Goal: Transaction & Acquisition: Purchase product/service

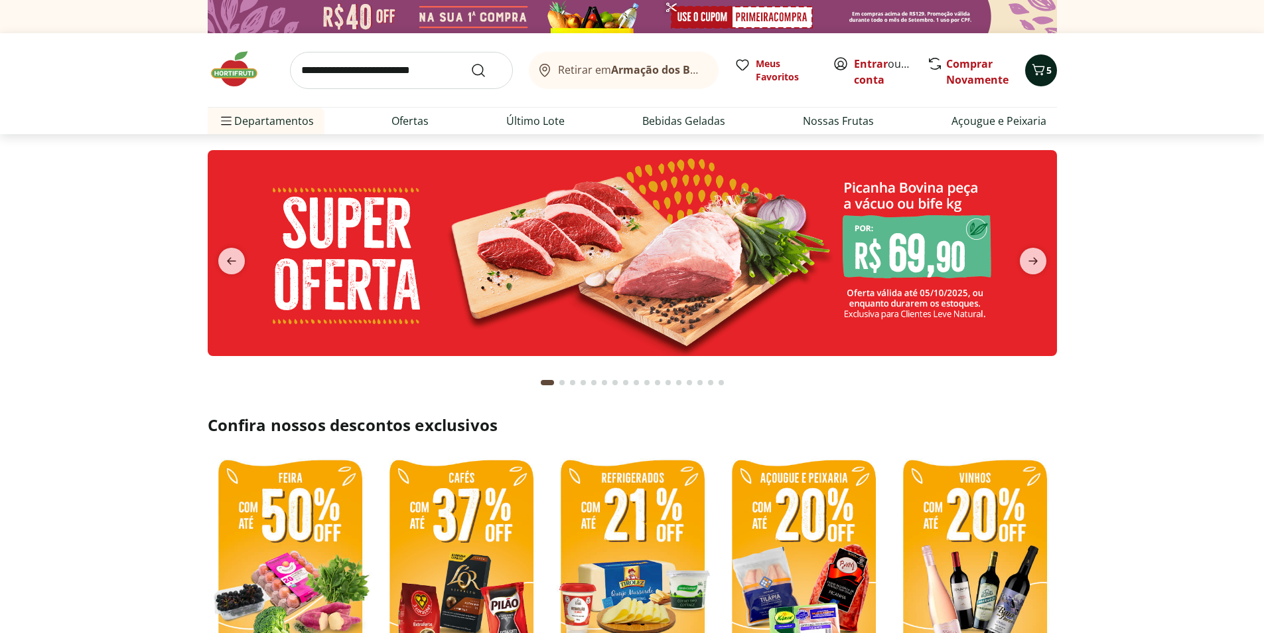
click at [1045, 72] on icon "Carrinho" at bounding box center [1039, 70] width 16 height 16
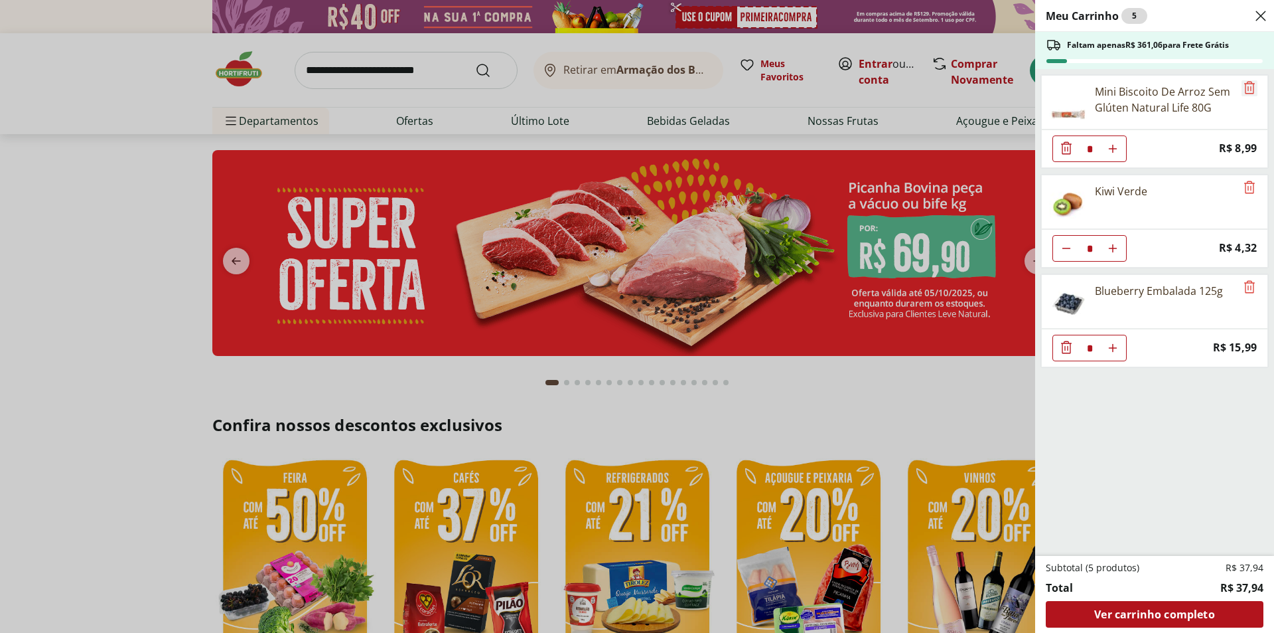
click at [1248, 85] on icon "Remove" at bounding box center [1250, 88] width 16 height 16
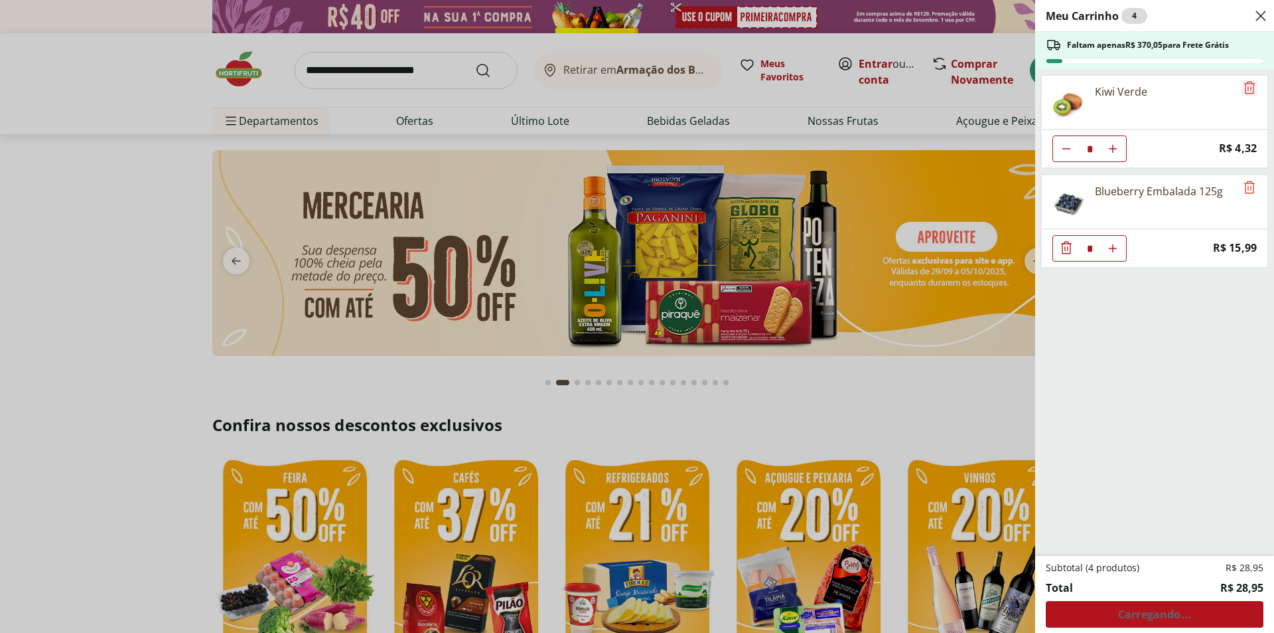
click at [1248, 85] on icon "Remove" at bounding box center [1250, 88] width 16 height 16
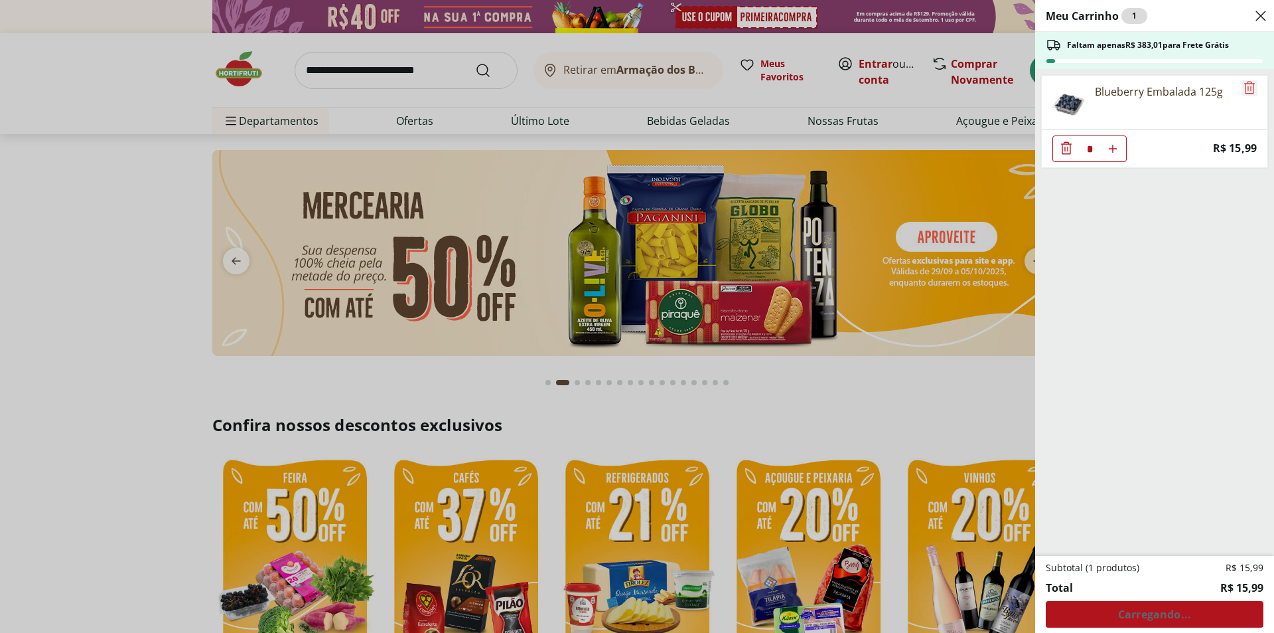
click at [1248, 85] on icon "Remove" at bounding box center [1250, 88] width 16 height 16
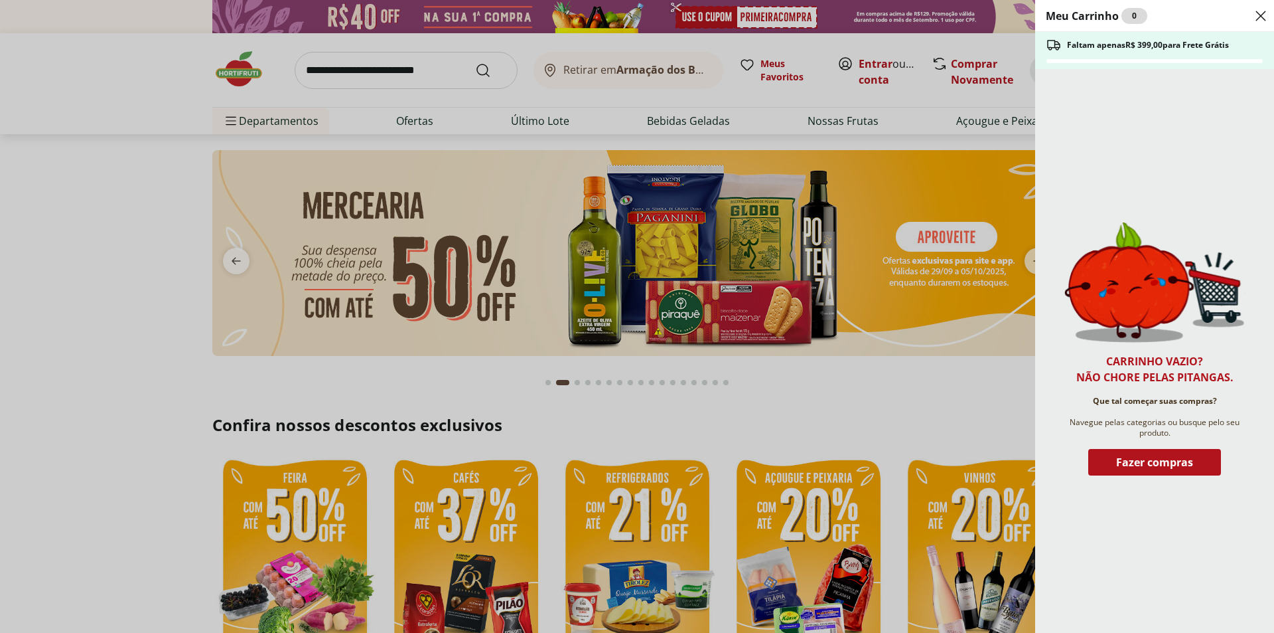
click at [365, 79] on div "Meu Carrinho 0 Faltam apenas R$ 399,00 para Frete Grátis Carrinho vazio? Não ch…" at bounding box center [637, 316] width 1274 height 633
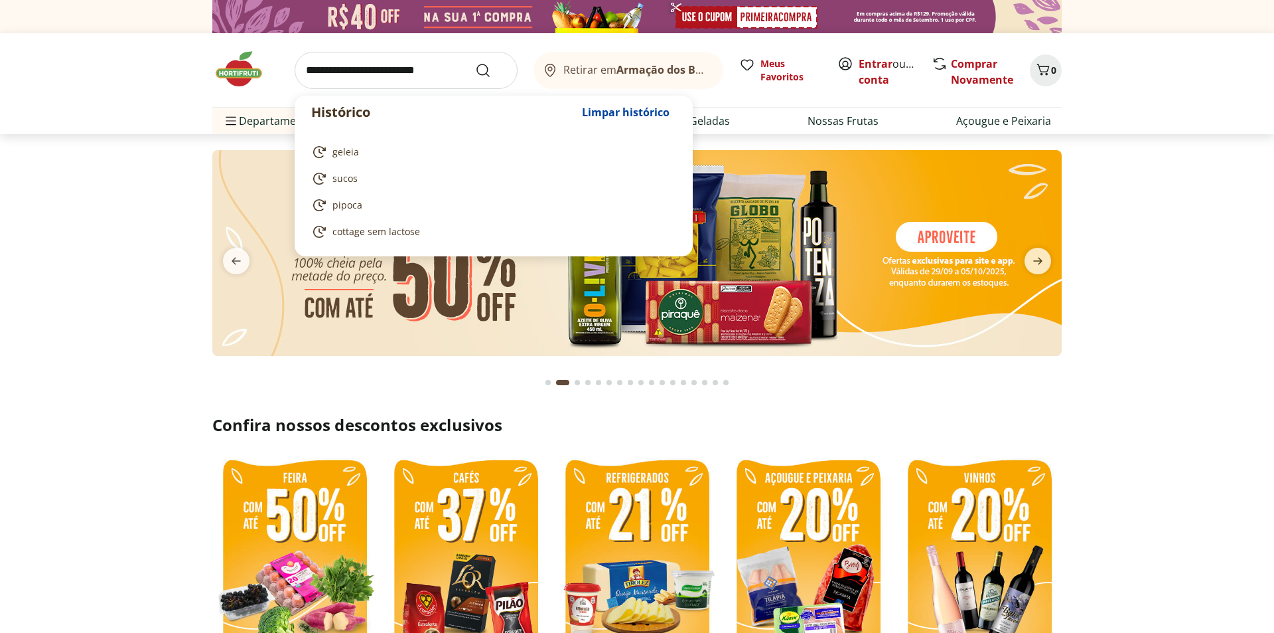
click at [368, 59] on input "search" at bounding box center [406, 70] width 223 height 37
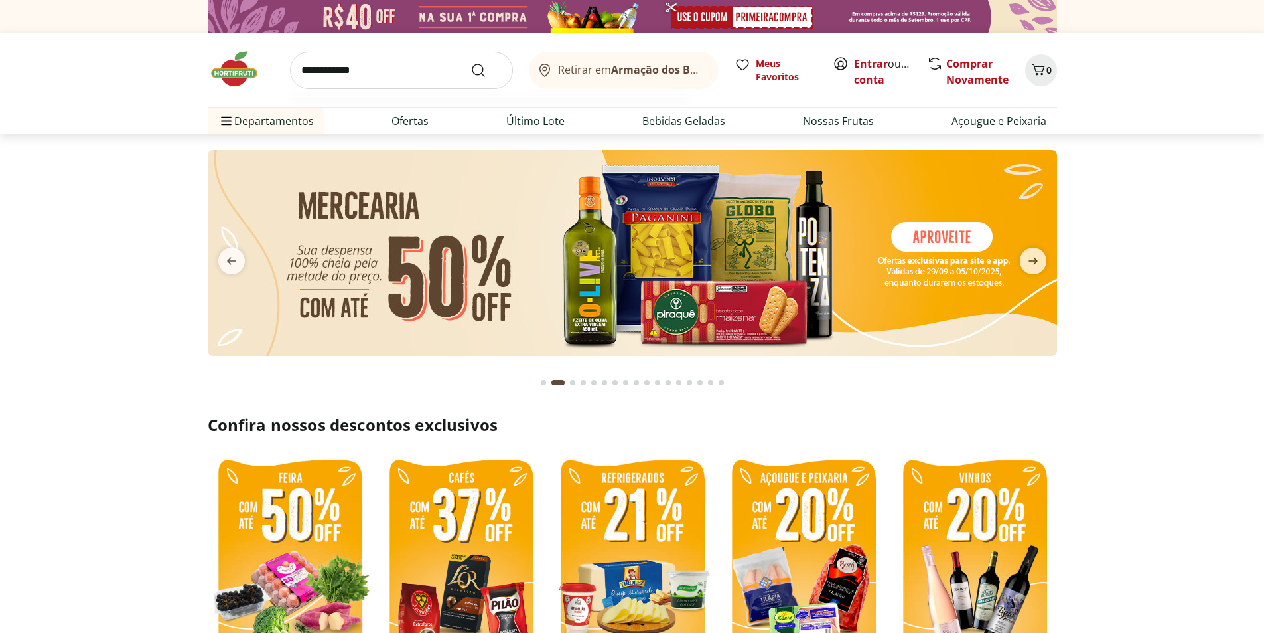
type input "**********"
click at [471, 62] on button "Submit Search" at bounding box center [487, 70] width 32 height 16
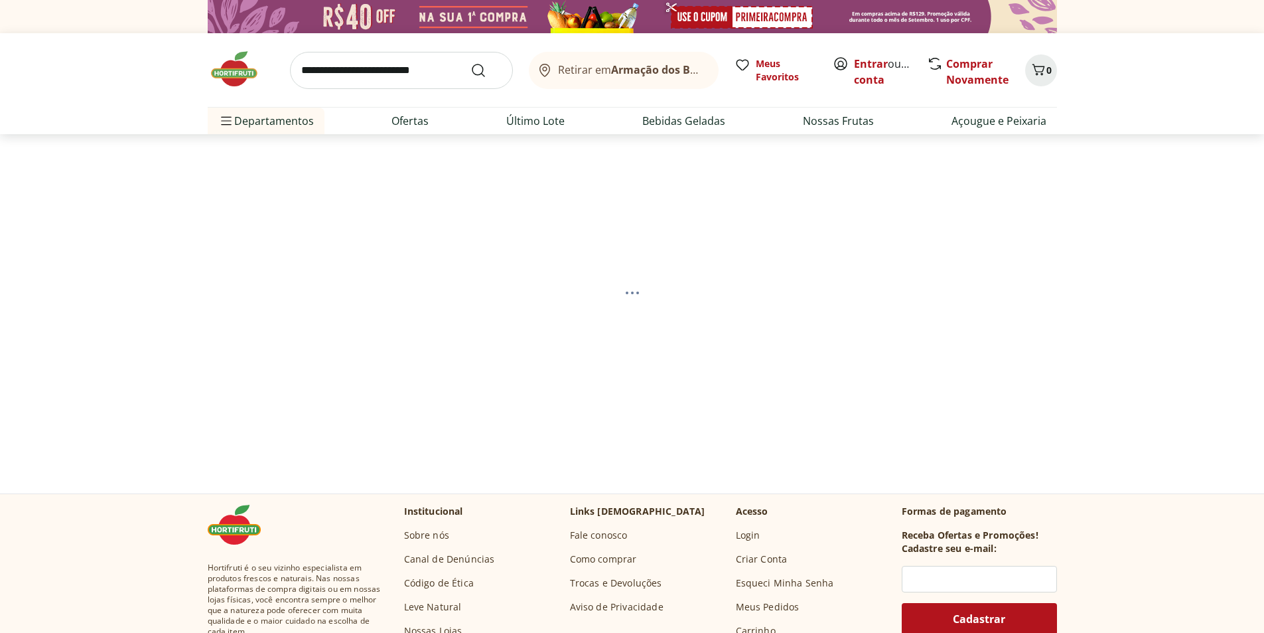
select select "**********"
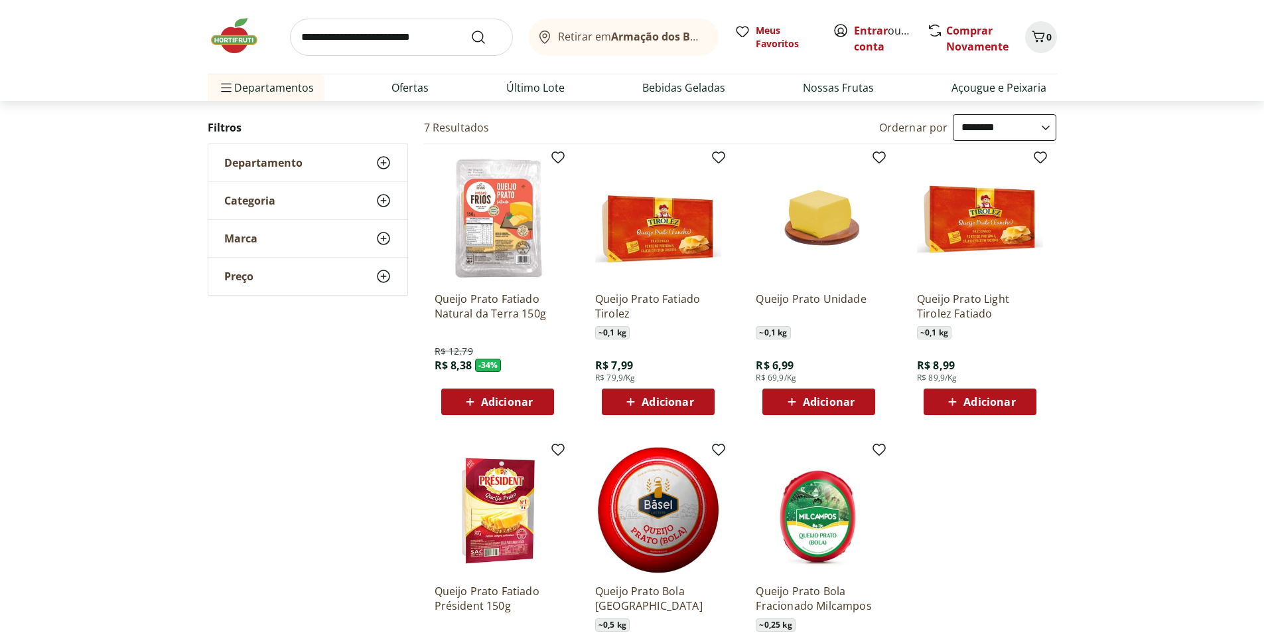
scroll to position [133, 0]
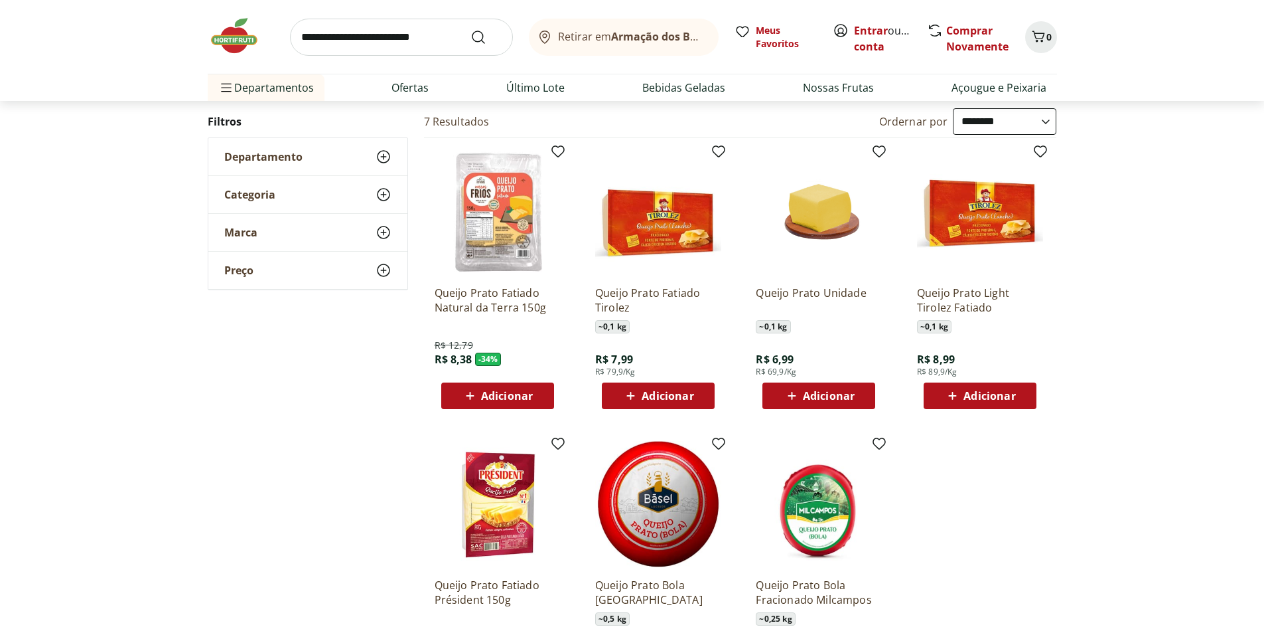
click at [504, 399] on span "Adicionar" at bounding box center [507, 395] width 52 height 11
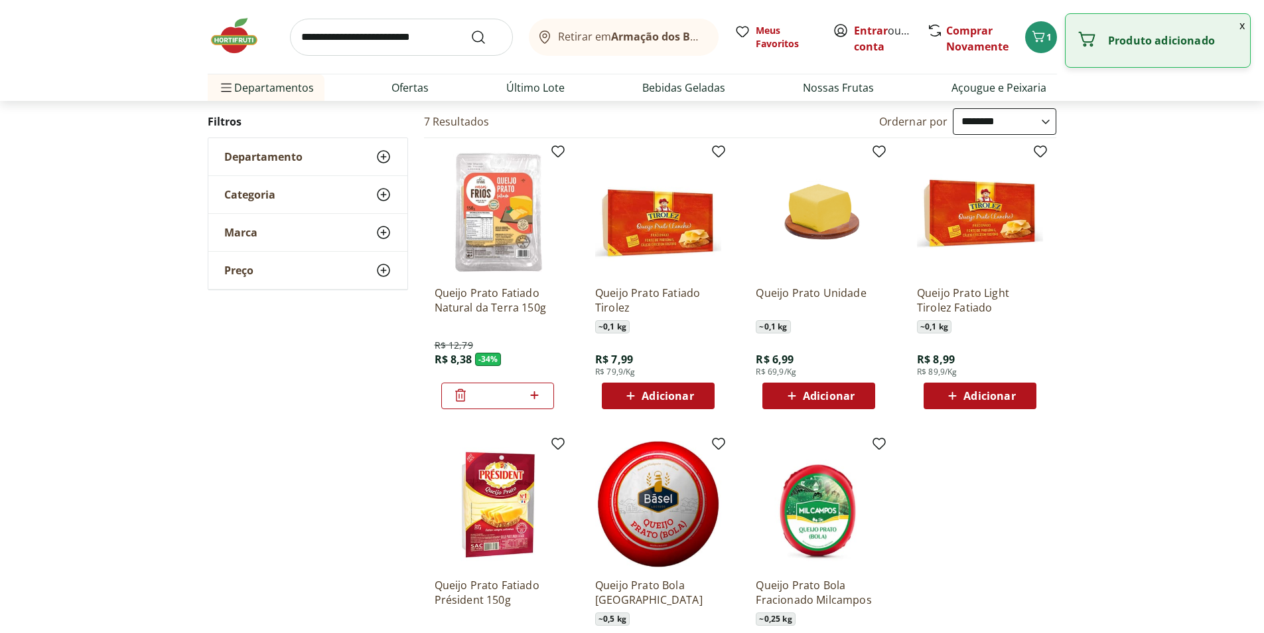
click at [534, 397] on icon at bounding box center [535, 395] width 8 height 8
type input "*"
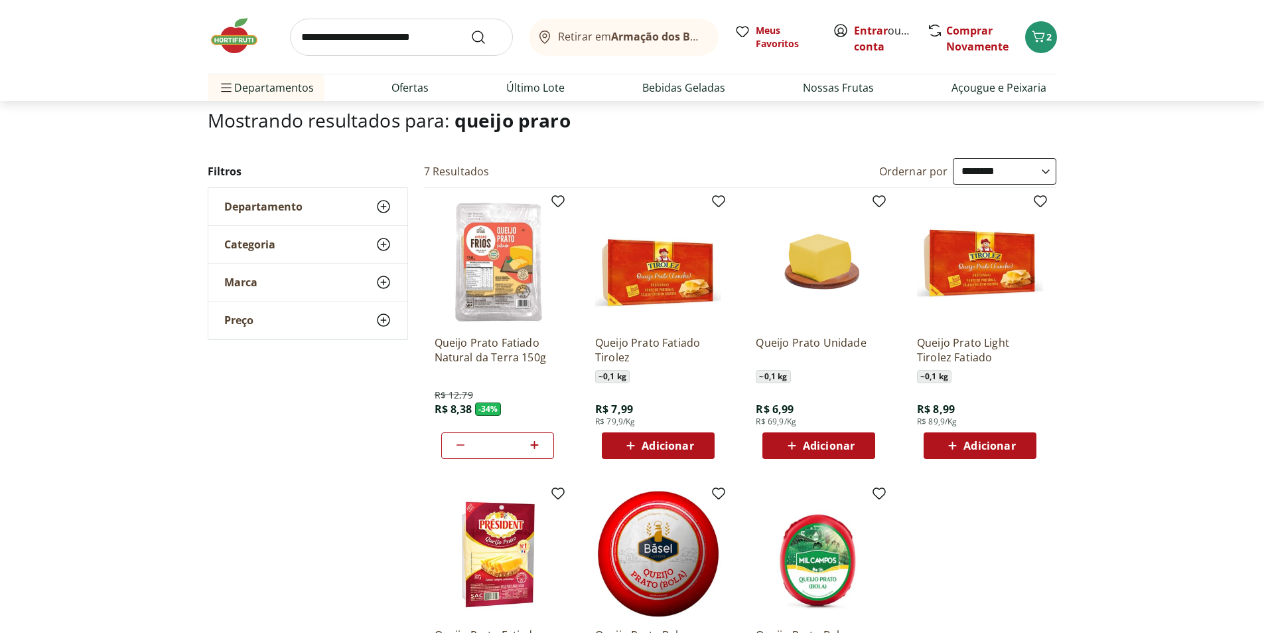
scroll to position [0, 0]
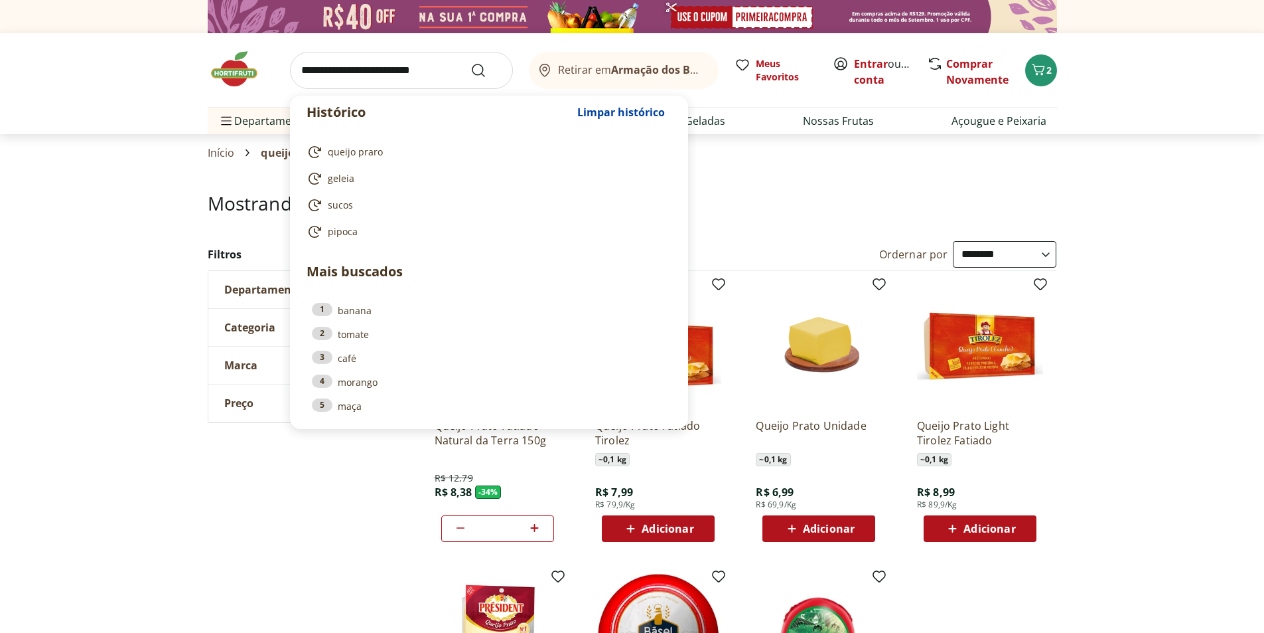
click at [401, 60] on input "search" at bounding box center [401, 70] width 223 height 37
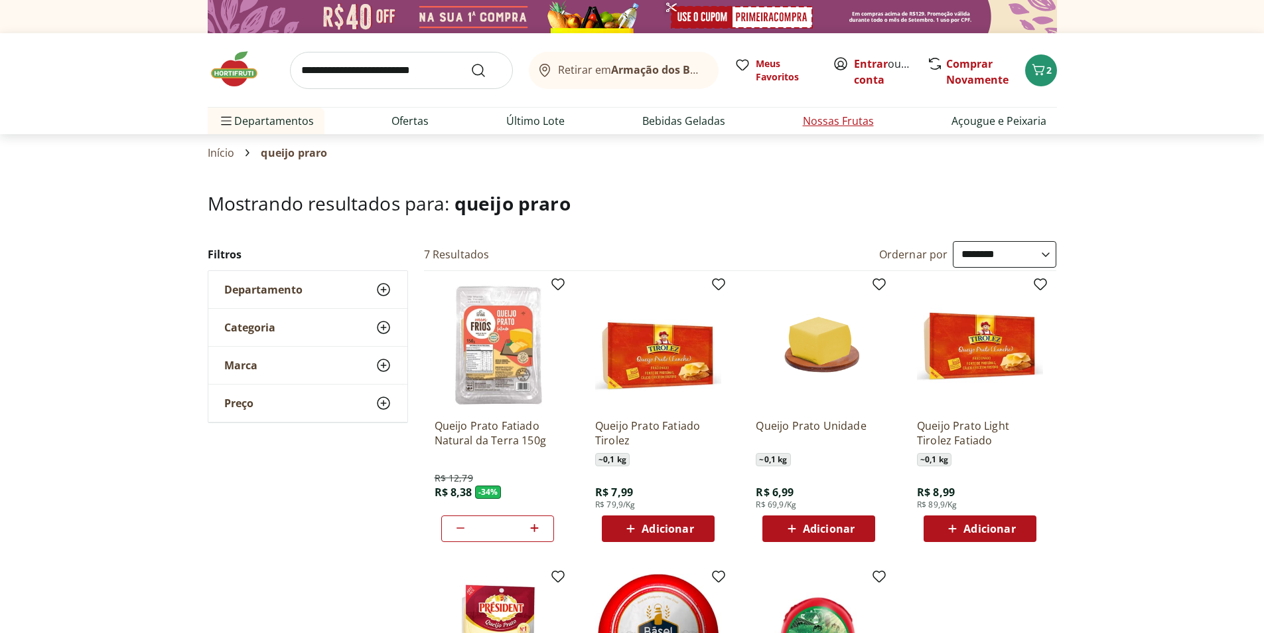
click at [835, 112] on li "Nossas Frutas" at bounding box center [838, 121] width 92 height 27
click at [417, 123] on link "Ofertas" at bounding box center [410, 121] width 37 height 16
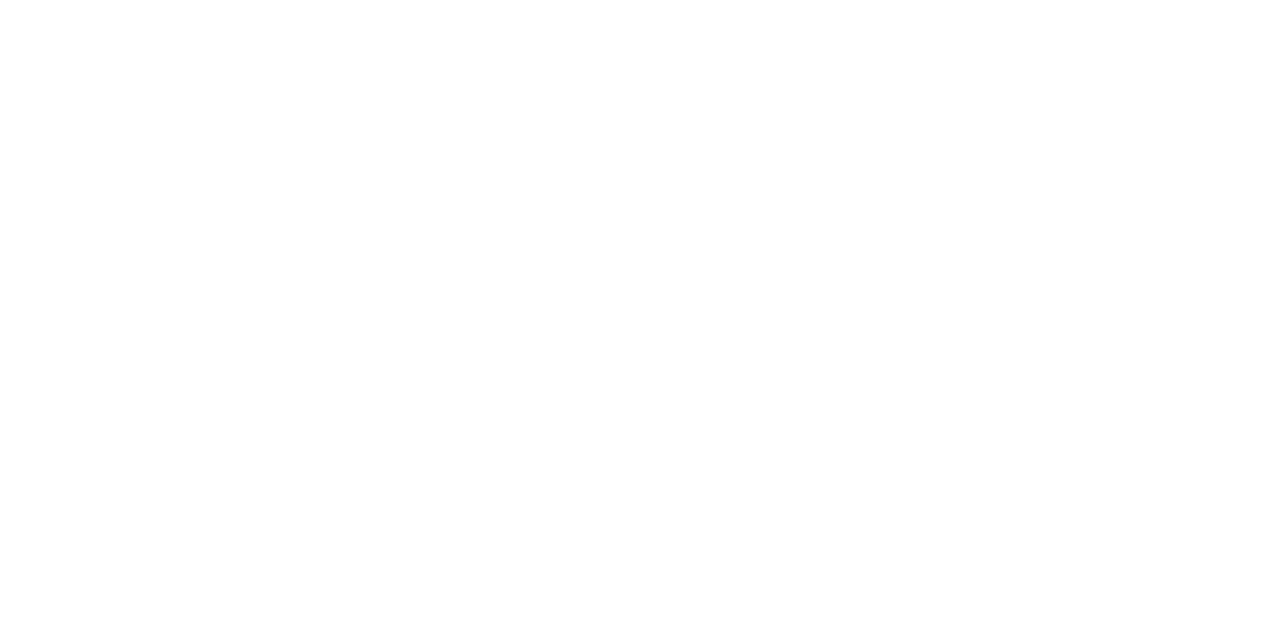
select select "**********"
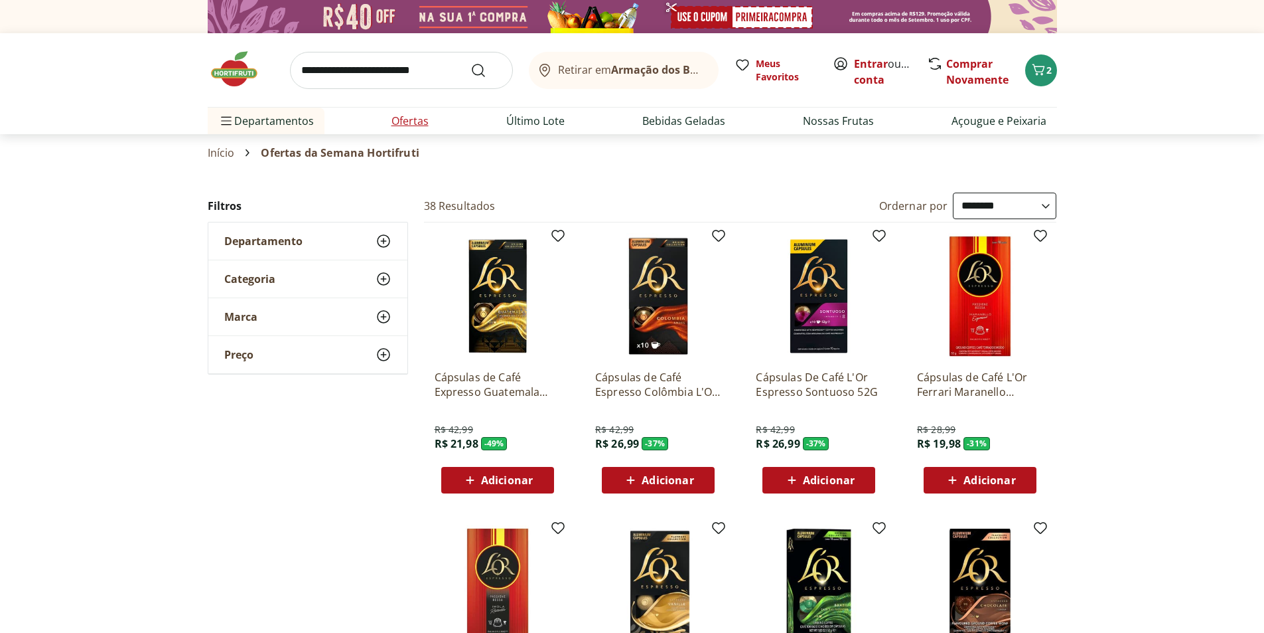
click at [411, 111] on li "Ofertas" at bounding box center [410, 121] width 58 height 27
click at [417, 72] on input "search" at bounding box center [401, 70] width 223 height 37
type input "******"
click at [471, 62] on button "Submit Search" at bounding box center [487, 70] width 32 height 16
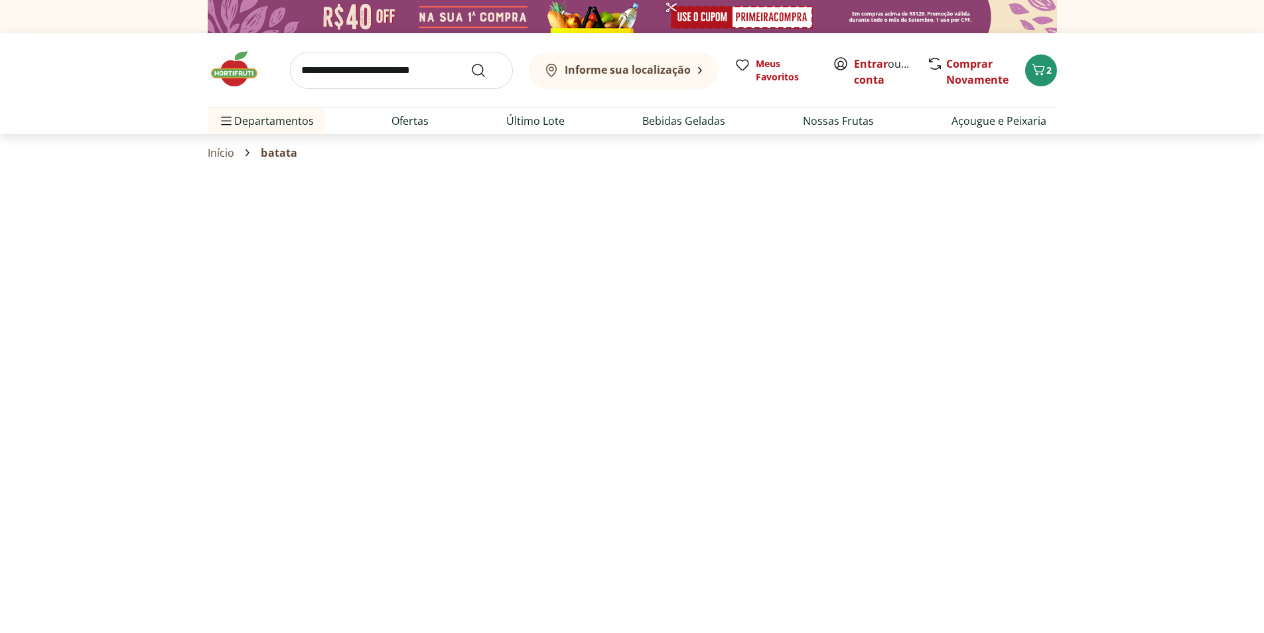
select select "**********"
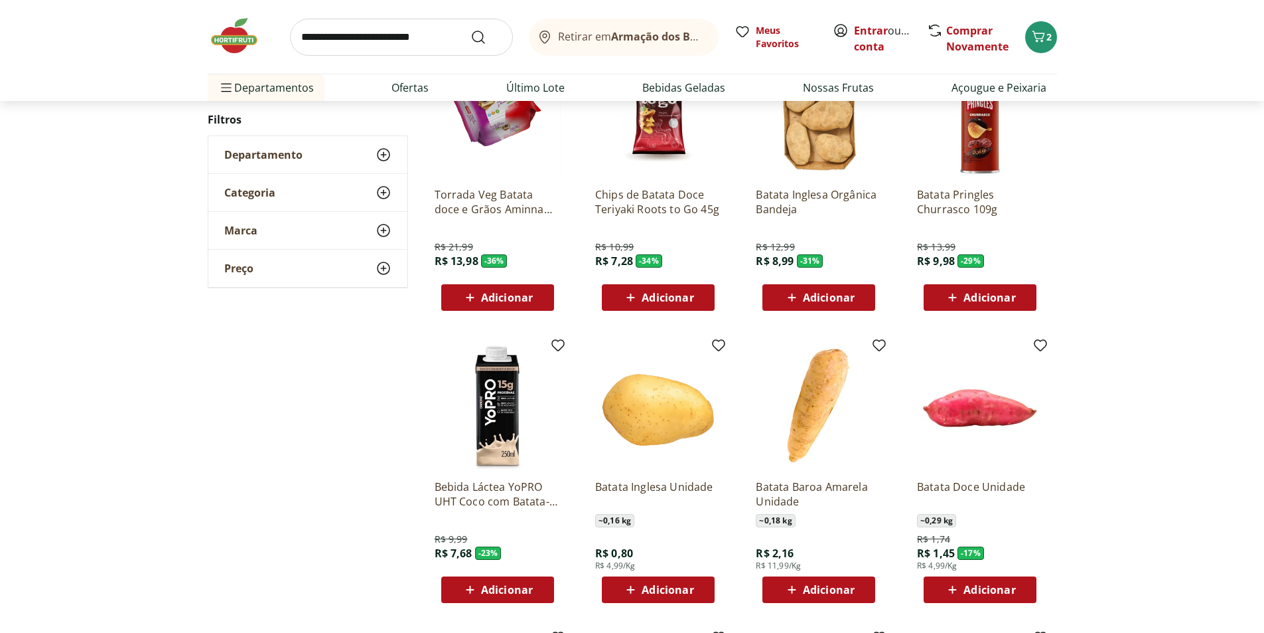
scroll to position [398, 0]
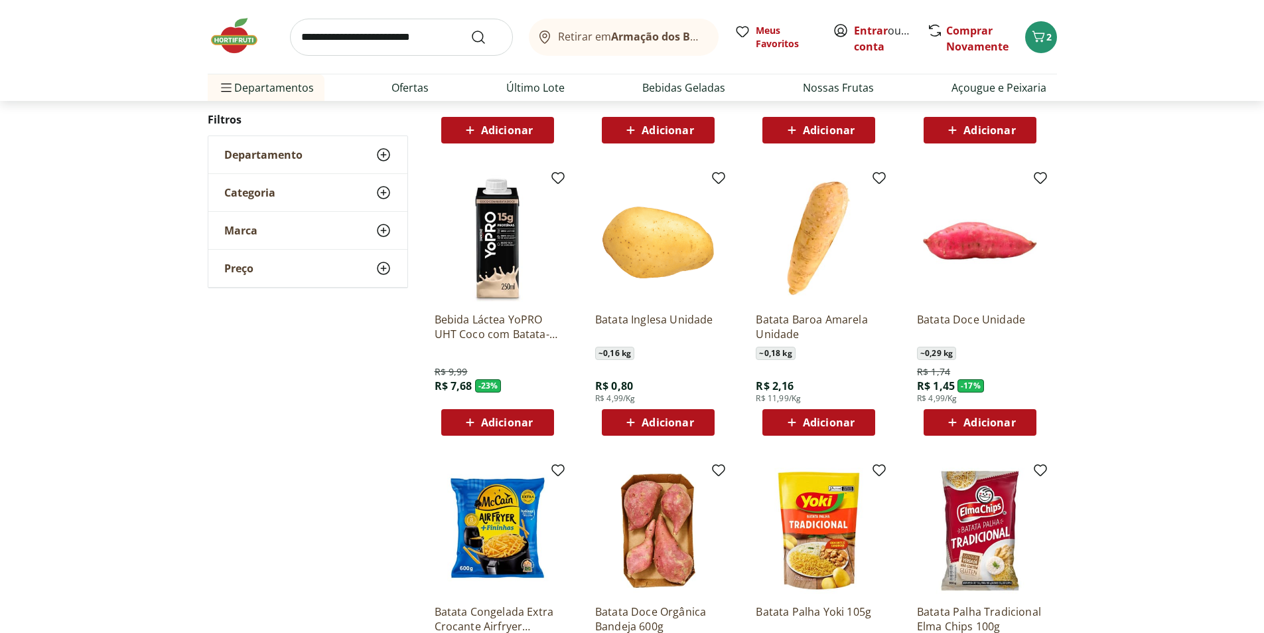
click at [652, 423] on span "Adicionar" at bounding box center [668, 422] width 52 height 11
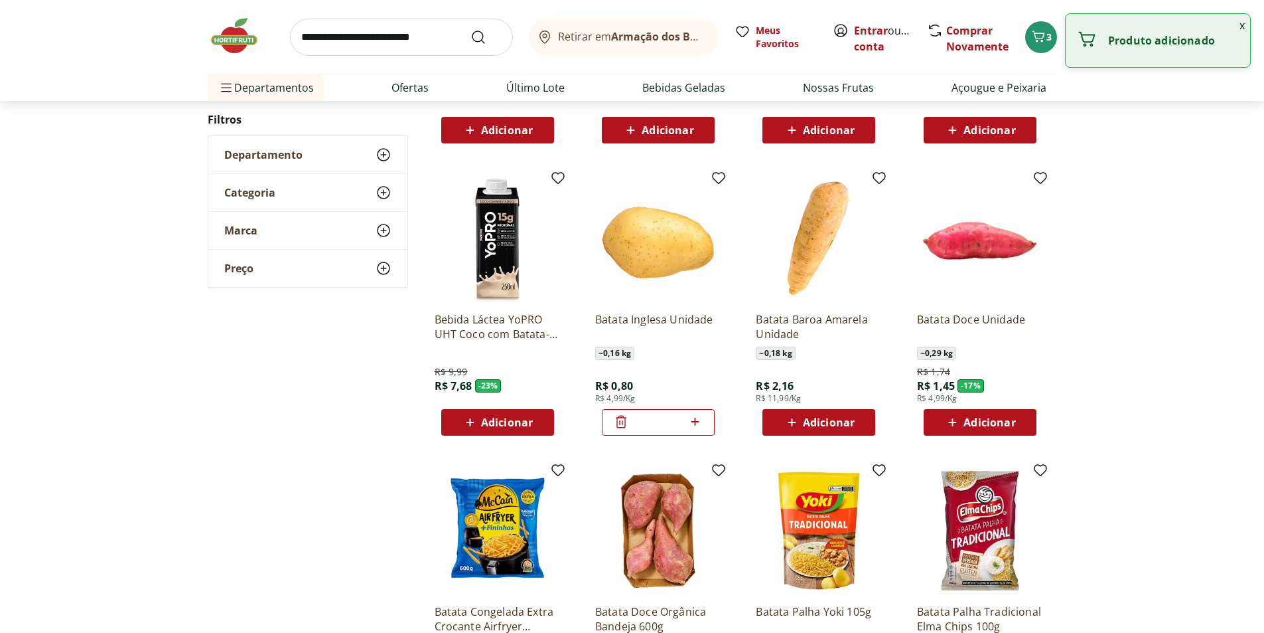
click at [694, 415] on icon at bounding box center [695, 421] width 17 height 16
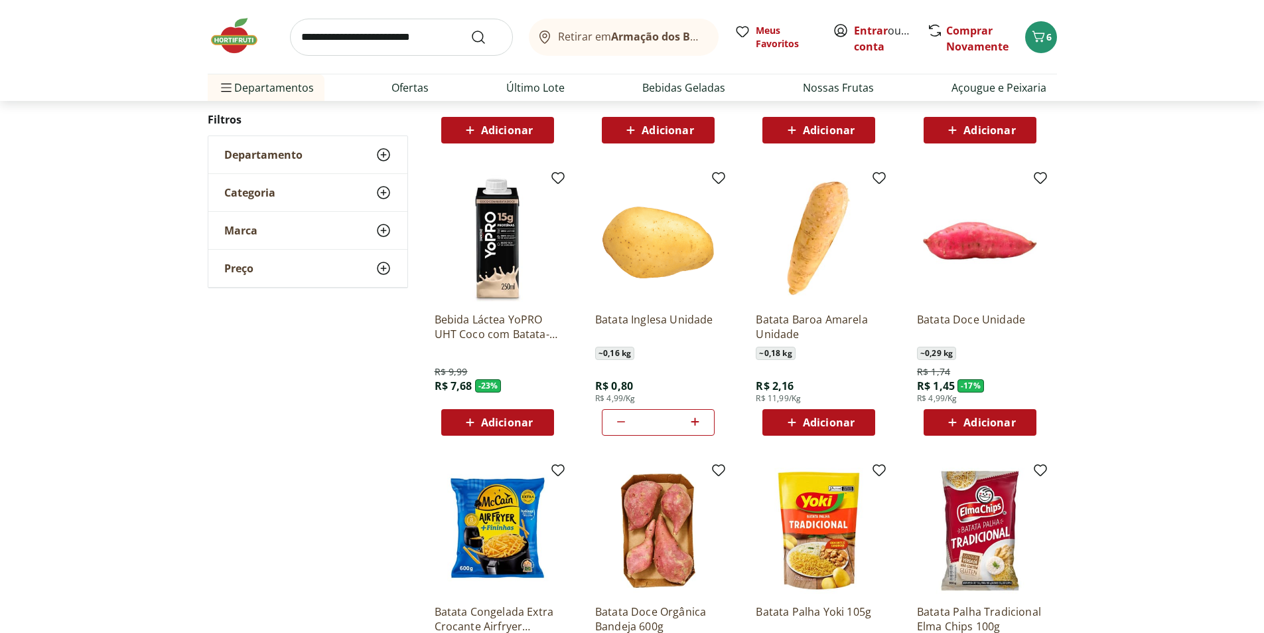
click at [694, 415] on icon at bounding box center [695, 421] width 17 height 16
type input "*"
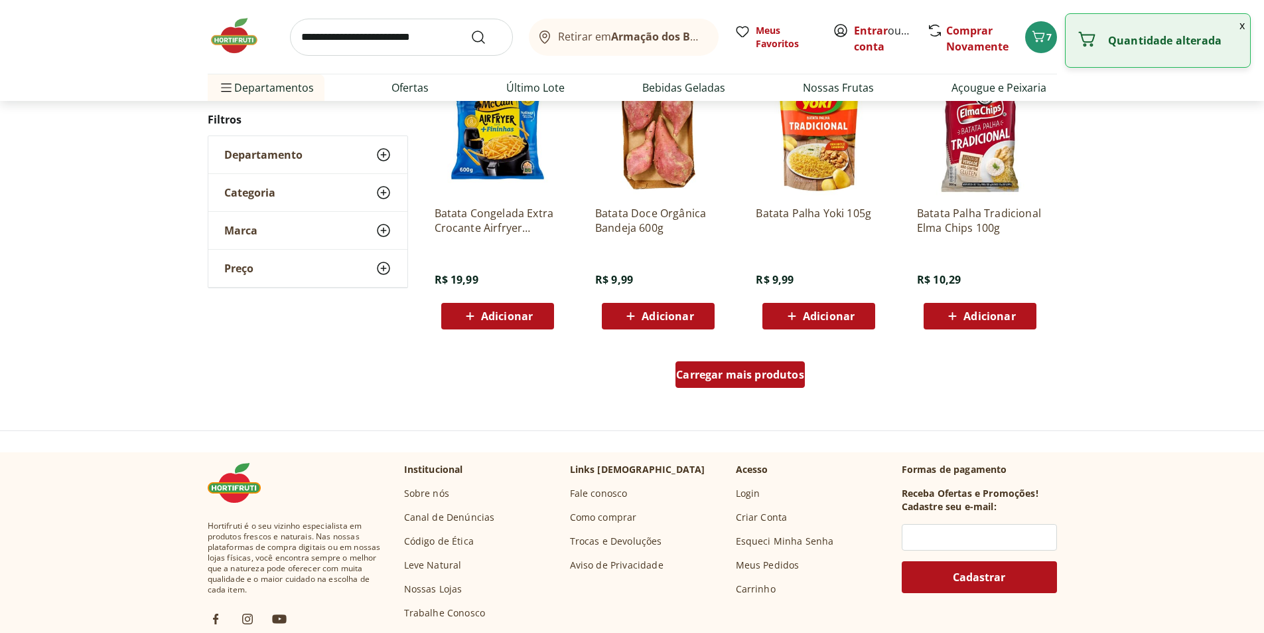
scroll to position [664, 0]
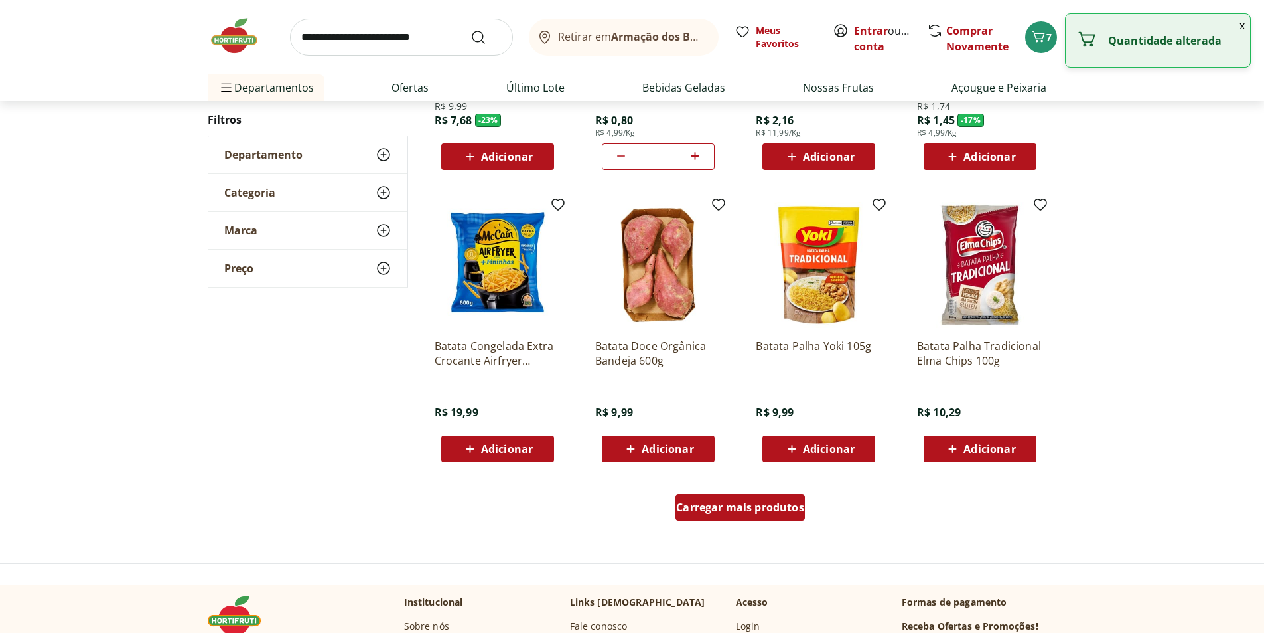
click at [766, 510] on span "Carregar mais produtos" at bounding box center [740, 507] width 128 height 11
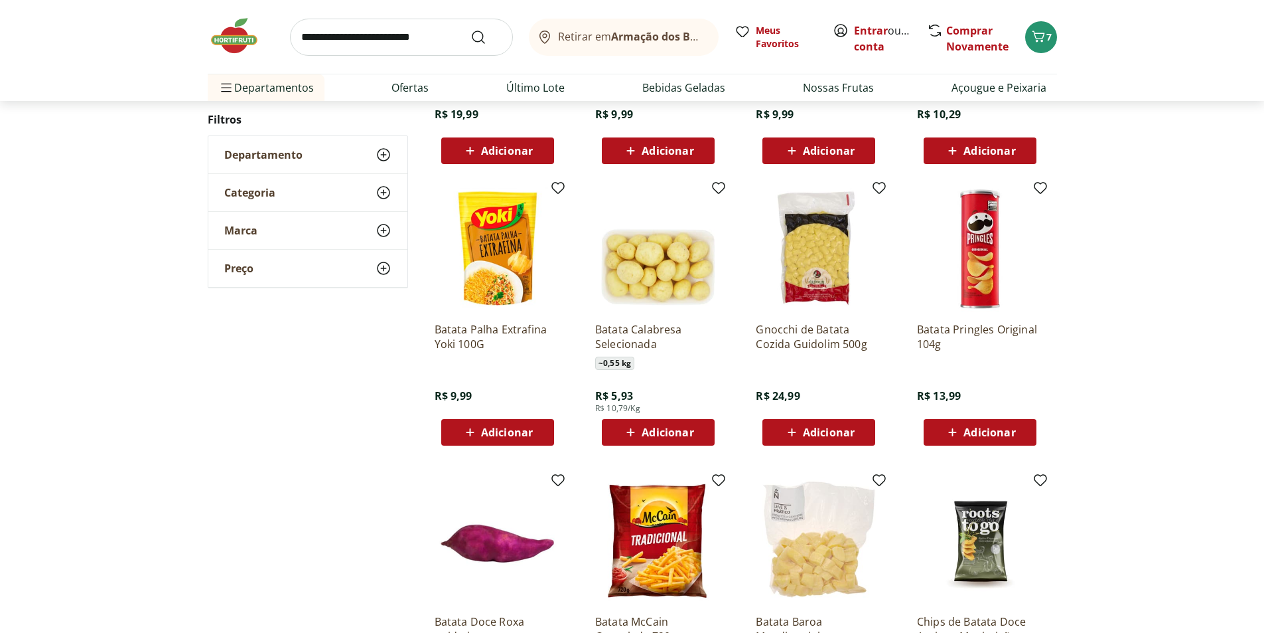
scroll to position [996, 0]
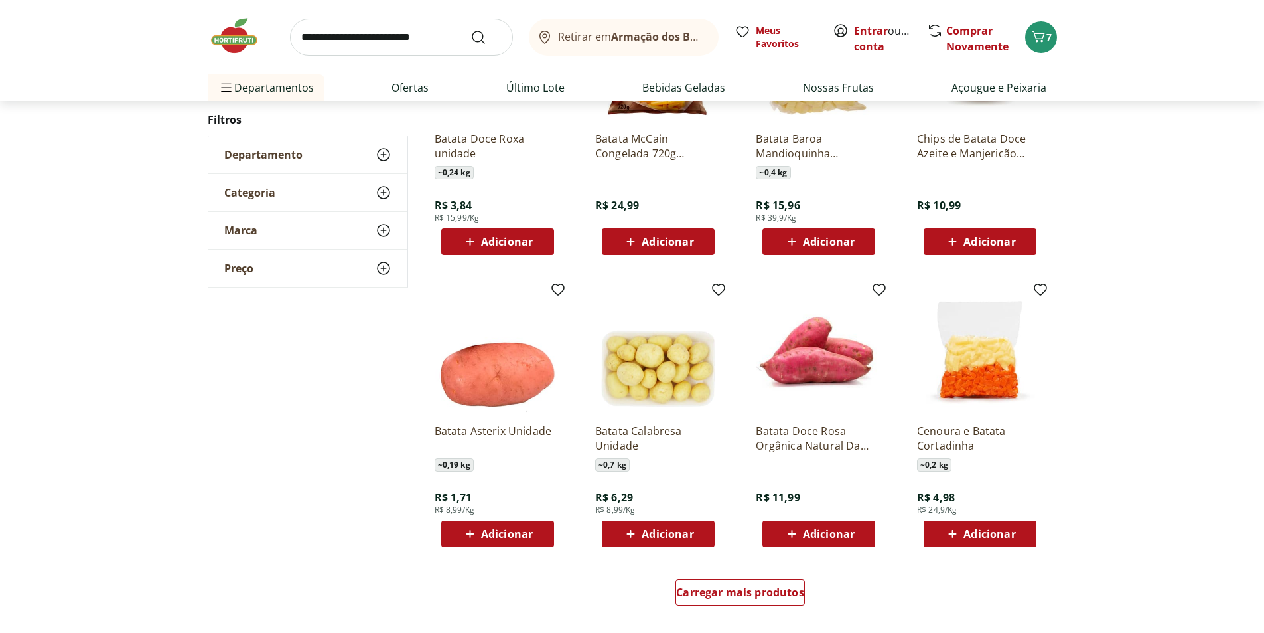
scroll to position [796, 0]
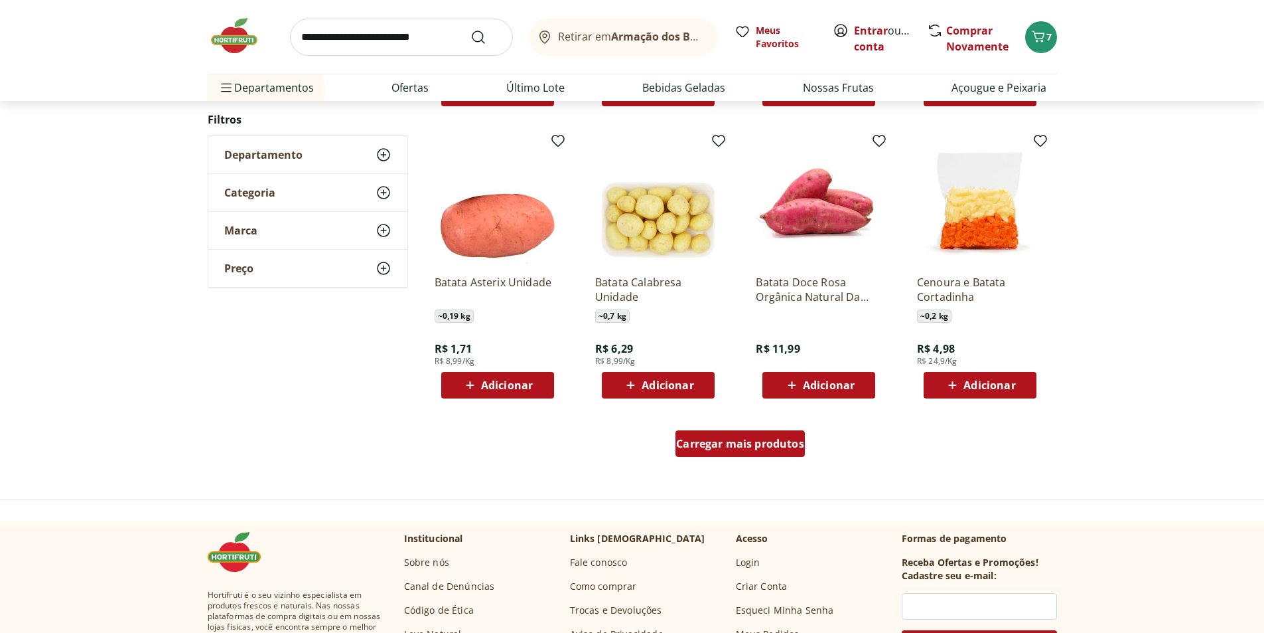
click at [764, 457] on link "Carregar mais produtos" at bounding box center [740, 446] width 129 height 32
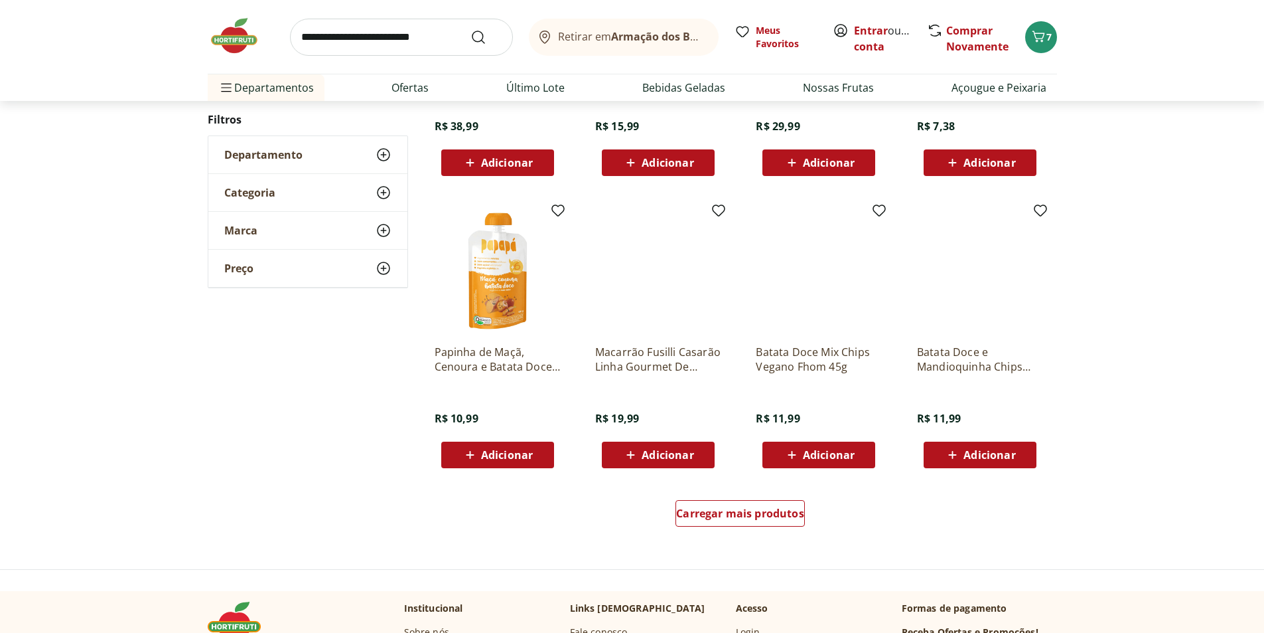
scroll to position [727, 0]
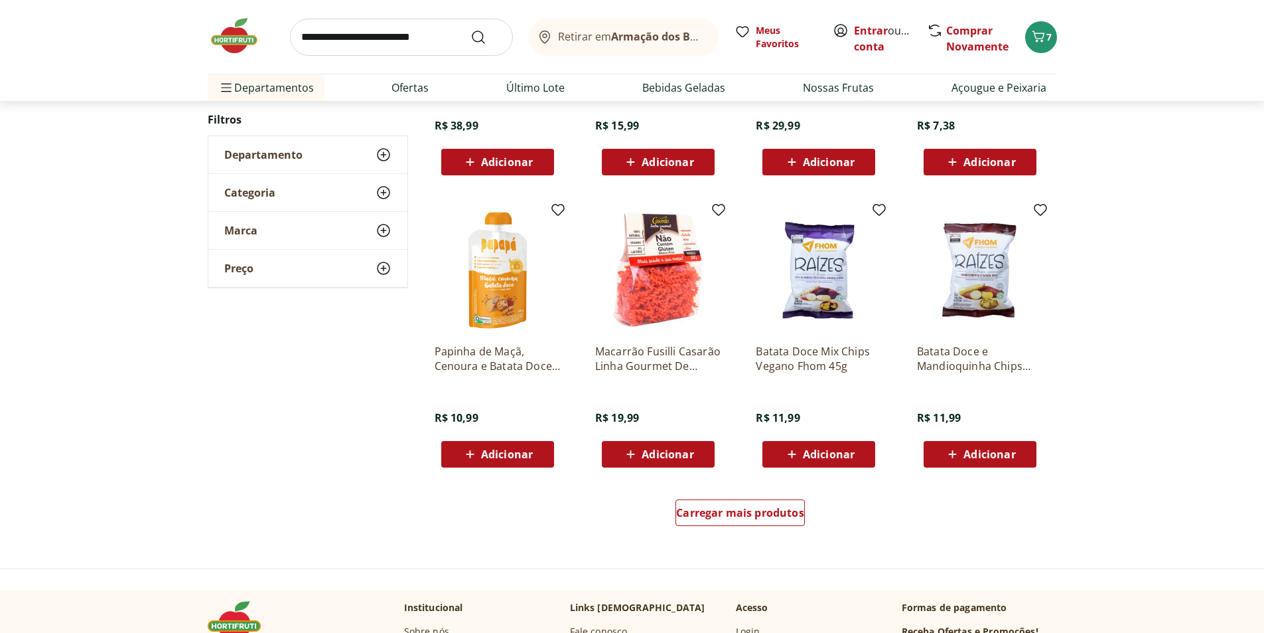
click at [722, 490] on div "Carregar mais produtos" at bounding box center [741, 515] width 644 height 64
click at [727, 499] on div "Carregar mais produtos" at bounding box center [740, 512] width 129 height 27
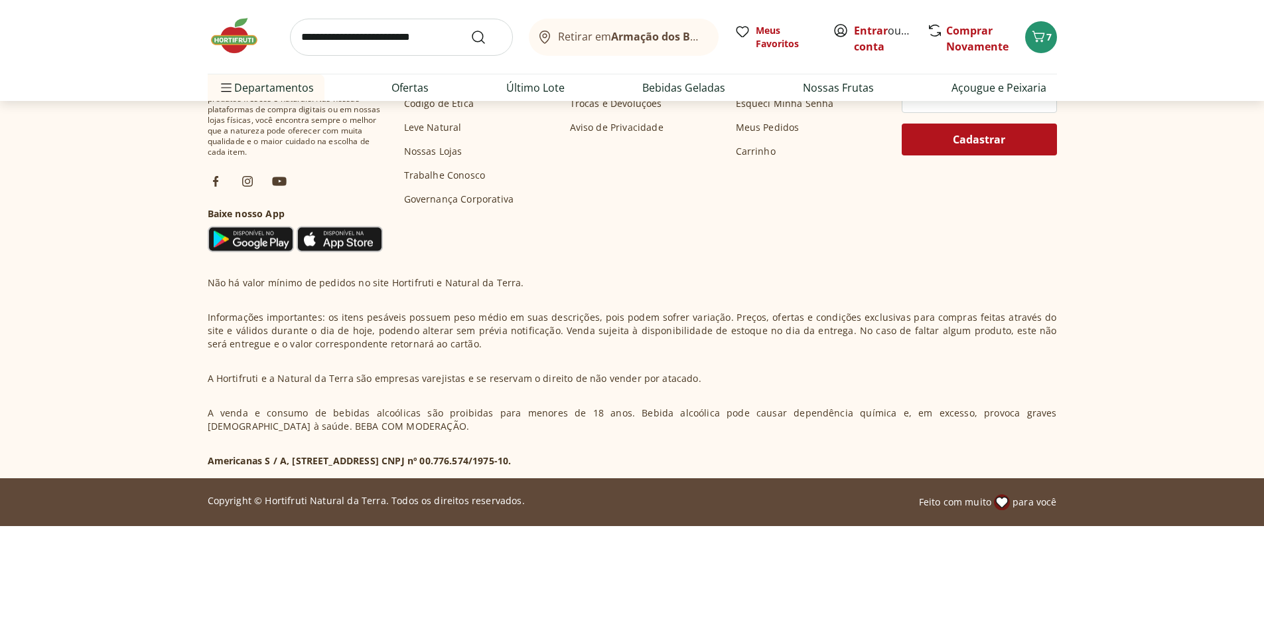
scroll to position [327, 0]
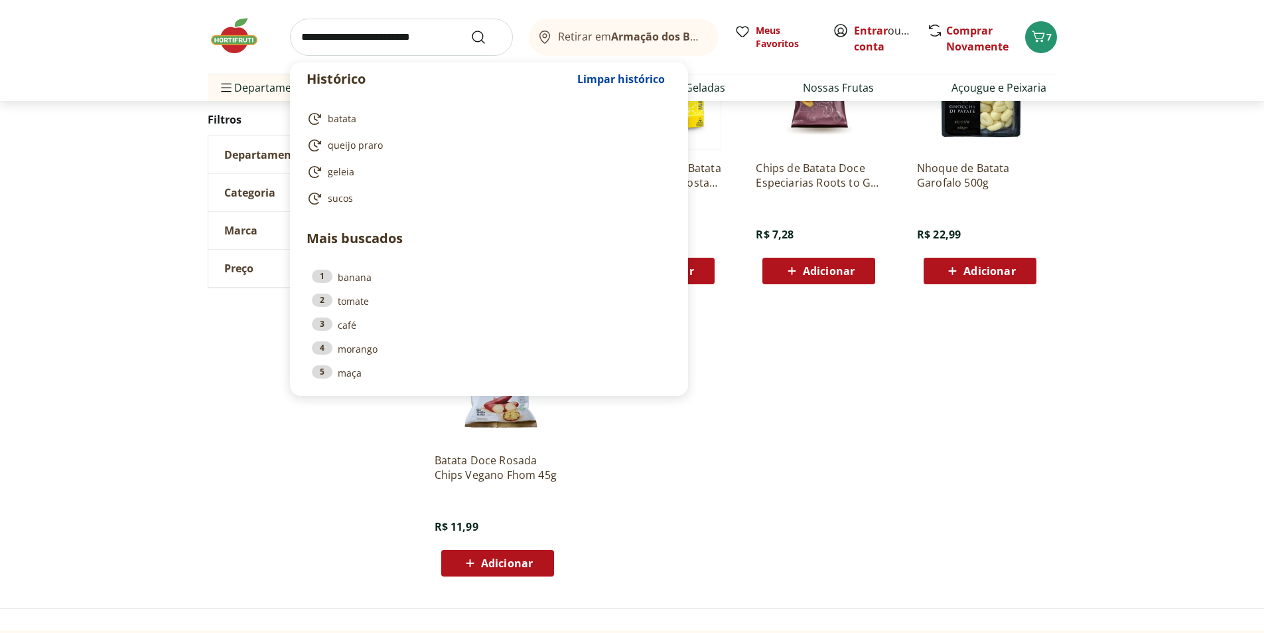
click at [427, 38] on input "search" at bounding box center [401, 37] width 223 height 37
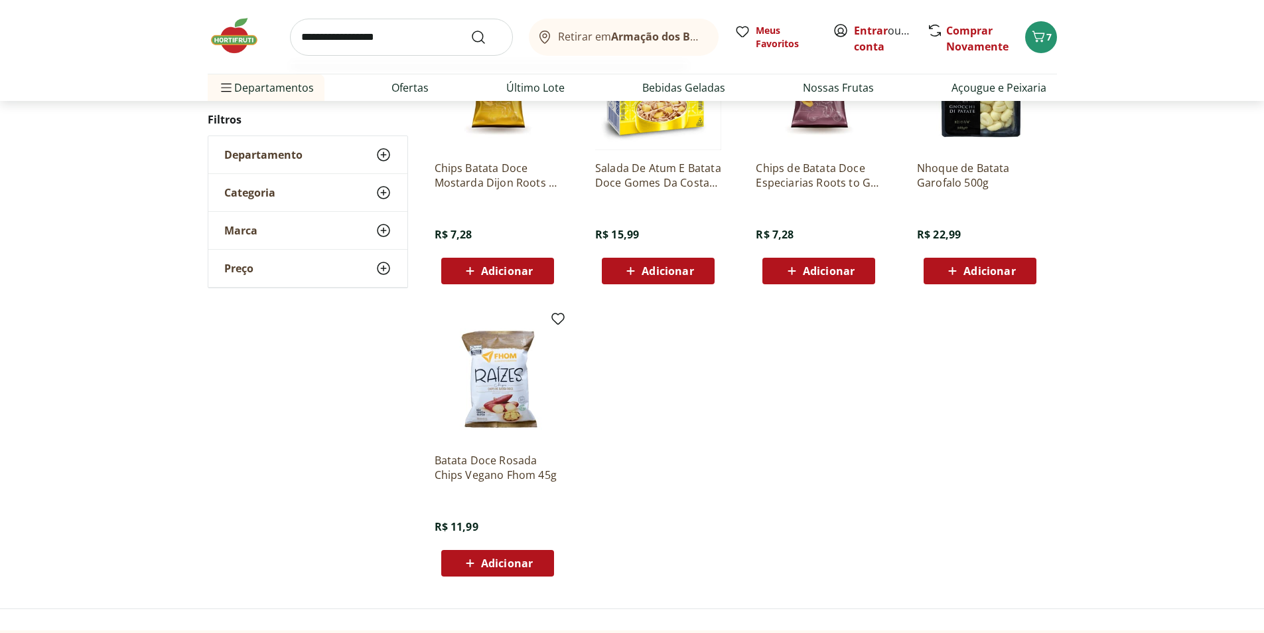
type input "**********"
click at [471, 29] on button "Submit Search" at bounding box center [487, 37] width 32 height 16
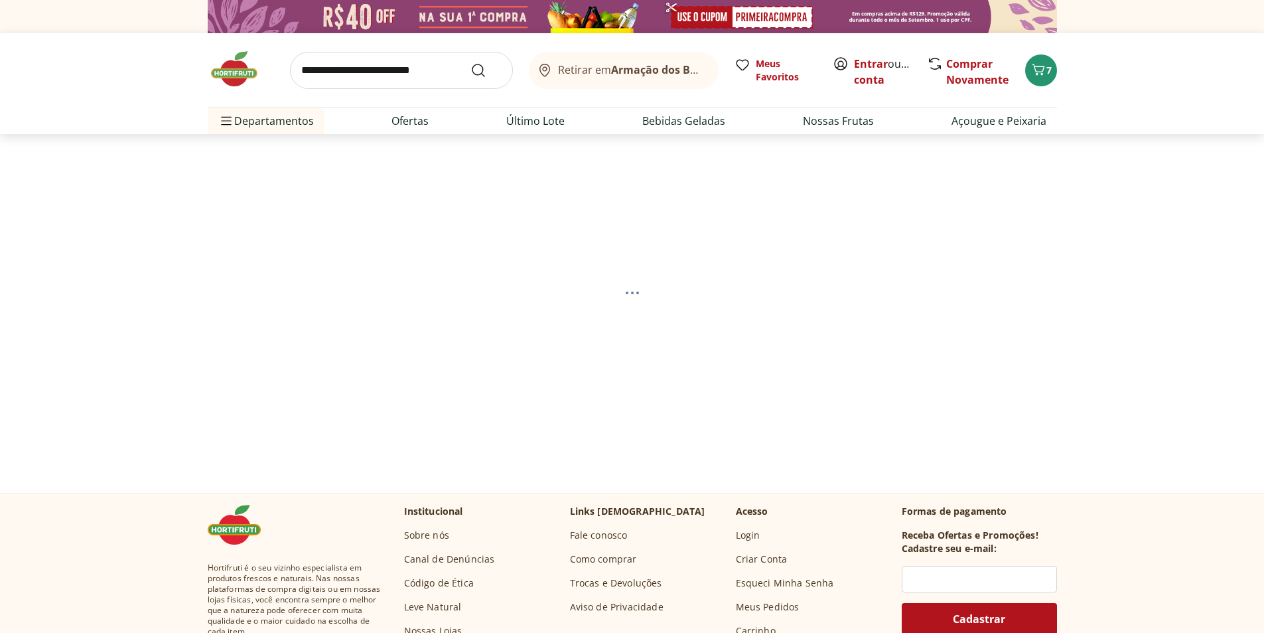
select select "**********"
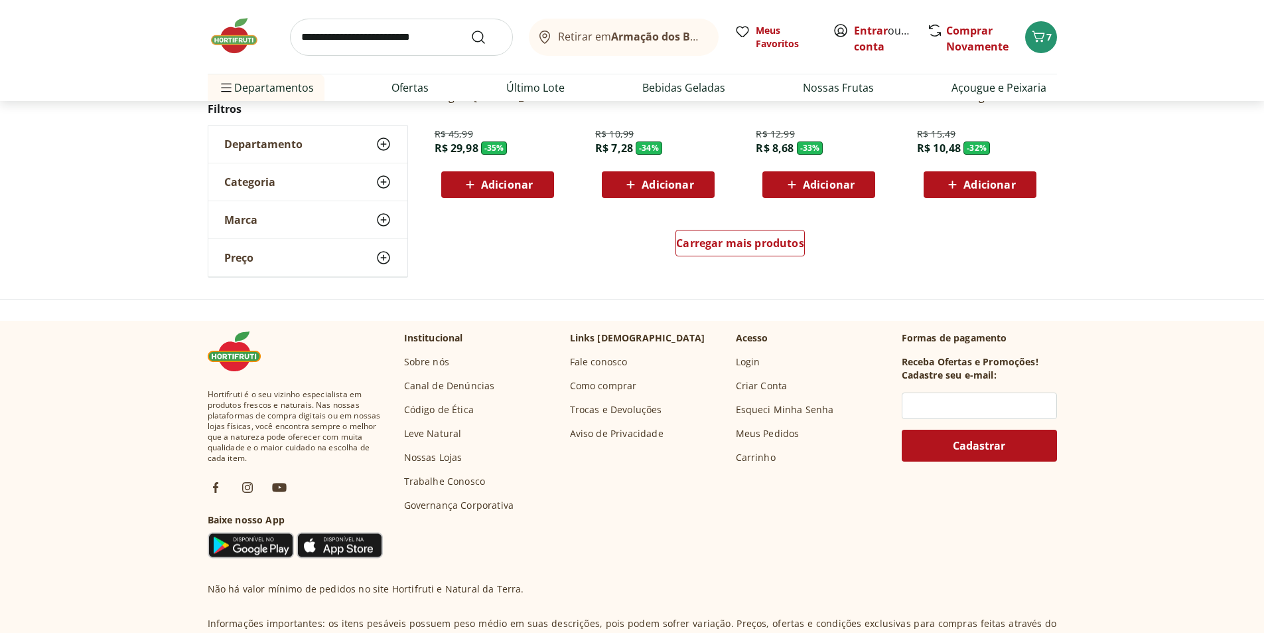
scroll to position [929, 0]
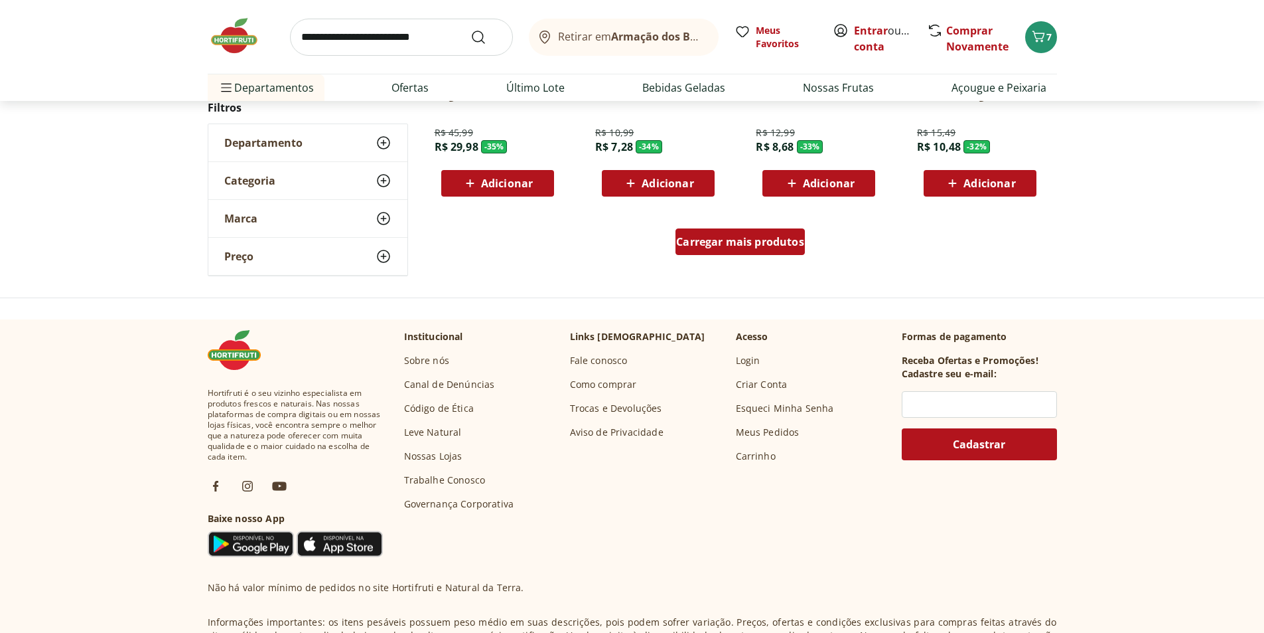
click at [710, 240] on span "Carregar mais produtos" at bounding box center [740, 241] width 128 height 11
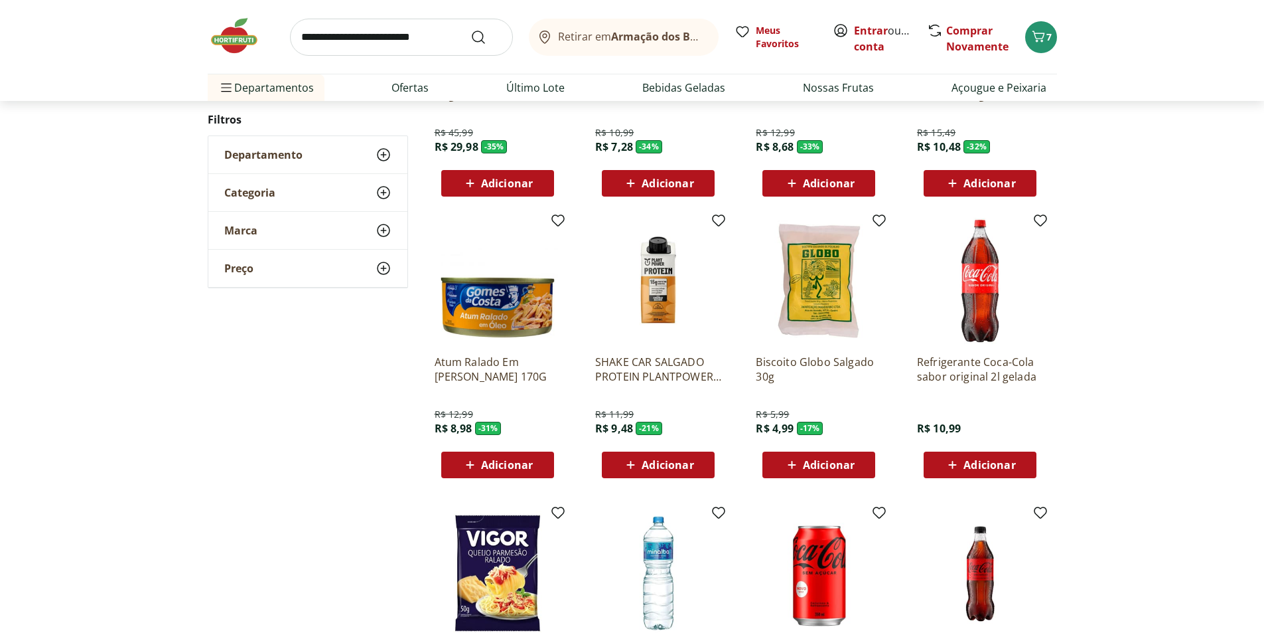
click at [360, 29] on input "search" at bounding box center [401, 37] width 223 height 37
type input "**********"
click at [471, 29] on button "Submit Search" at bounding box center [487, 37] width 32 height 16
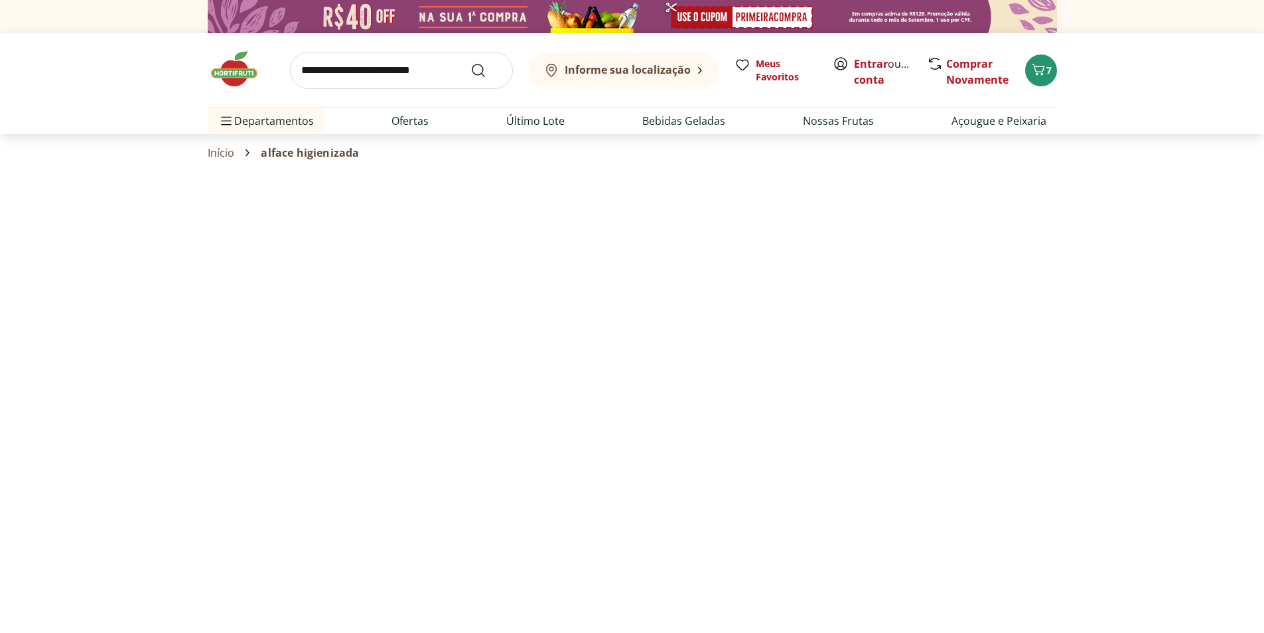
select select "**********"
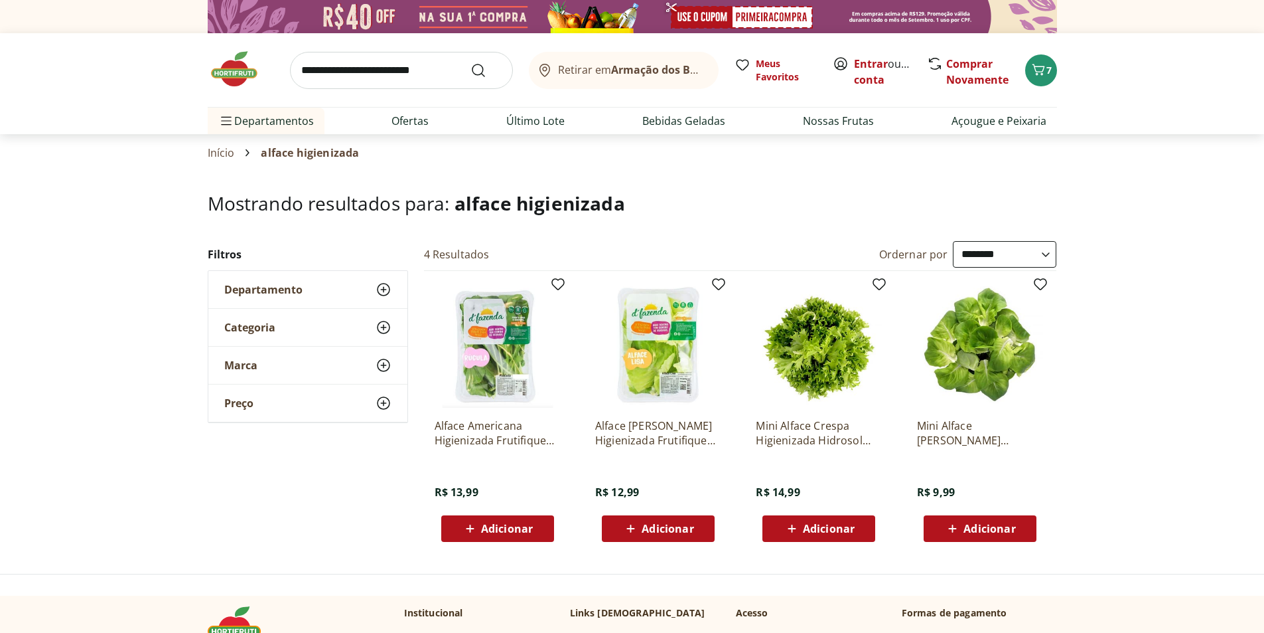
scroll to position [133, 0]
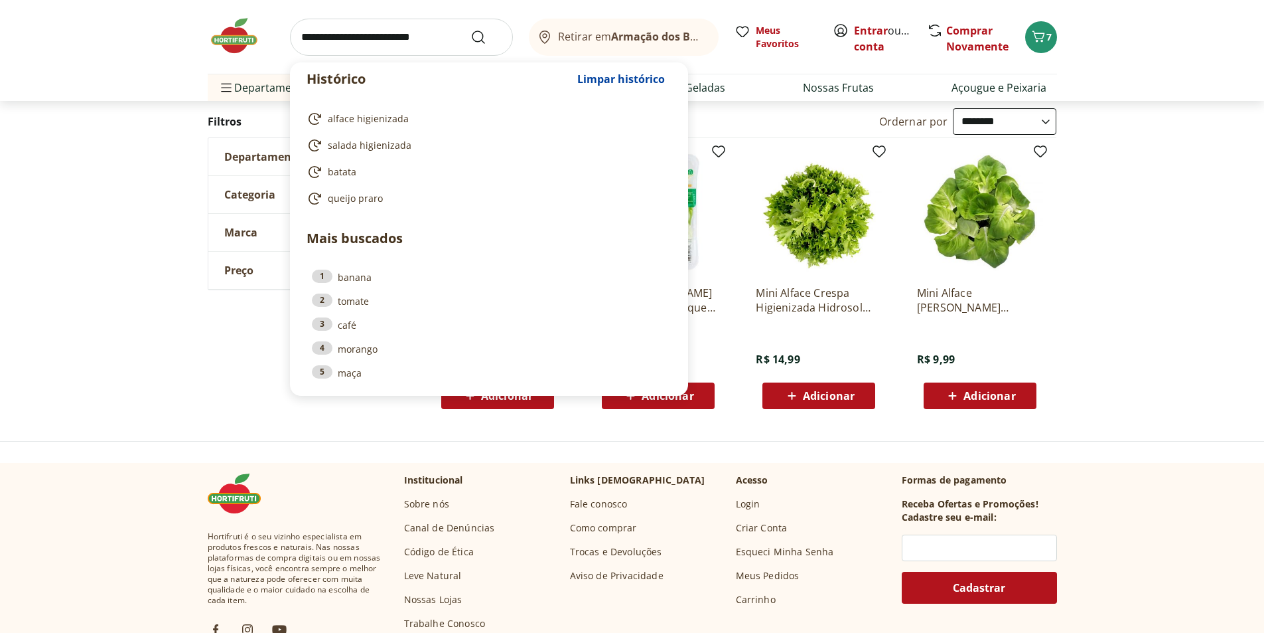
click at [394, 37] on input "search" at bounding box center [401, 37] width 223 height 37
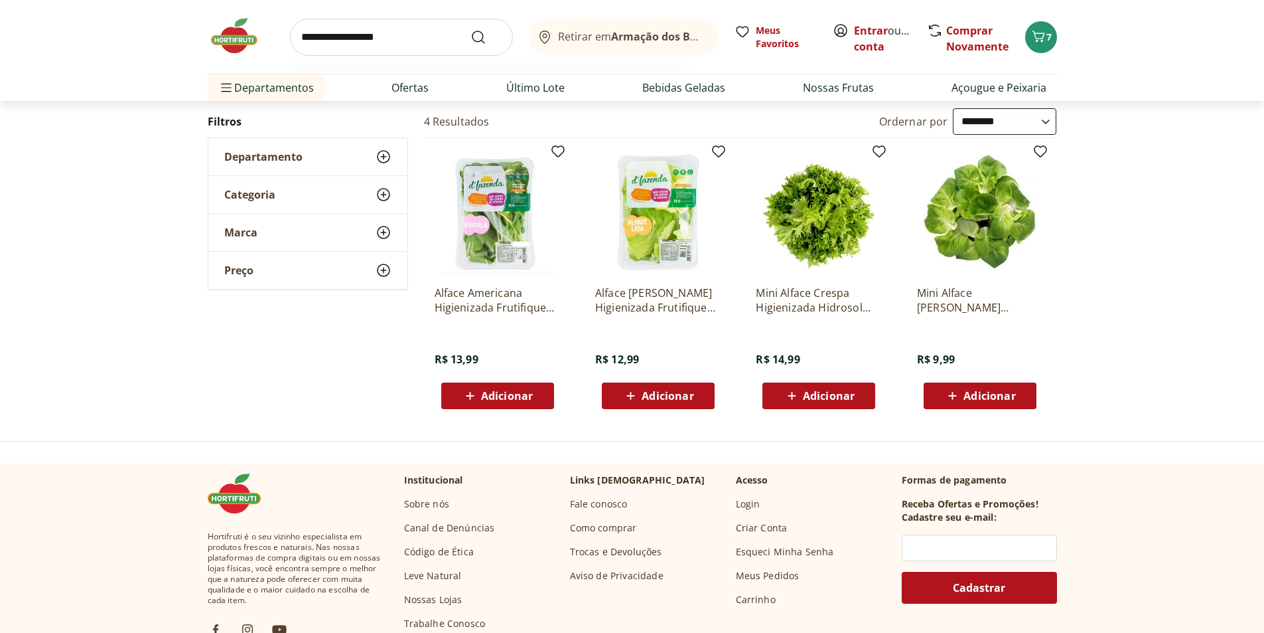
type input "**********"
click at [471, 29] on button "Submit Search" at bounding box center [487, 37] width 32 height 16
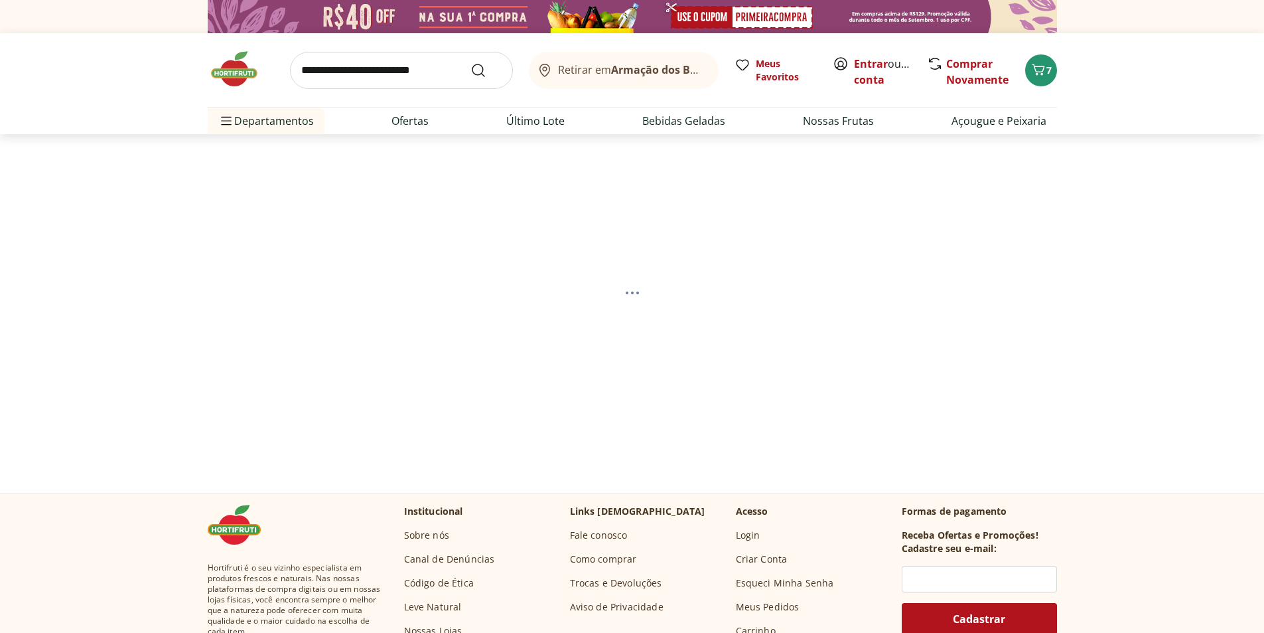
select select "**********"
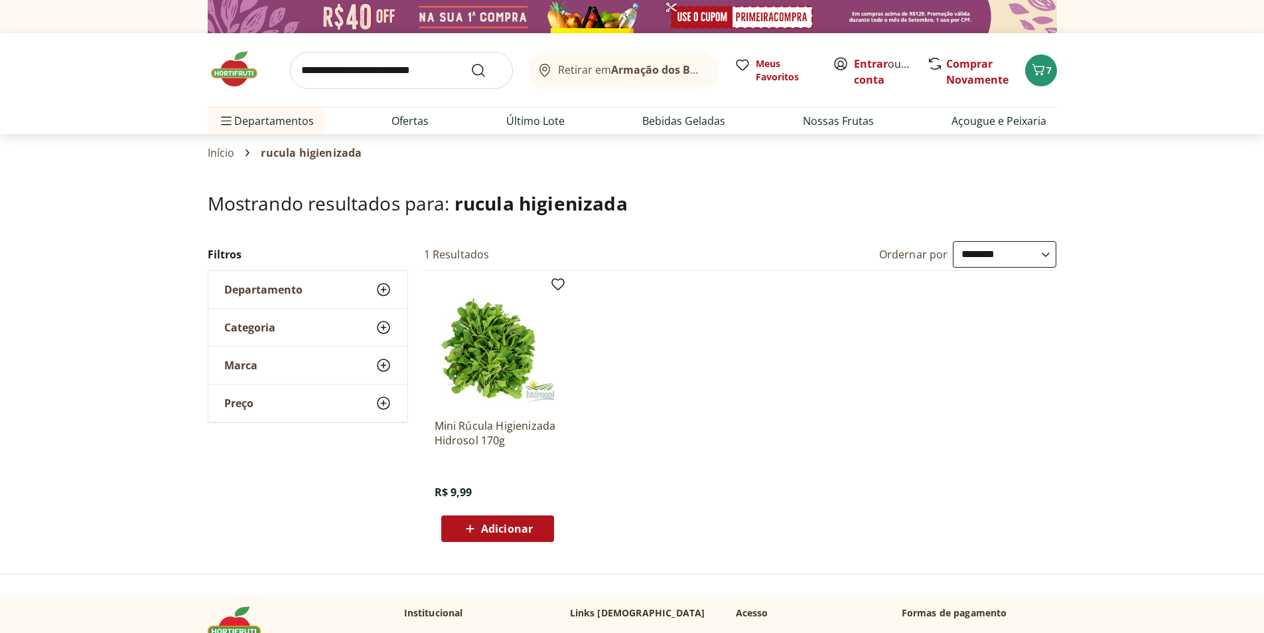
click at [474, 348] on img at bounding box center [498, 344] width 126 height 126
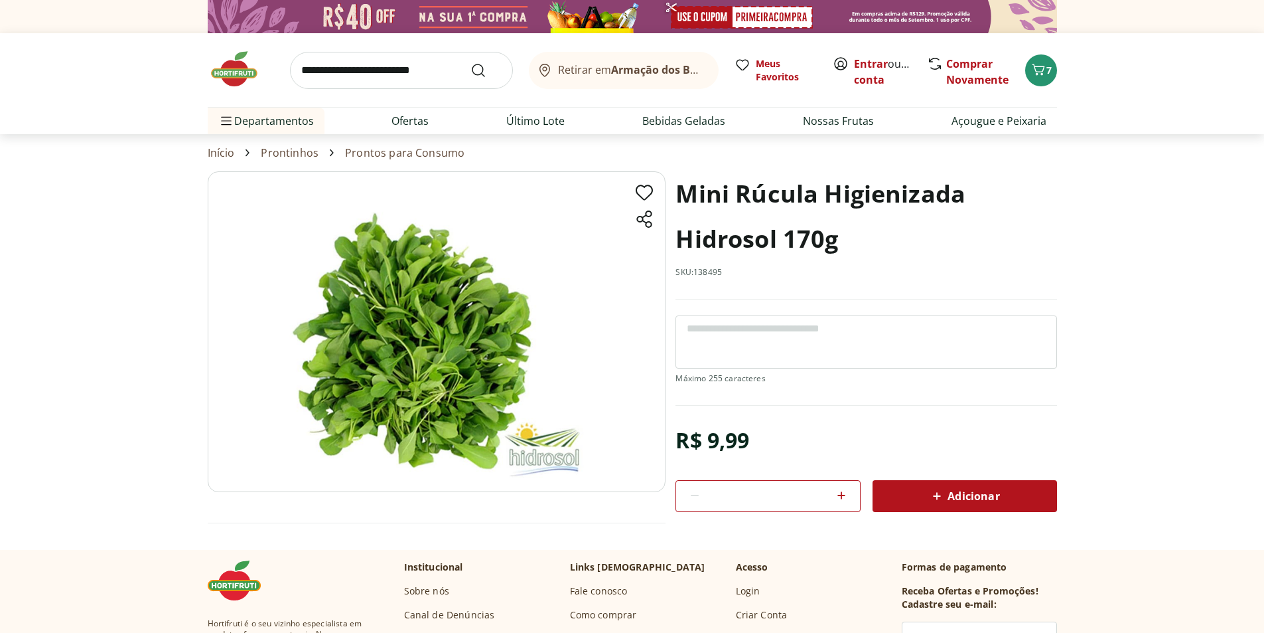
click at [986, 490] on span "Adicionar" at bounding box center [964, 496] width 70 height 16
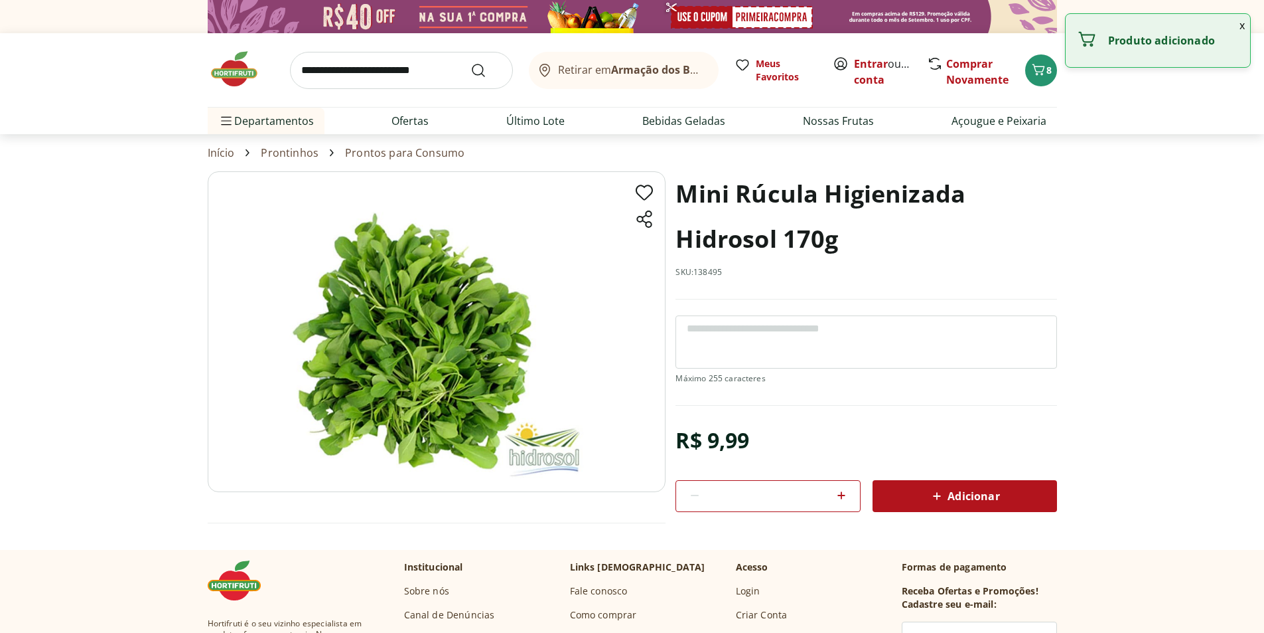
click at [360, 77] on input "search" at bounding box center [401, 70] width 223 height 37
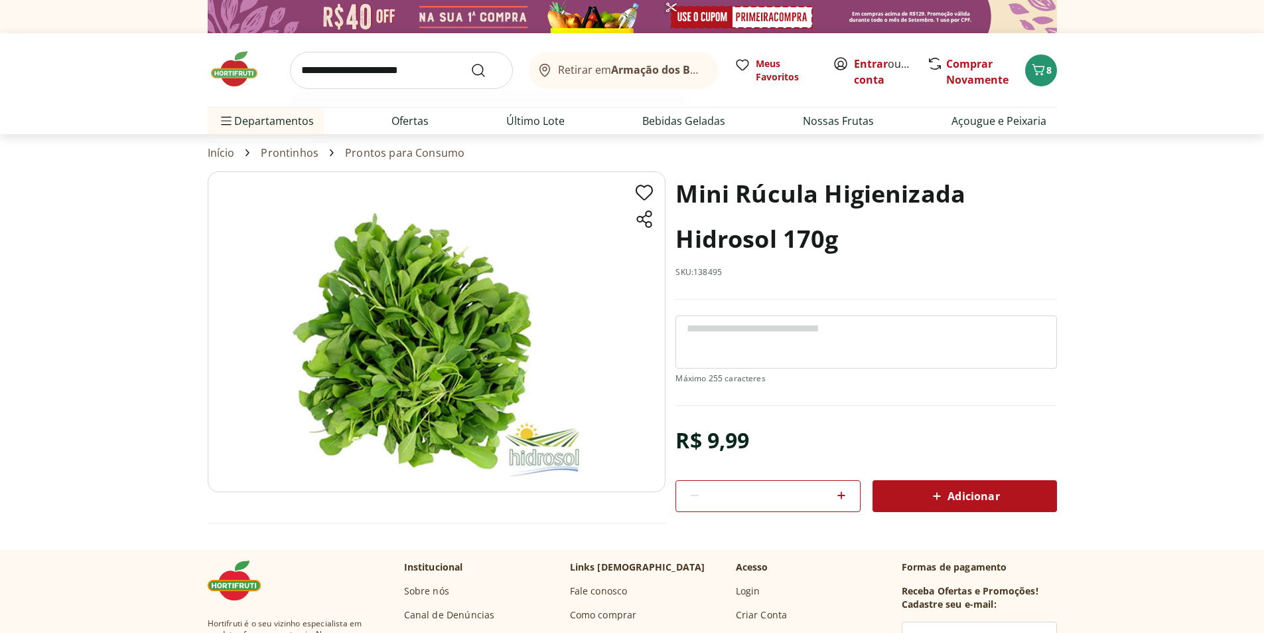
type input "**********"
click button "Submit Search" at bounding box center [487, 70] width 32 height 16
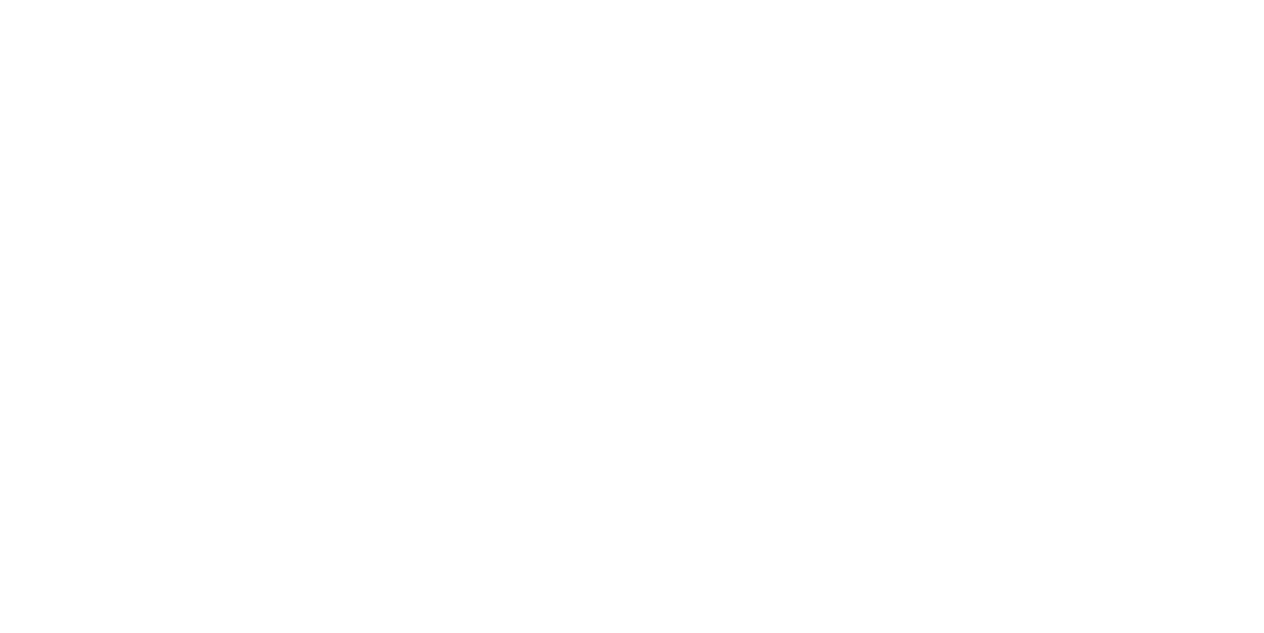
select select "**********"
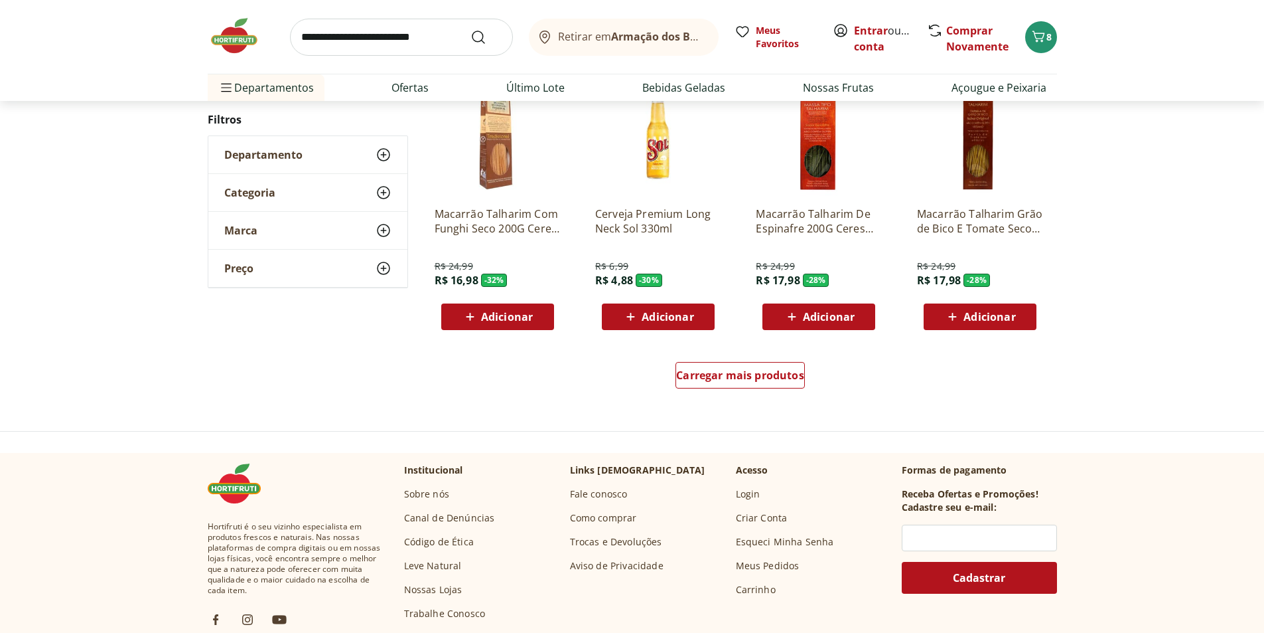
scroll to position [796, 0]
click at [769, 370] on span "Carregar mais produtos" at bounding box center [740, 374] width 128 height 11
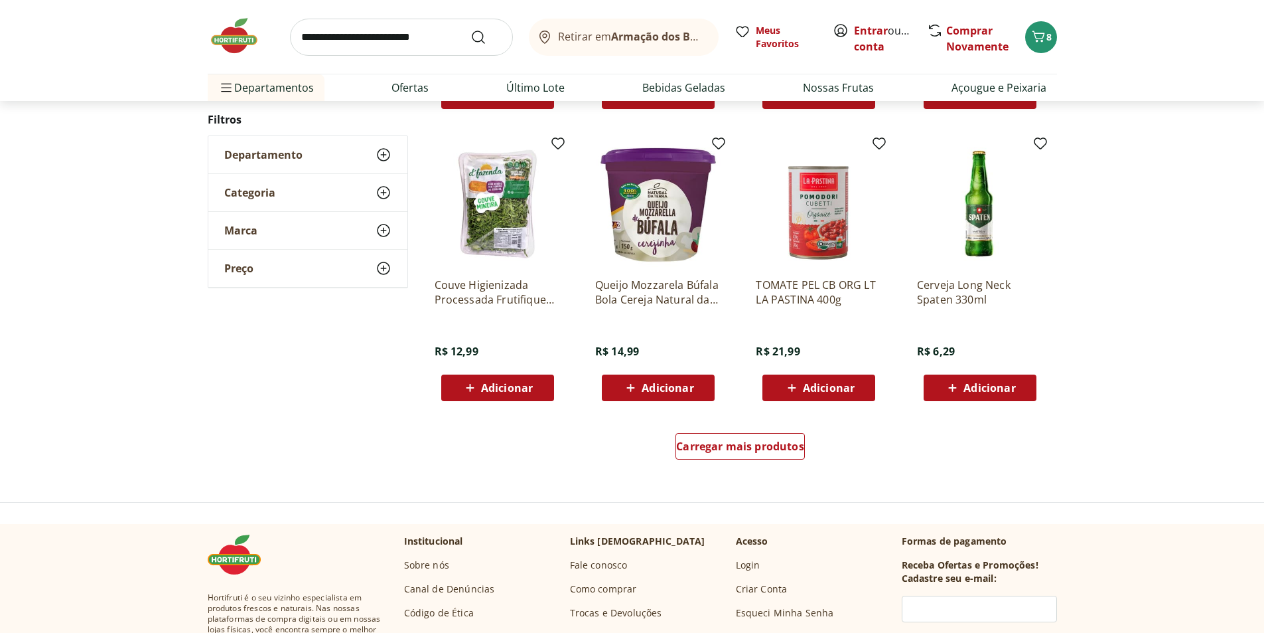
scroll to position [796, 0]
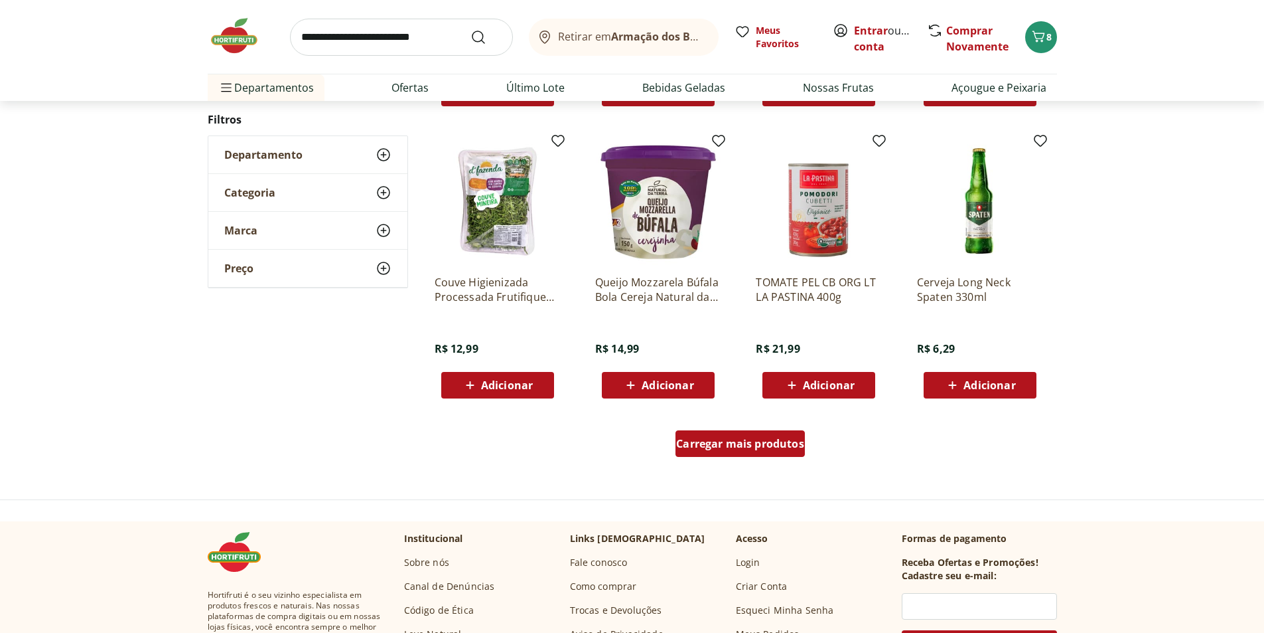
click at [747, 444] on span "Carregar mais produtos" at bounding box center [740, 443] width 128 height 11
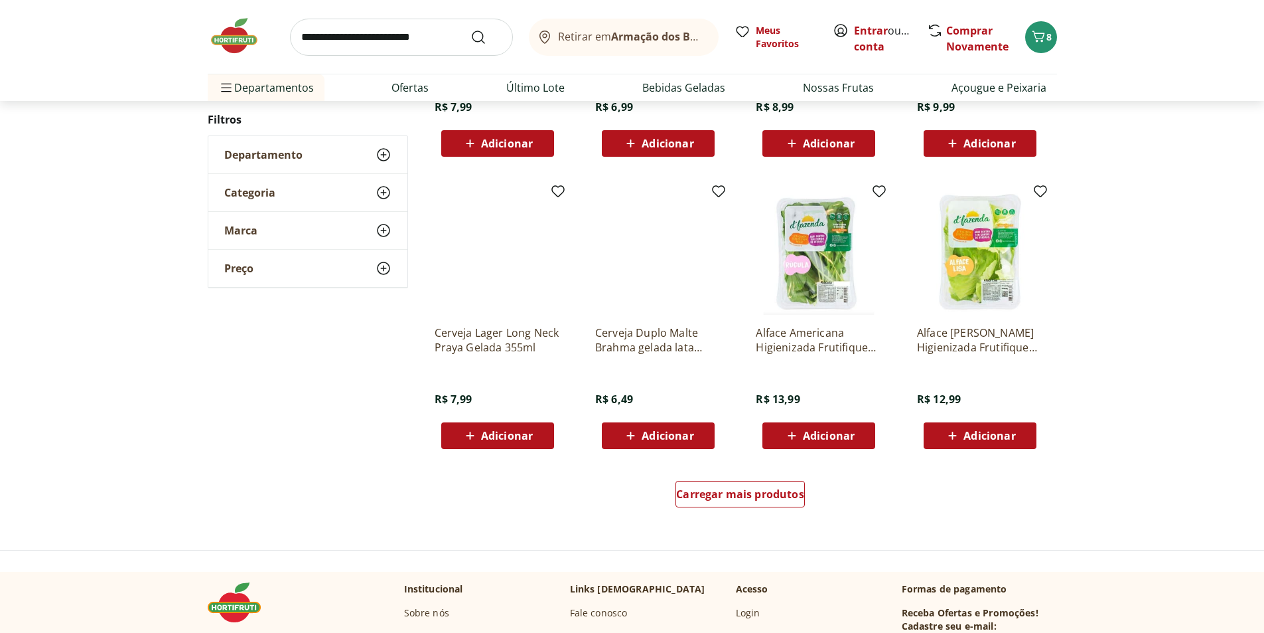
scroll to position [860, 0]
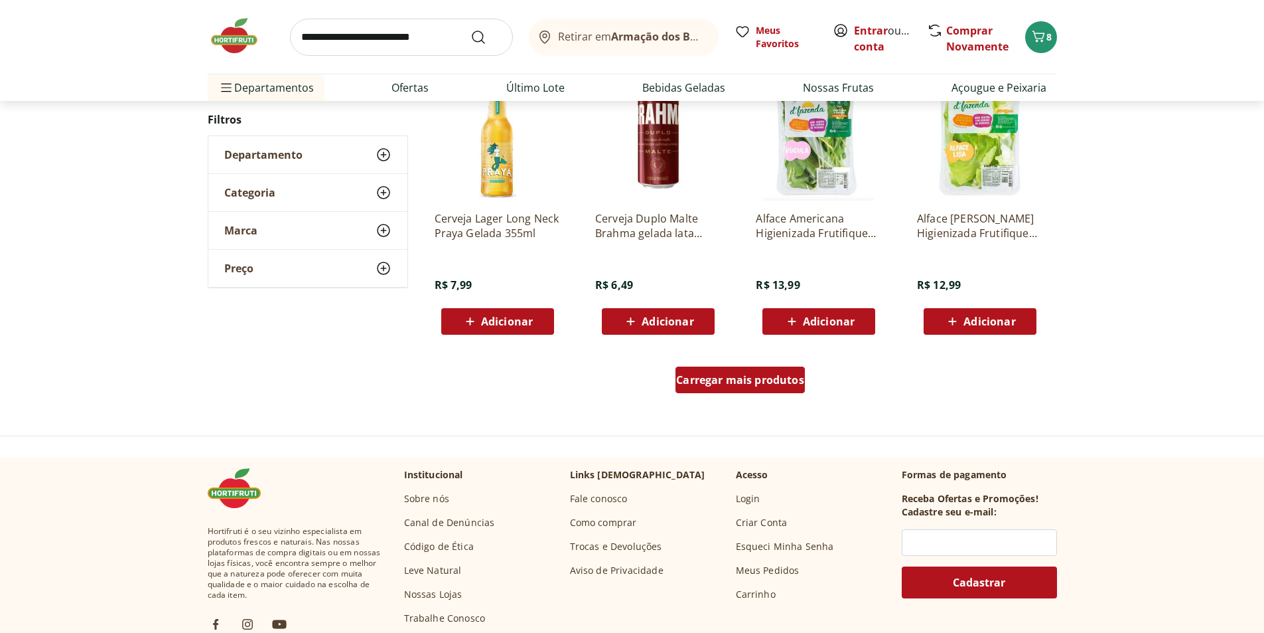
click at [750, 384] on span "Carregar mais produtos" at bounding box center [740, 379] width 128 height 11
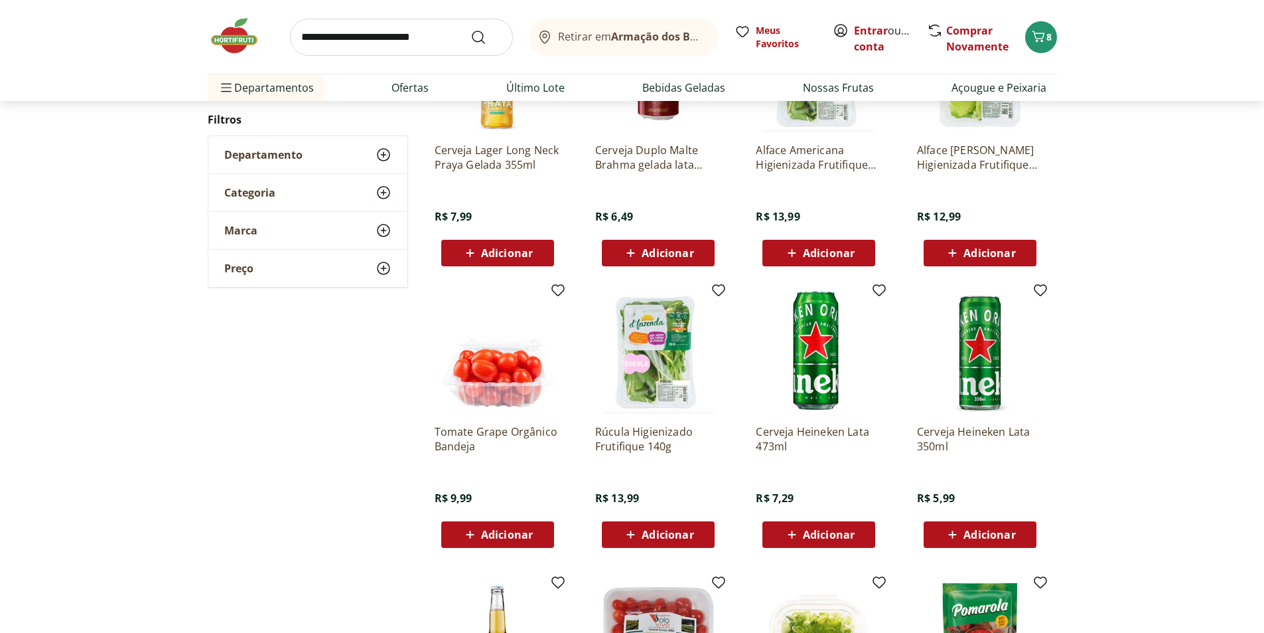
scroll to position [993, 0]
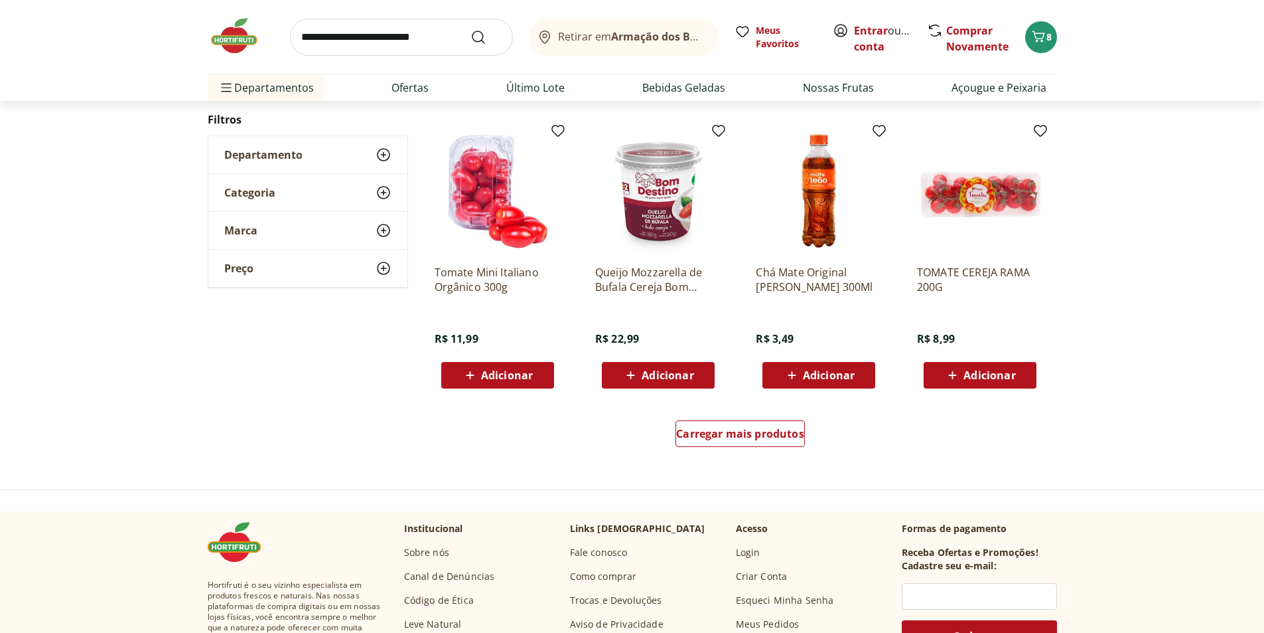
scroll to position [791, 0]
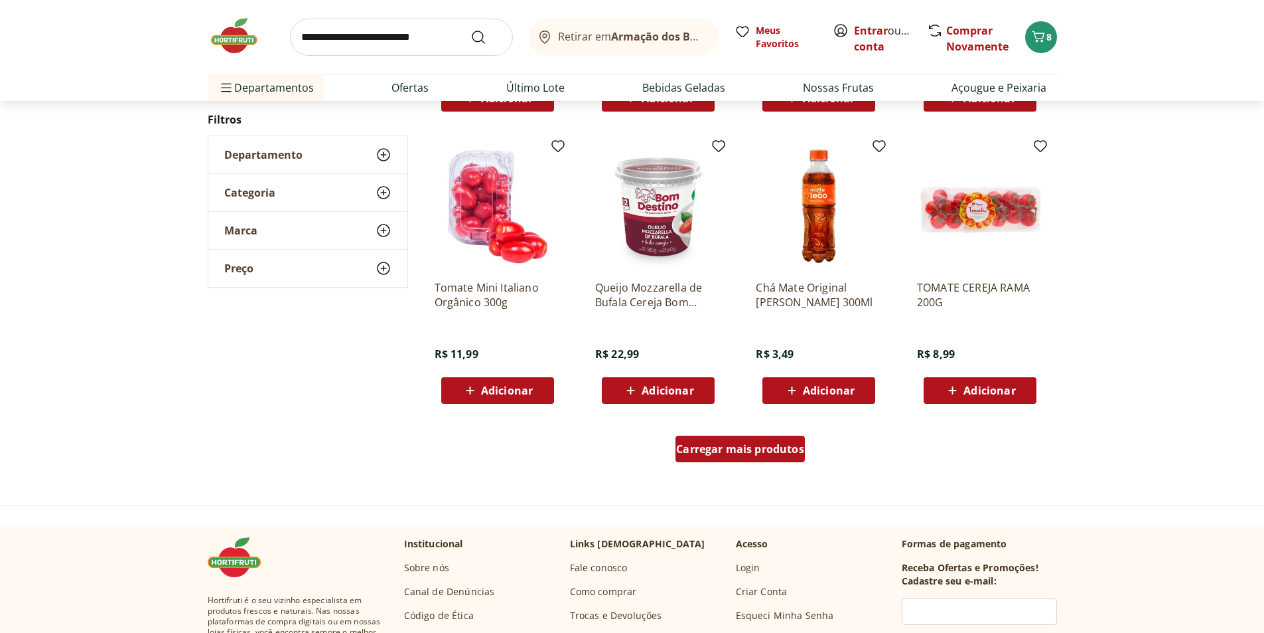
click at [773, 440] on div "Carregar mais produtos" at bounding box center [740, 448] width 129 height 27
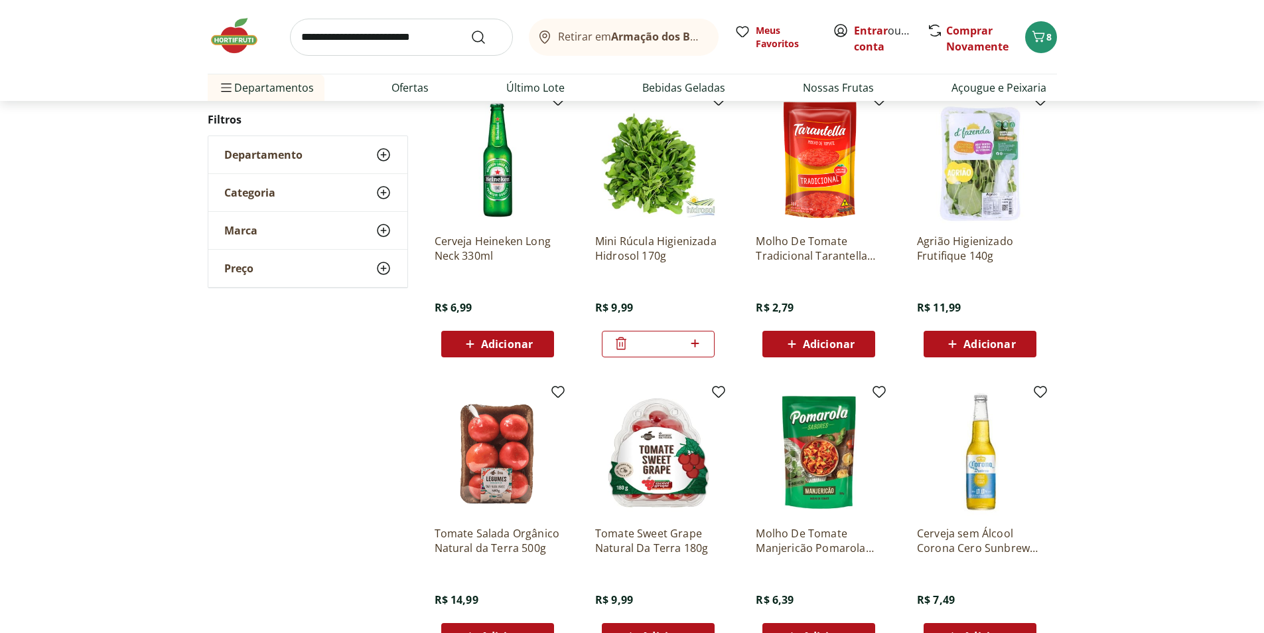
scroll to position [1123, 0]
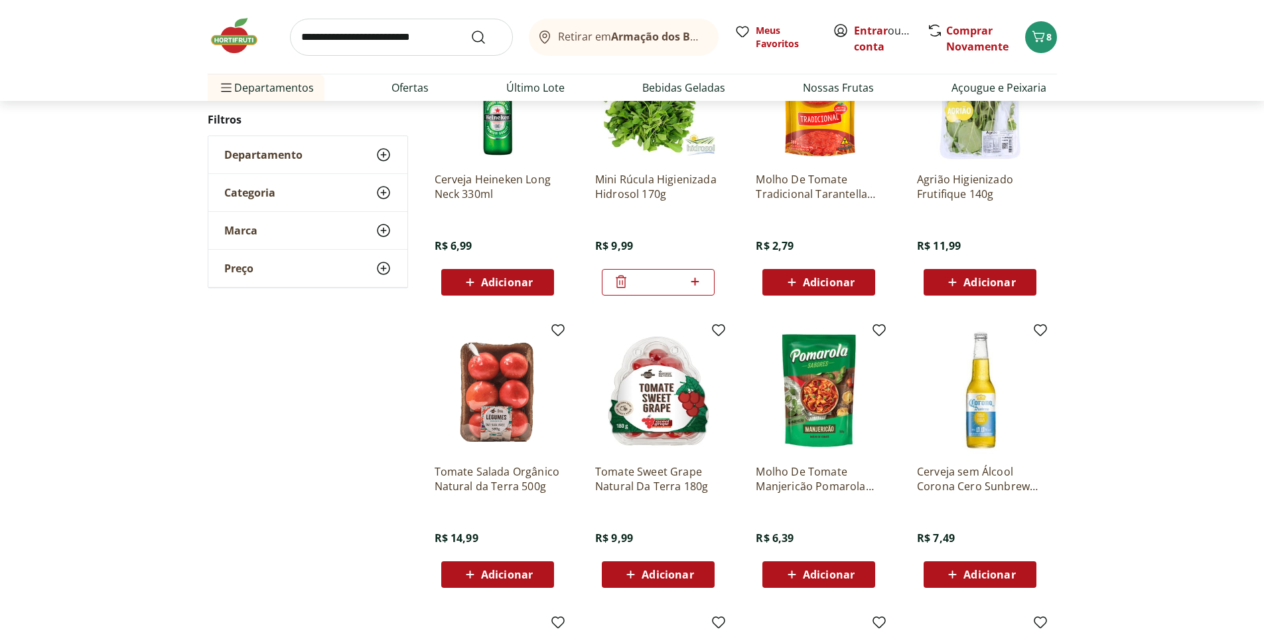
scroll to position [191, 0]
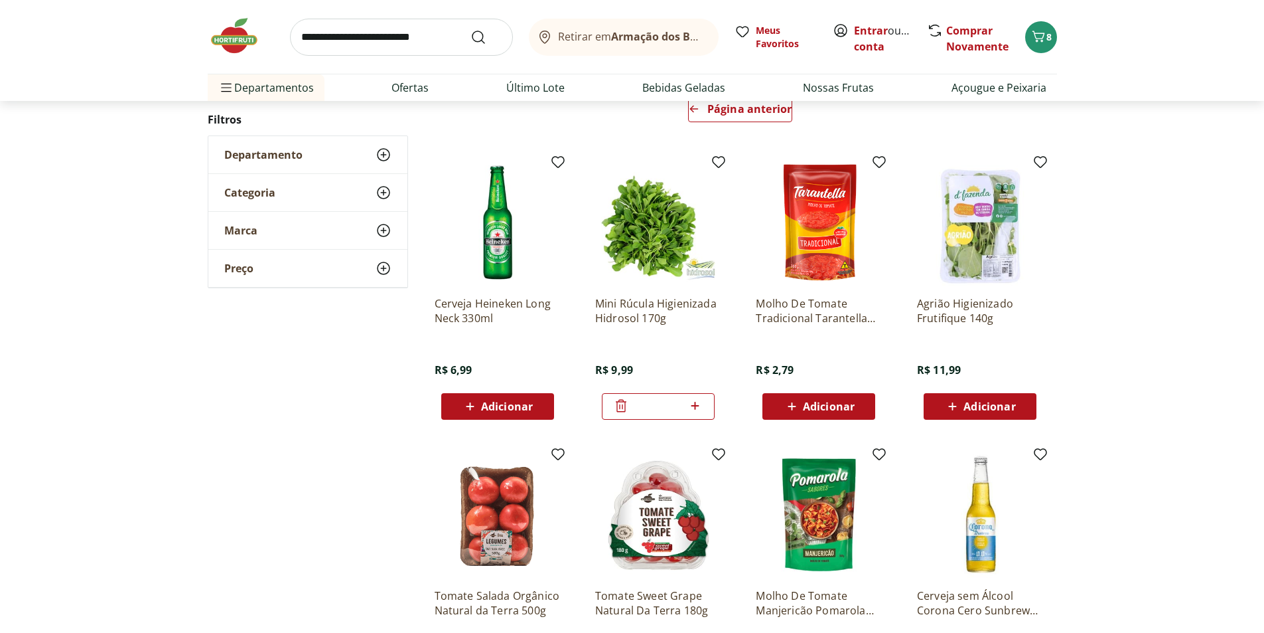
click at [969, 406] on span "Adicionar" at bounding box center [990, 406] width 52 height 11
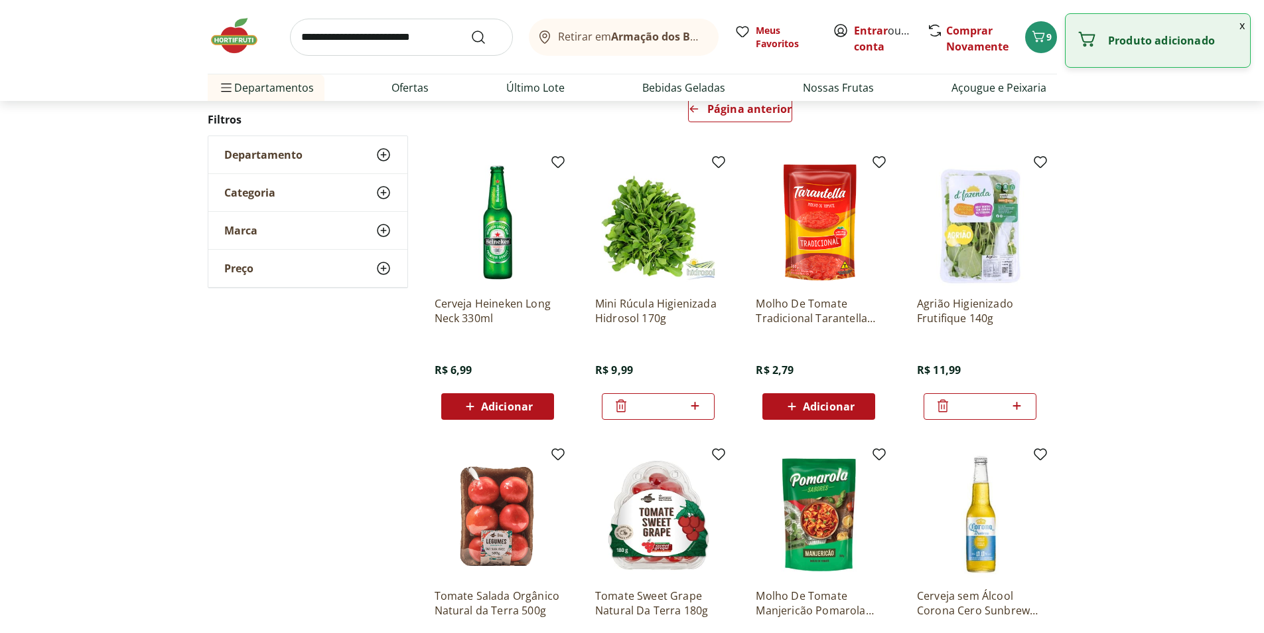
click at [398, 36] on input "search" at bounding box center [401, 37] width 223 height 37
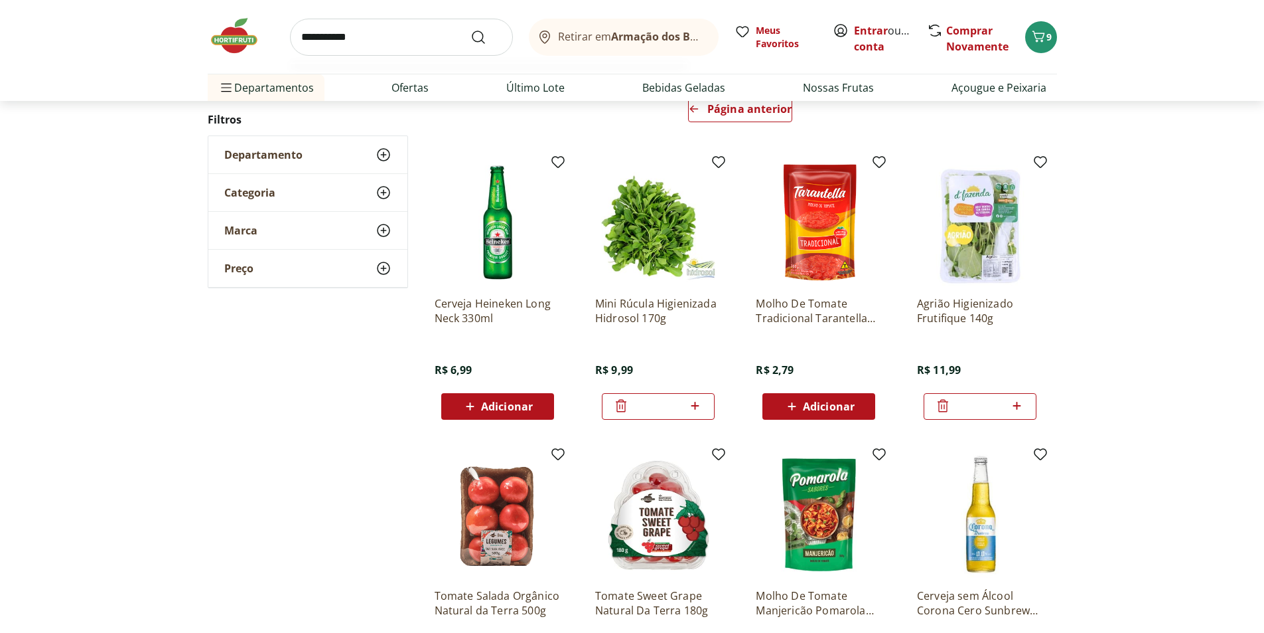
type input "**********"
click at [471, 29] on button "Submit Search" at bounding box center [487, 37] width 32 height 16
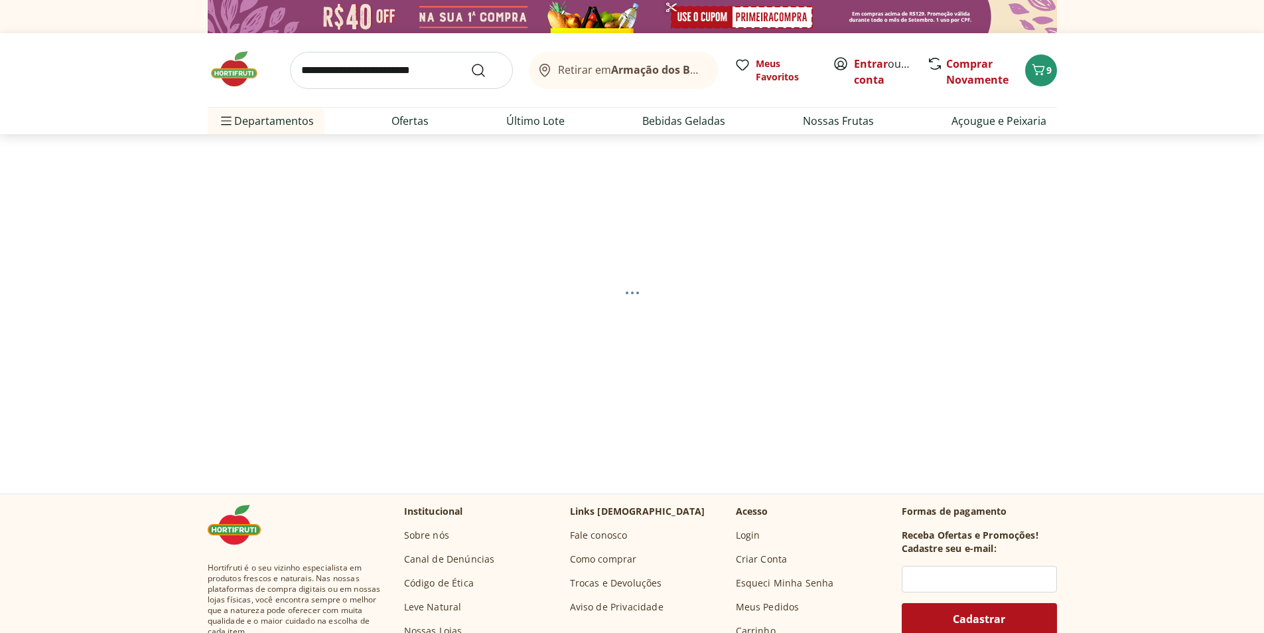
select select "**********"
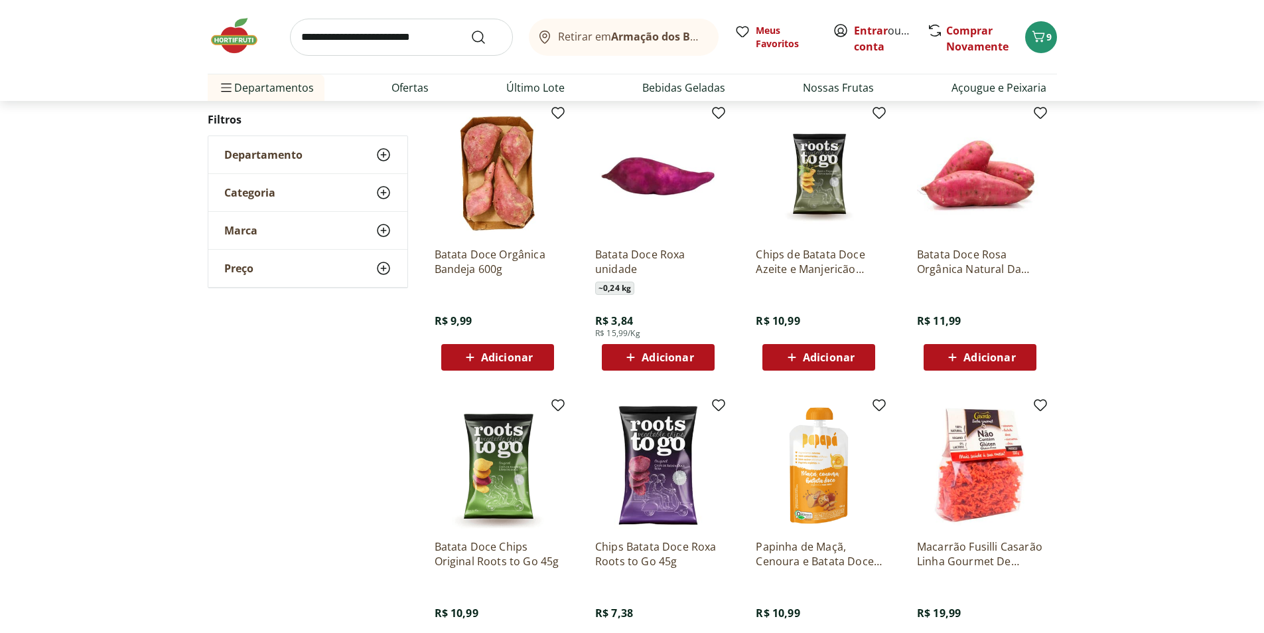
scroll to position [465, 0]
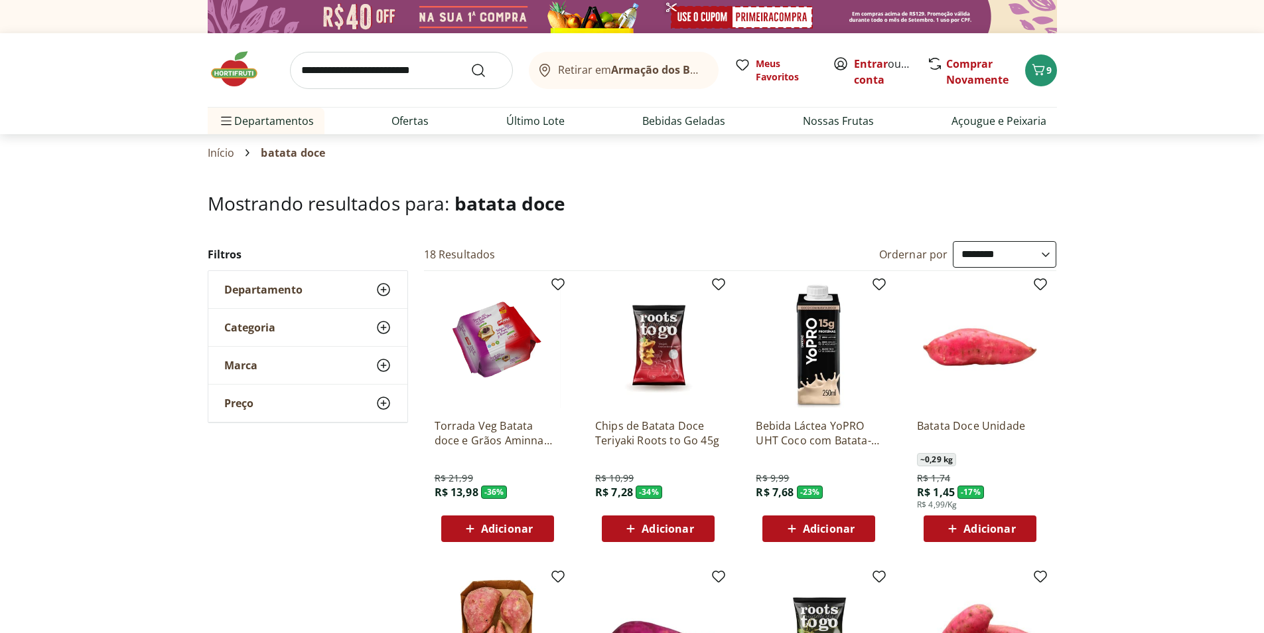
select select "**********"
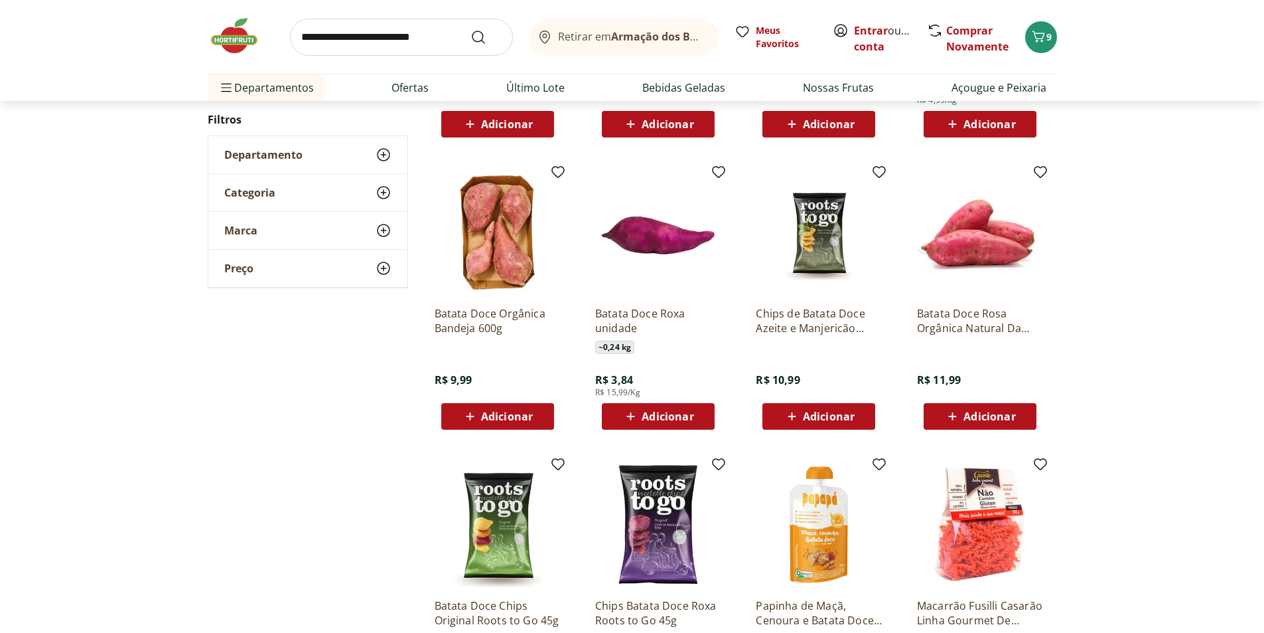
scroll to position [398, 0]
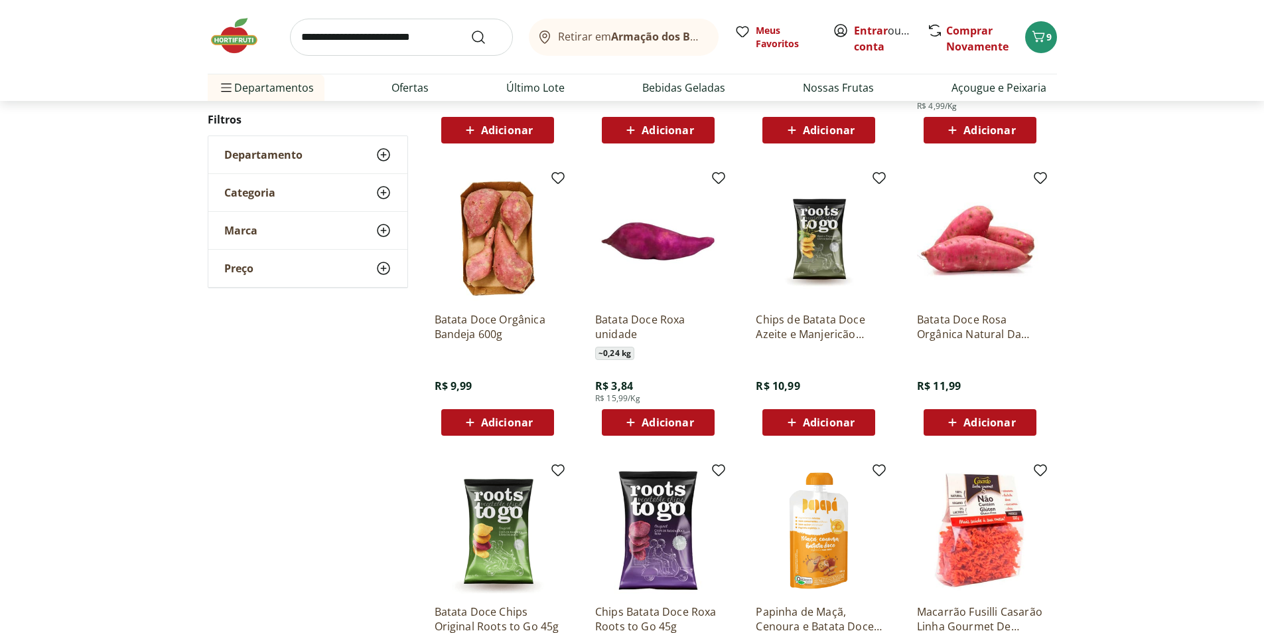
click at [666, 423] on span "Adicionar" at bounding box center [668, 422] width 52 height 11
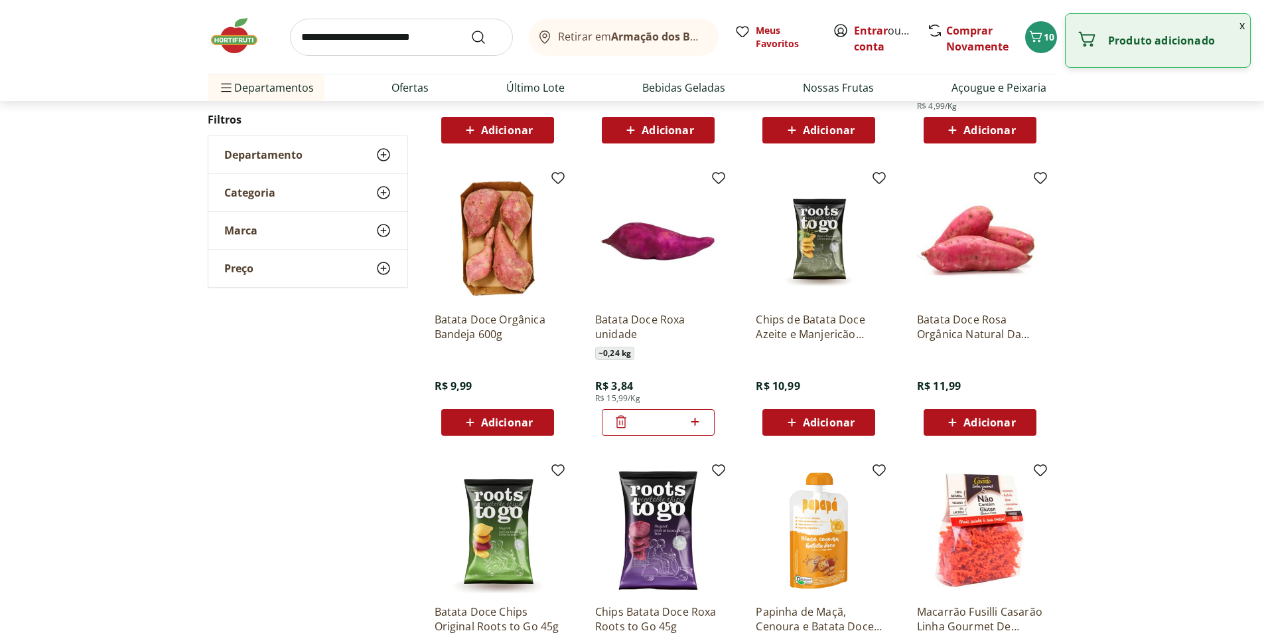
click at [687, 425] on icon at bounding box center [695, 421] width 17 height 16
type input "*"
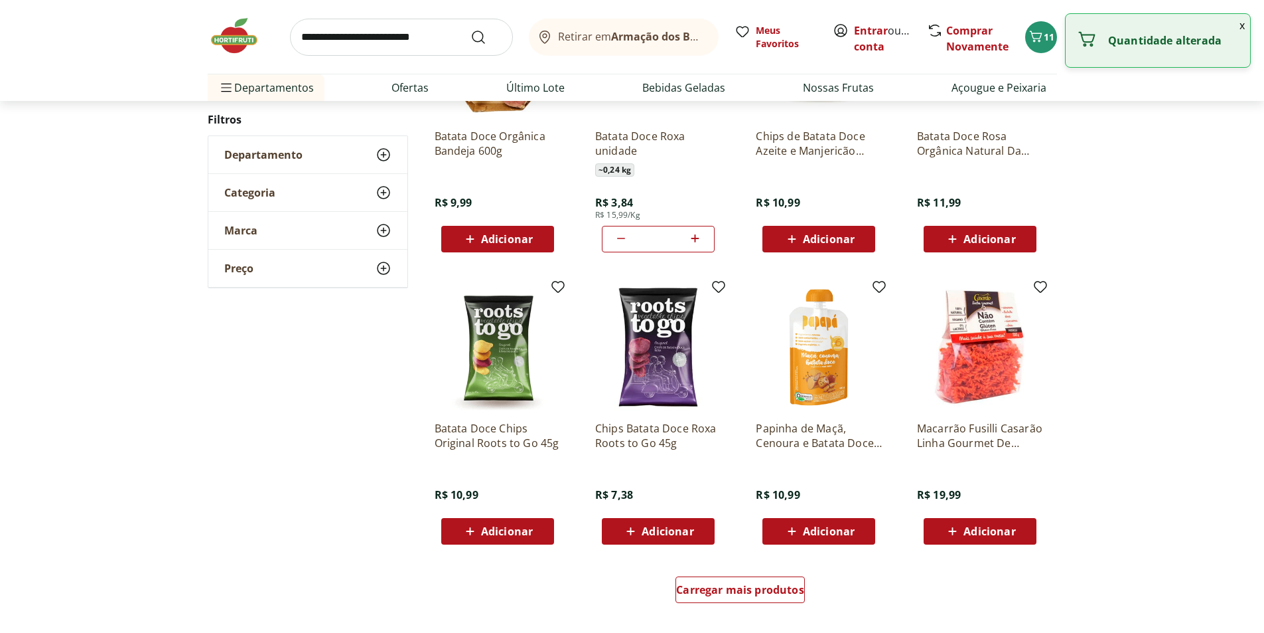
scroll to position [863, 0]
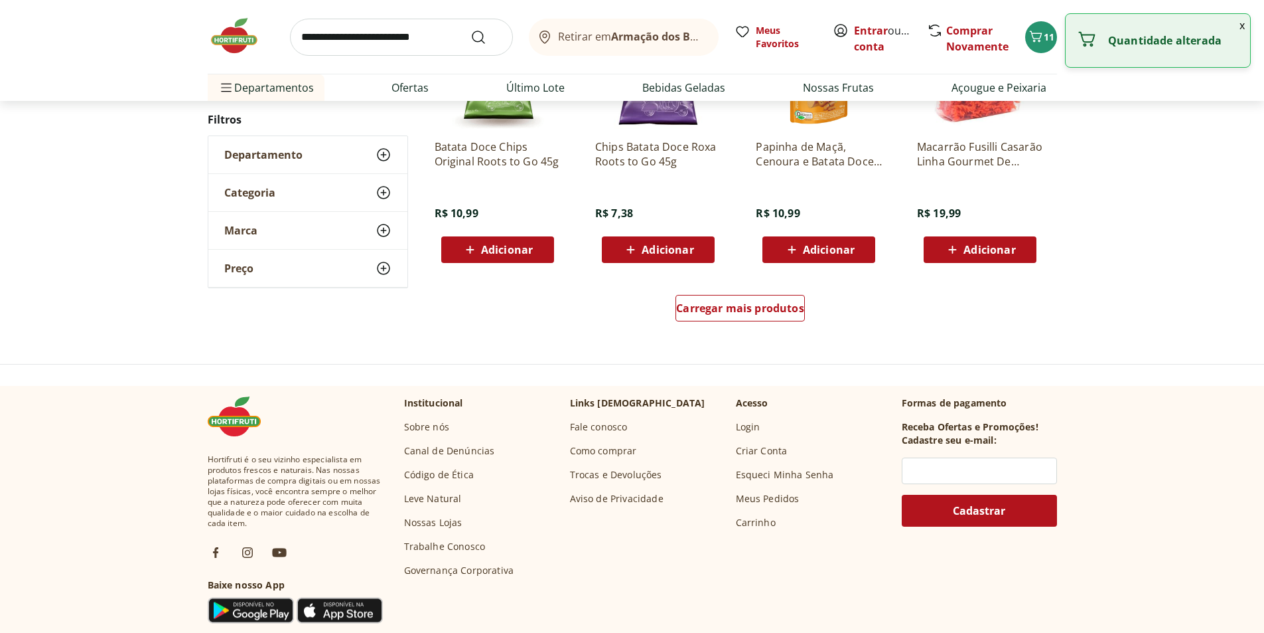
click at [421, 40] on input "search" at bounding box center [401, 37] width 223 height 37
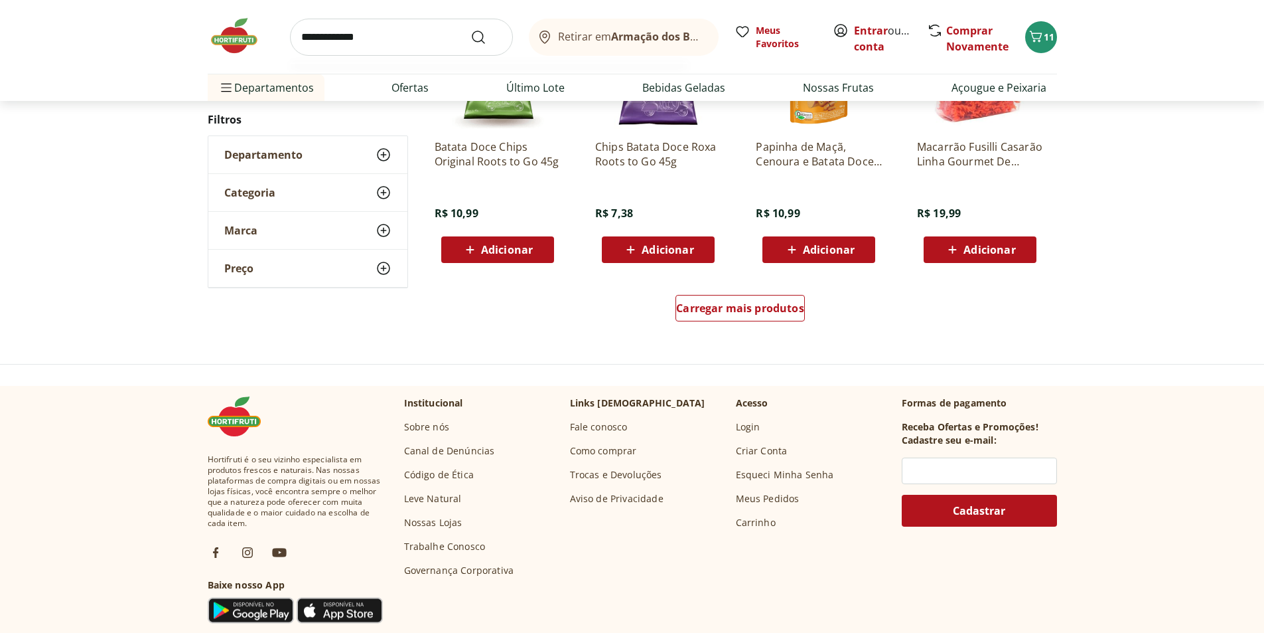
type input "**********"
click at [471, 29] on button "Submit Search" at bounding box center [487, 37] width 32 height 16
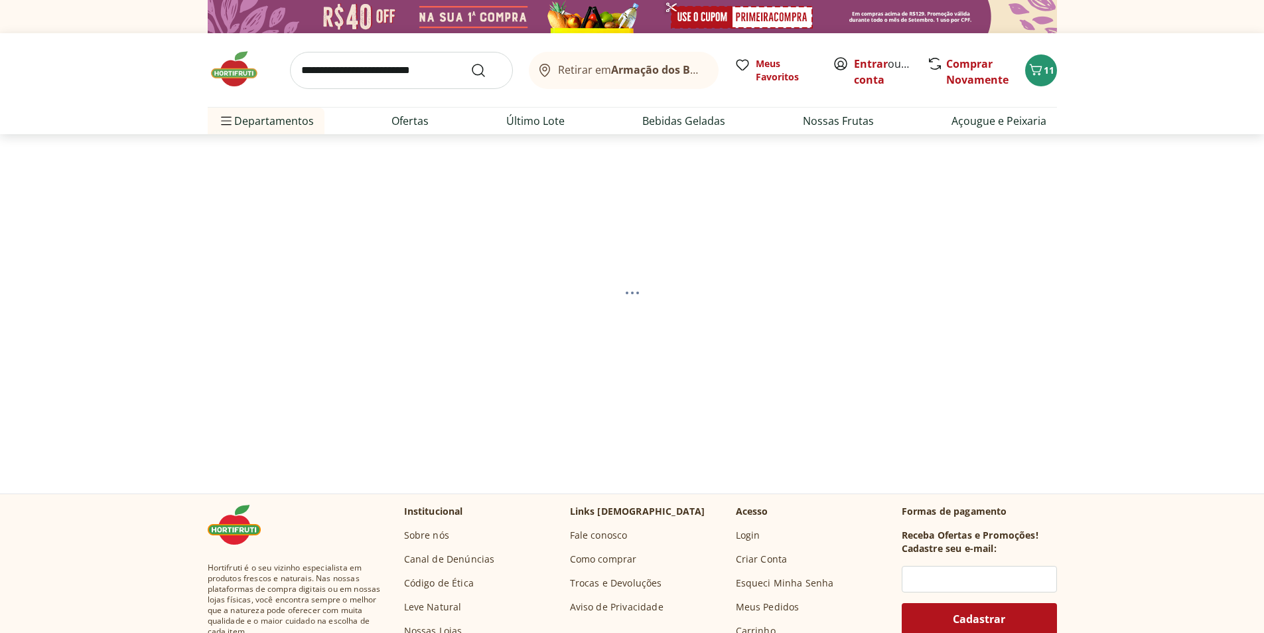
select select "**********"
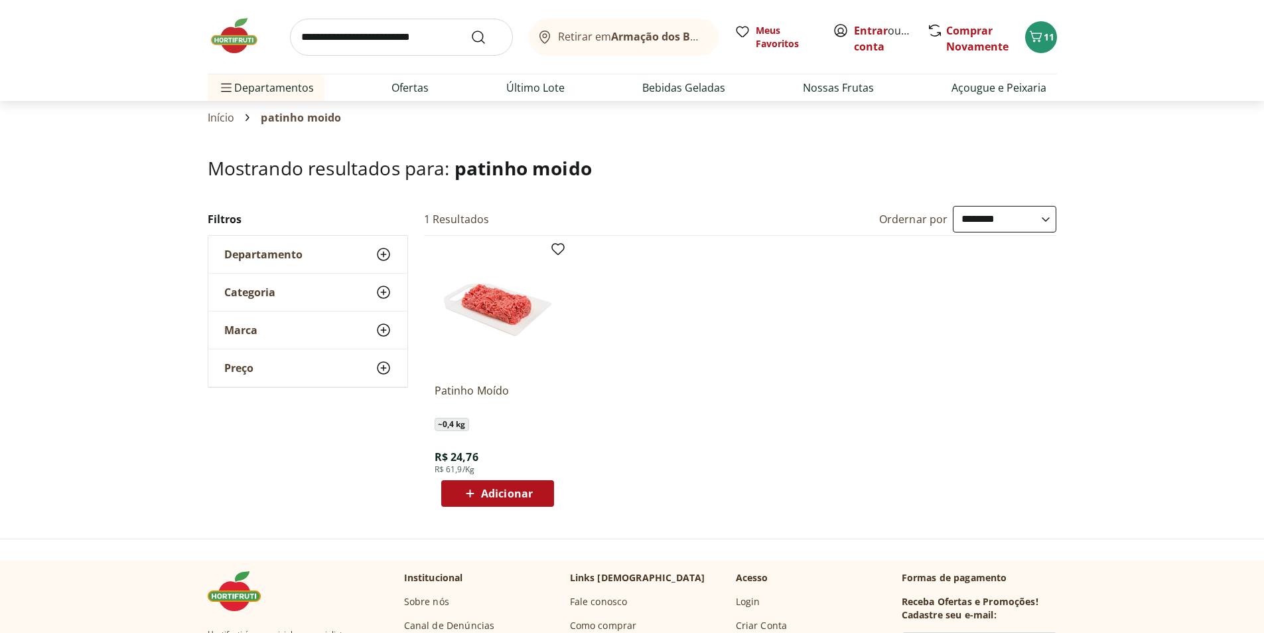
scroll to position [66, 0]
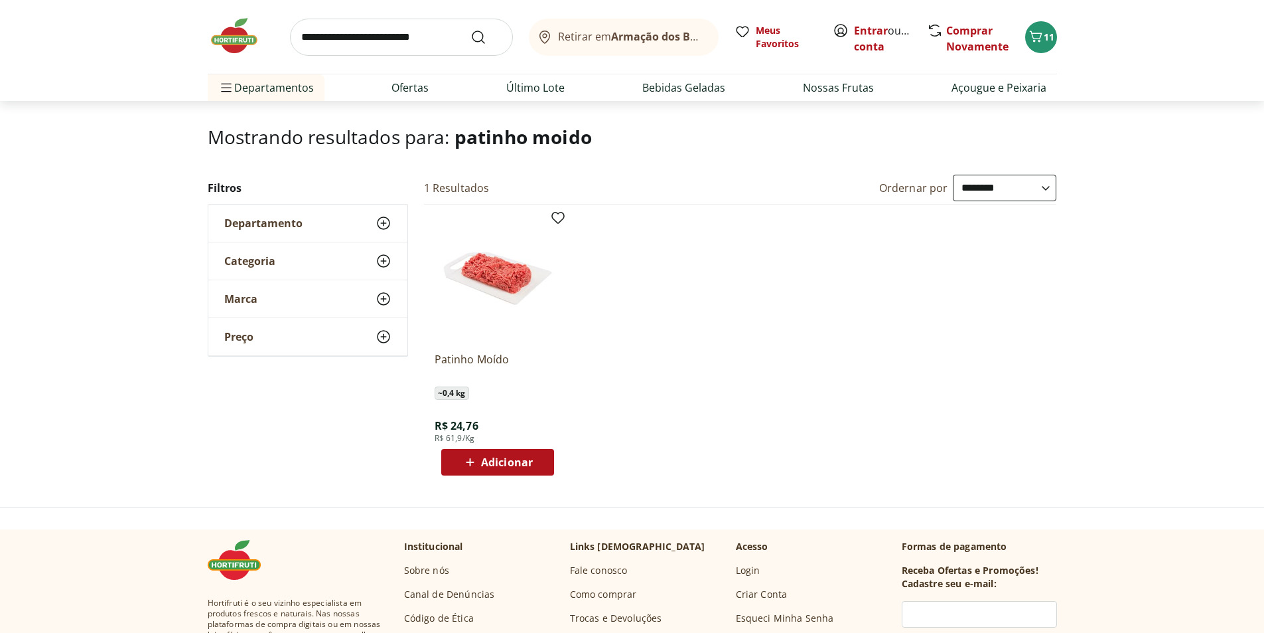
click at [422, 43] on input "search" at bounding box center [401, 37] width 223 height 37
type input "***"
click at [471, 29] on button "Submit Search" at bounding box center [487, 37] width 32 height 16
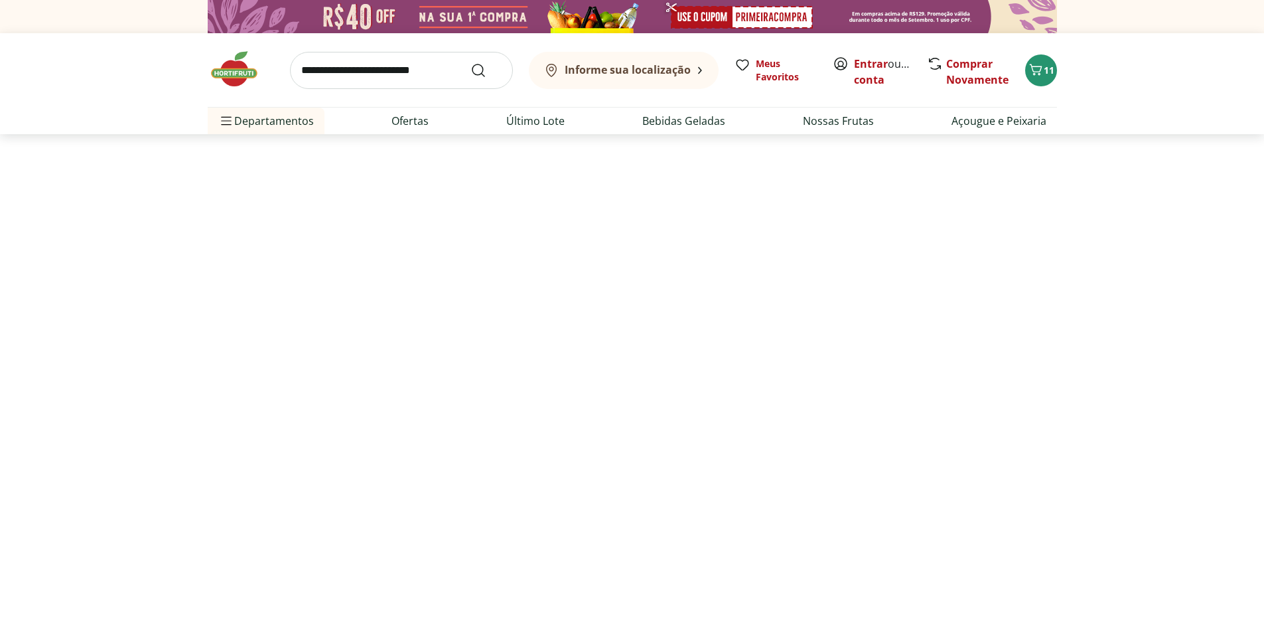
select select "**********"
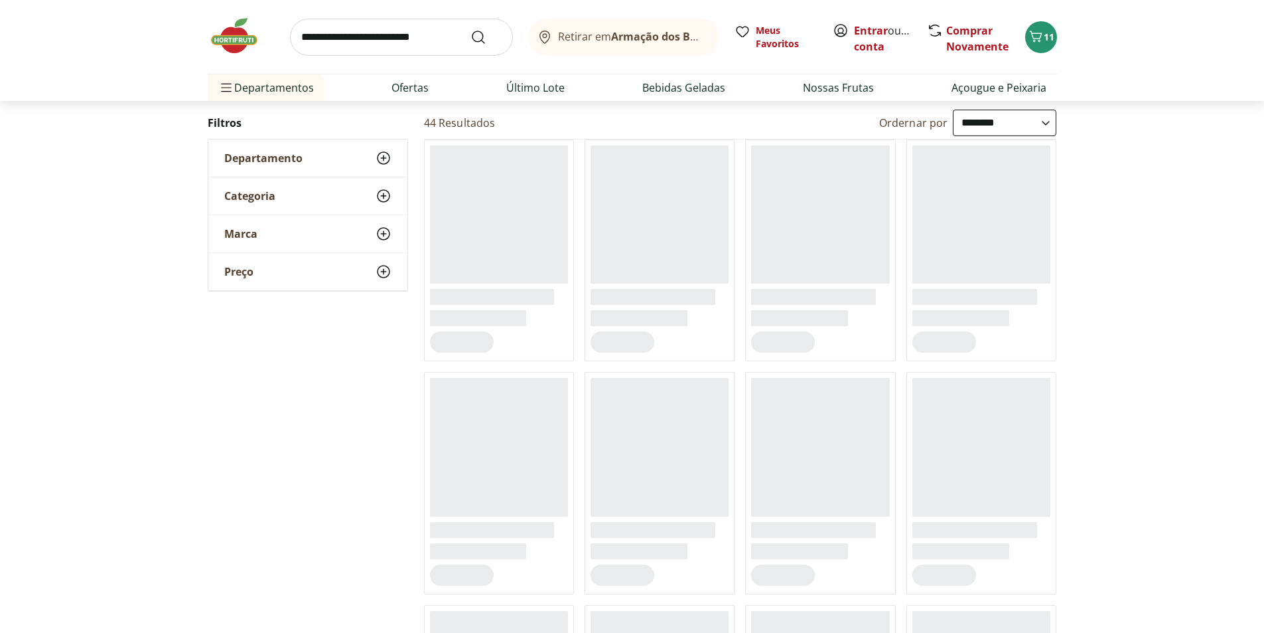
scroll to position [133, 0]
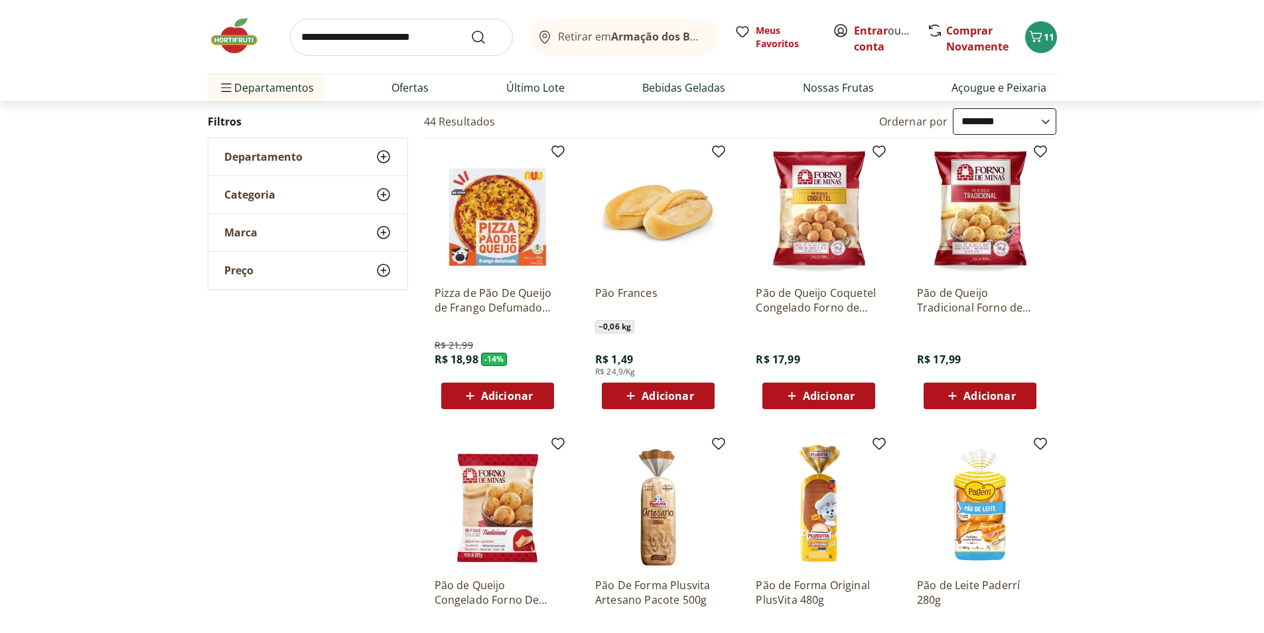
click at [671, 396] on span "Adicionar" at bounding box center [668, 395] width 52 height 11
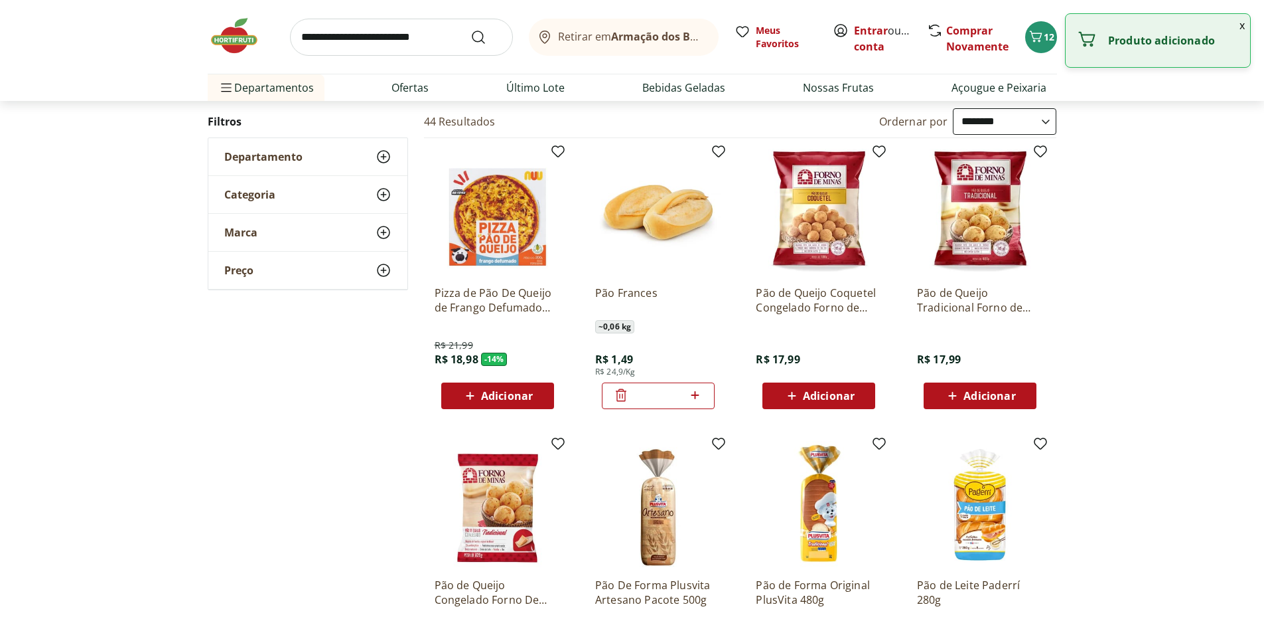
click at [694, 390] on icon at bounding box center [695, 395] width 17 height 16
type input "*"
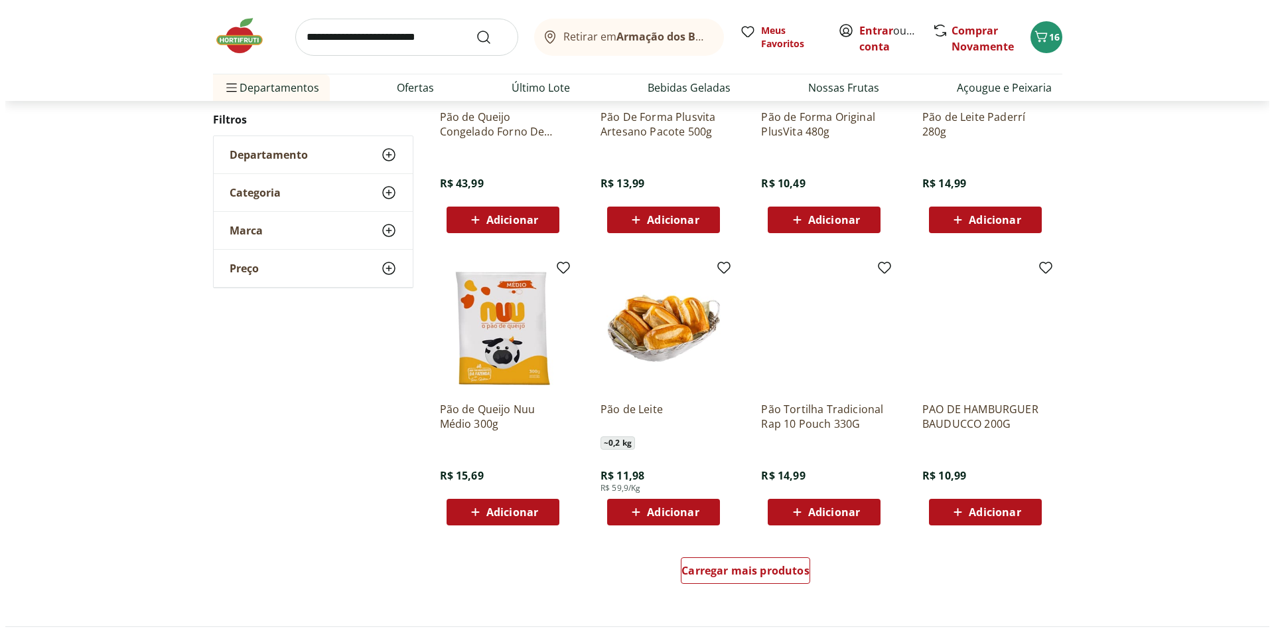
scroll to position [730, 0]
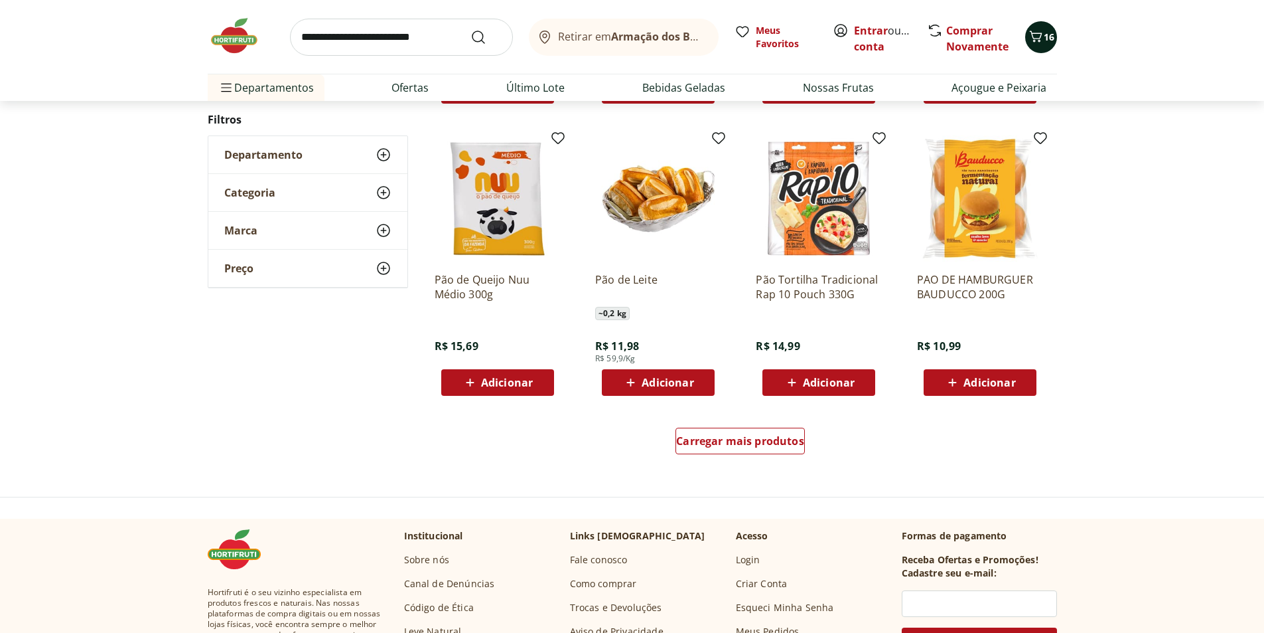
click at [1049, 42] on span "16" at bounding box center [1049, 37] width 11 height 13
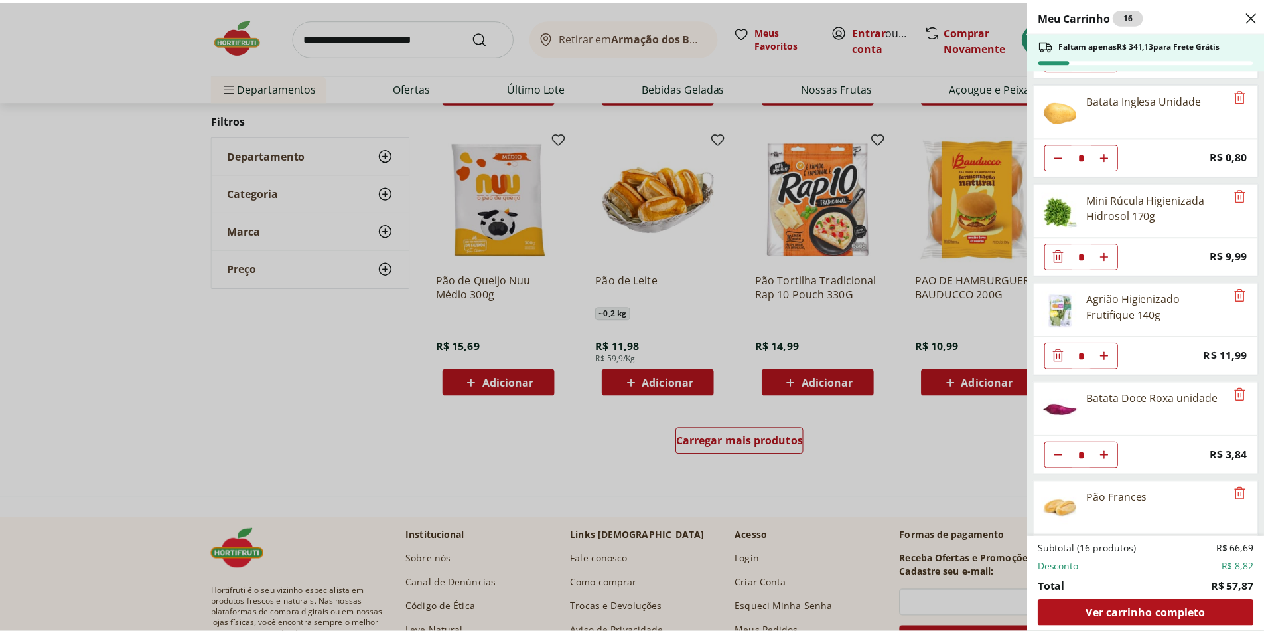
scroll to position [0, 0]
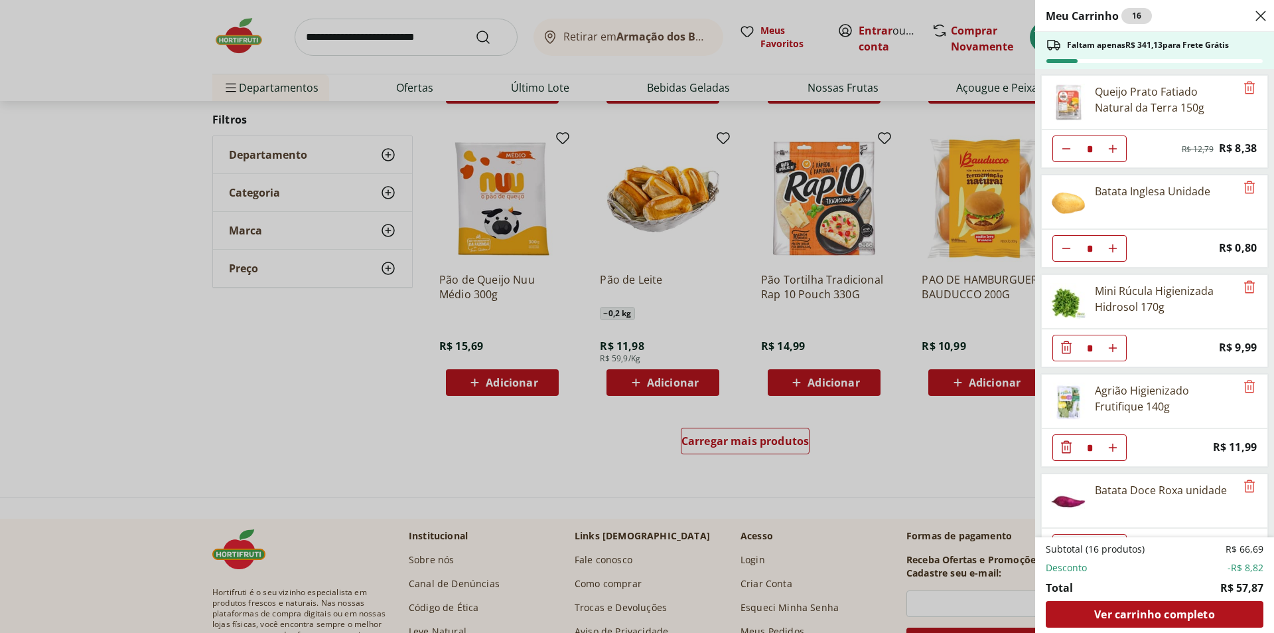
click at [407, 44] on div "Meu Carrinho 16 Faltam apenas R$ 341,13 para Frete Grátis Queijo Prato Fatiado …" at bounding box center [637, 316] width 1274 height 633
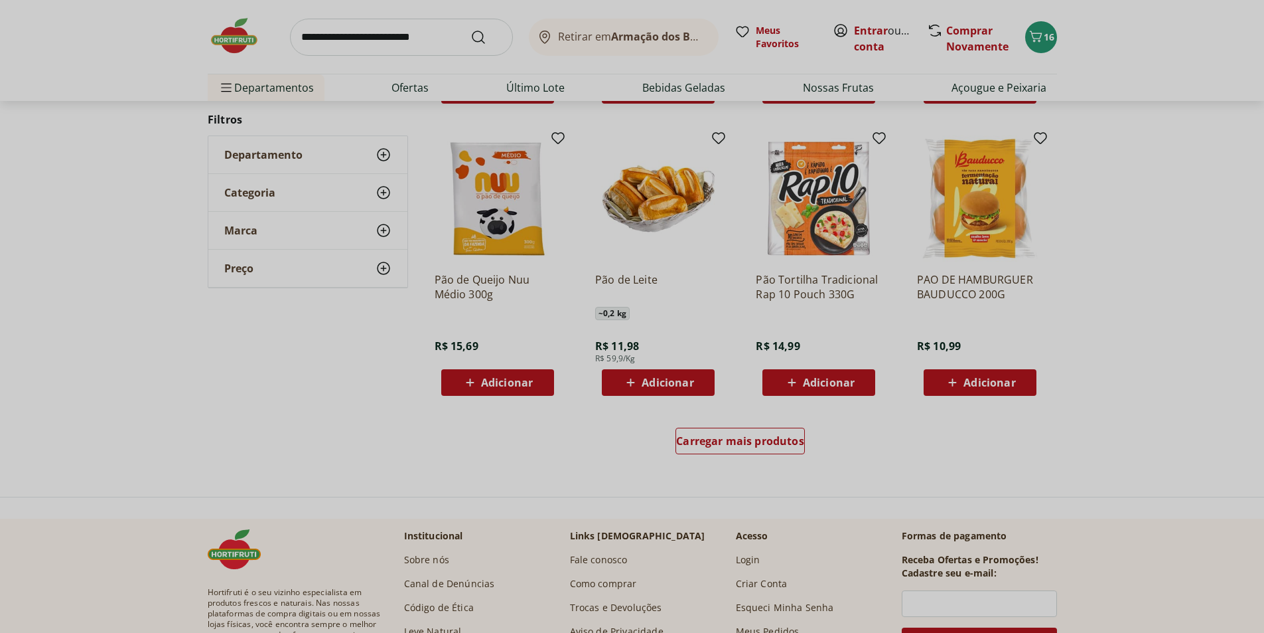
click at [413, 34] on input "search" at bounding box center [401, 37] width 223 height 37
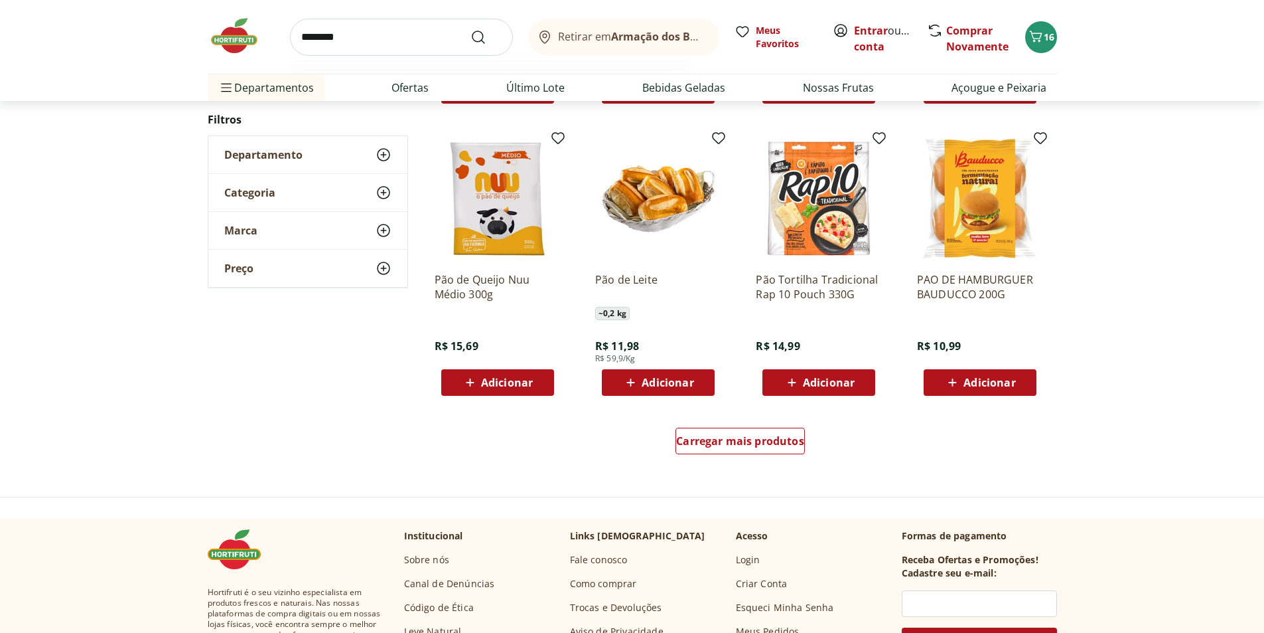
type input "********"
click at [471, 29] on button "Submit Search" at bounding box center [487, 37] width 32 height 16
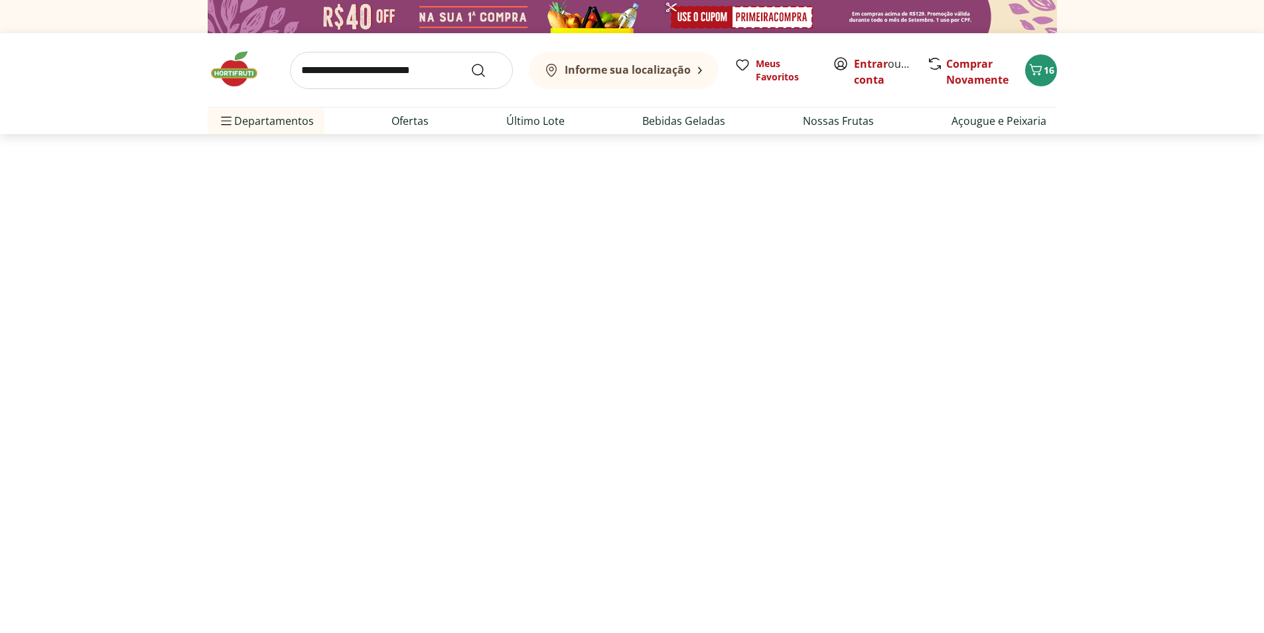
select select "**********"
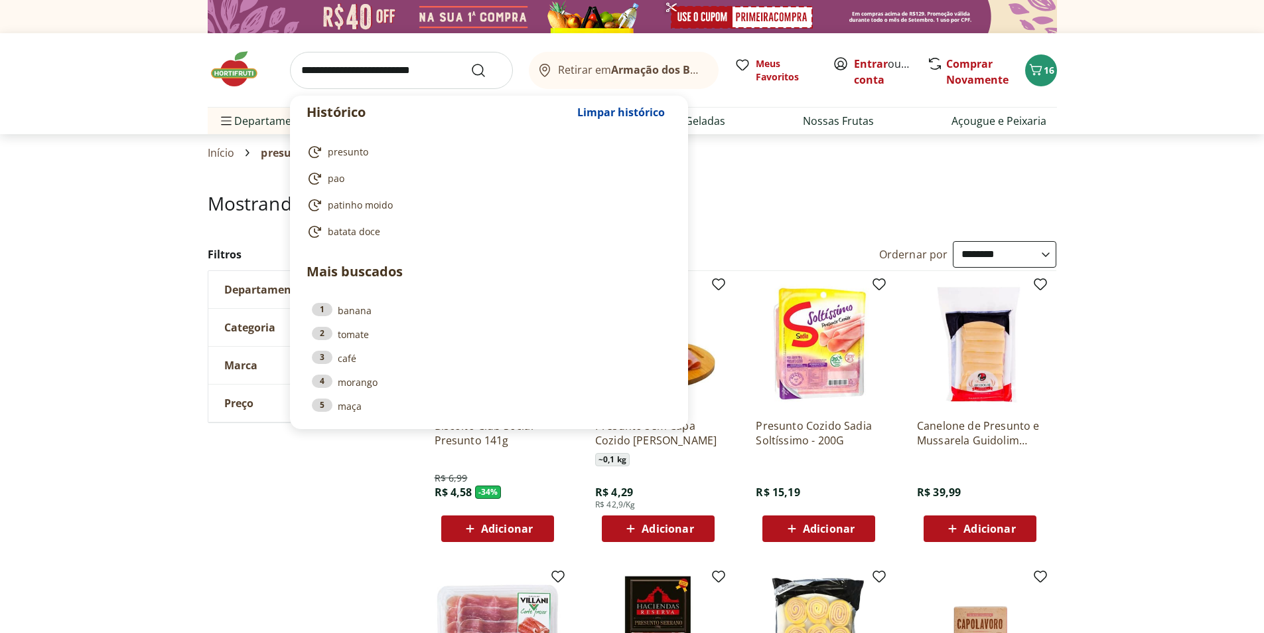
click at [373, 58] on input "search" at bounding box center [401, 70] width 223 height 37
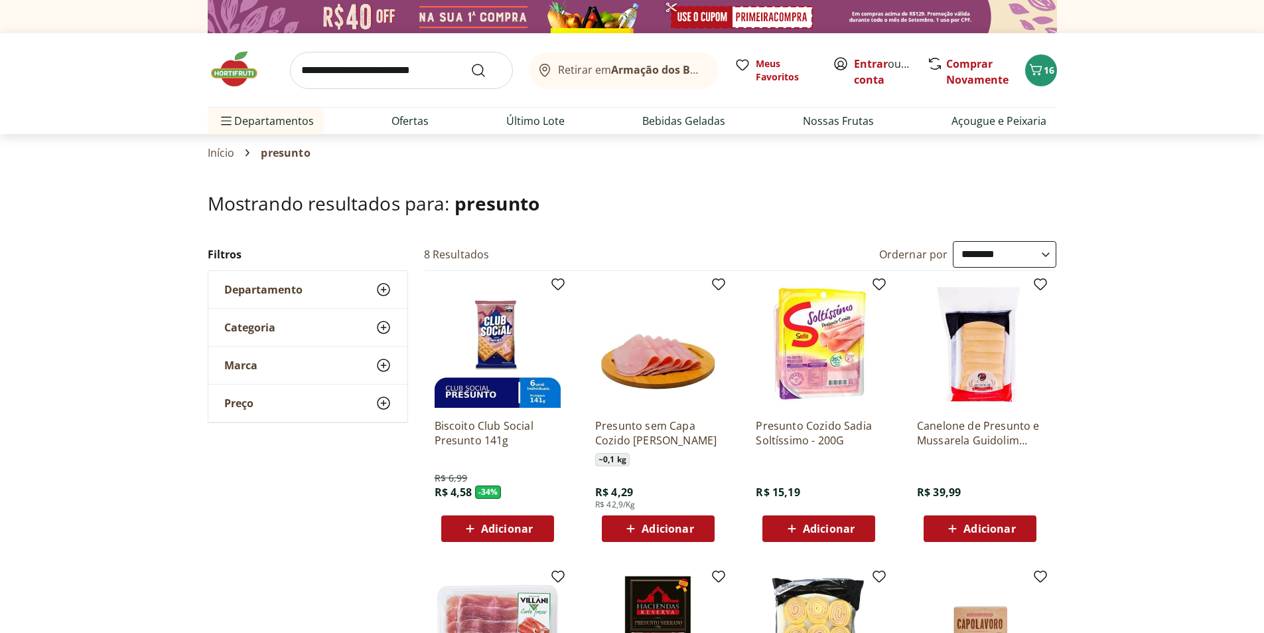
click at [547, 125] on link "Último Lote" at bounding box center [535, 121] width 58 height 16
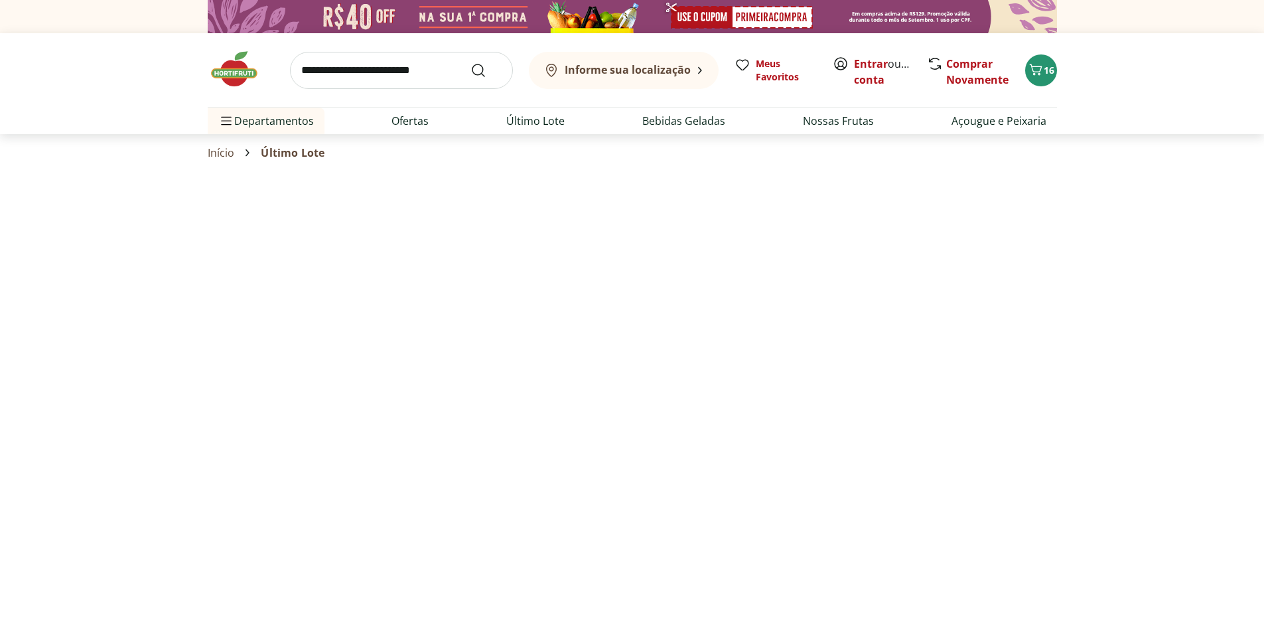
select select "**********"
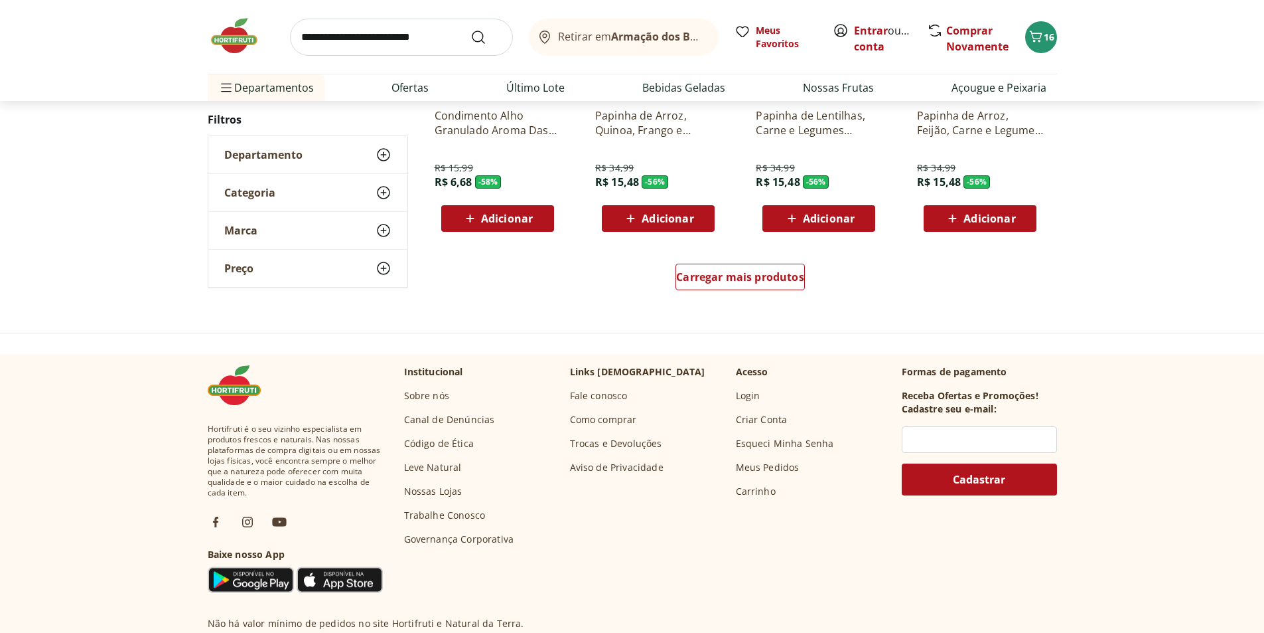
scroll to position [863, 0]
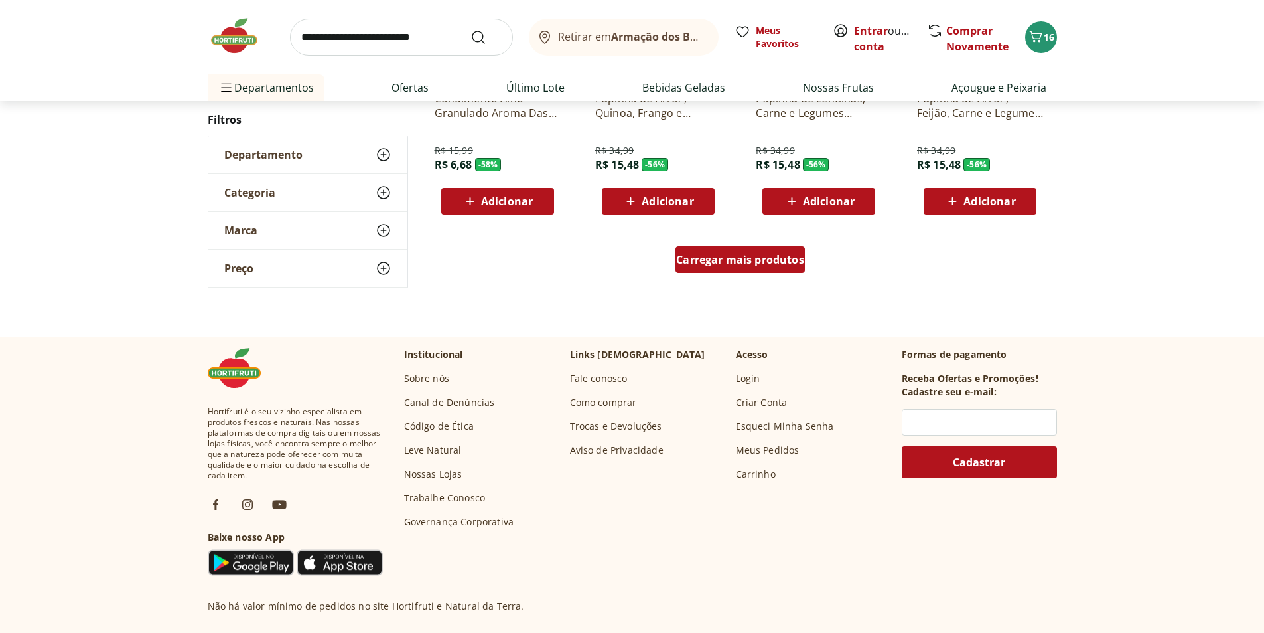
click at [759, 264] on span "Carregar mais produtos" at bounding box center [740, 259] width 128 height 11
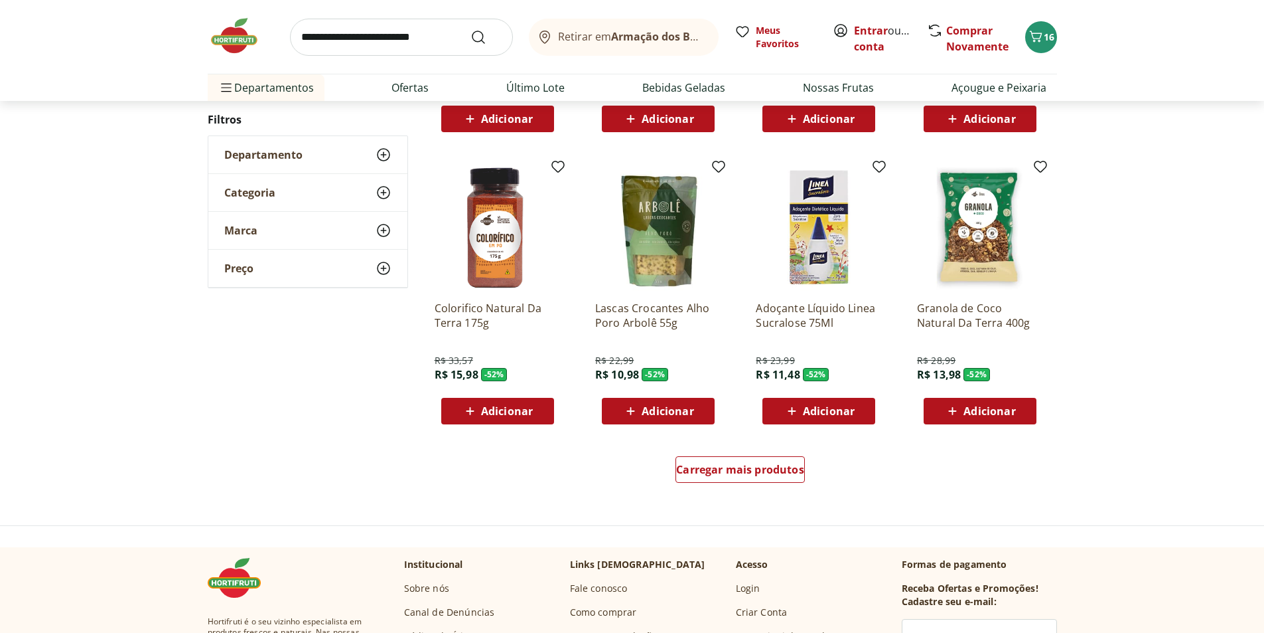
scroll to position [730, 0]
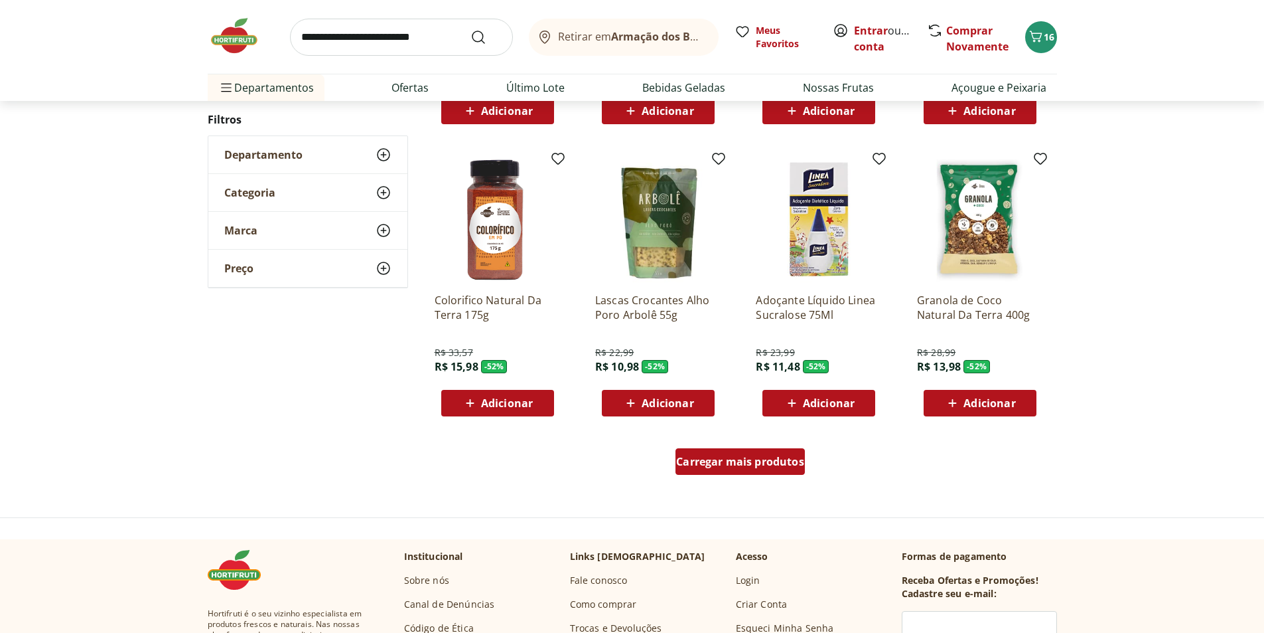
click at [758, 461] on span "Carregar mais produtos" at bounding box center [740, 461] width 128 height 11
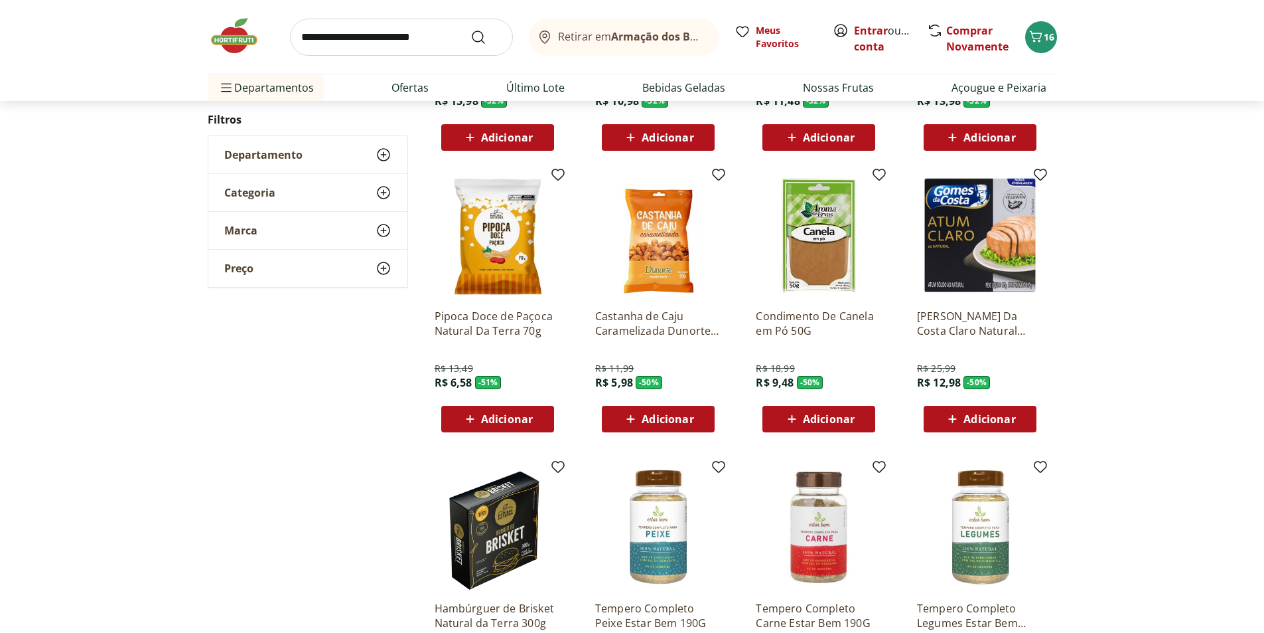
scroll to position [1062, 0]
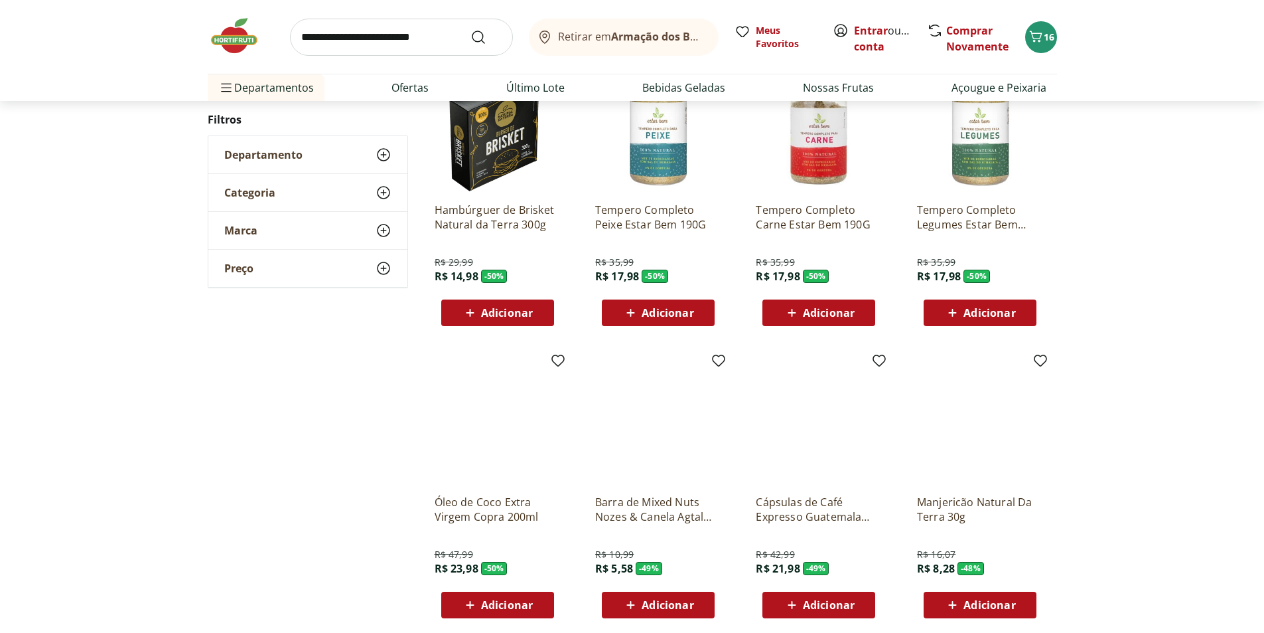
scroll to position [860, 0]
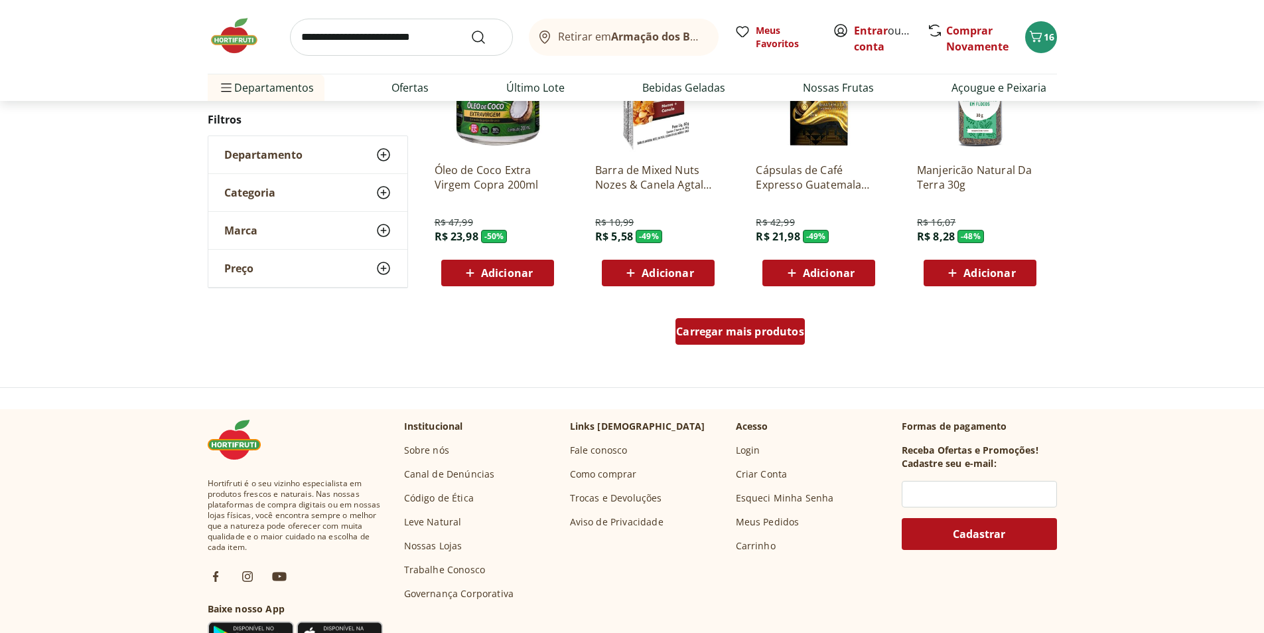
click at [745, 333] on span "Carregar mais produtos" at bounding box center [740, 331] width 128 height 11
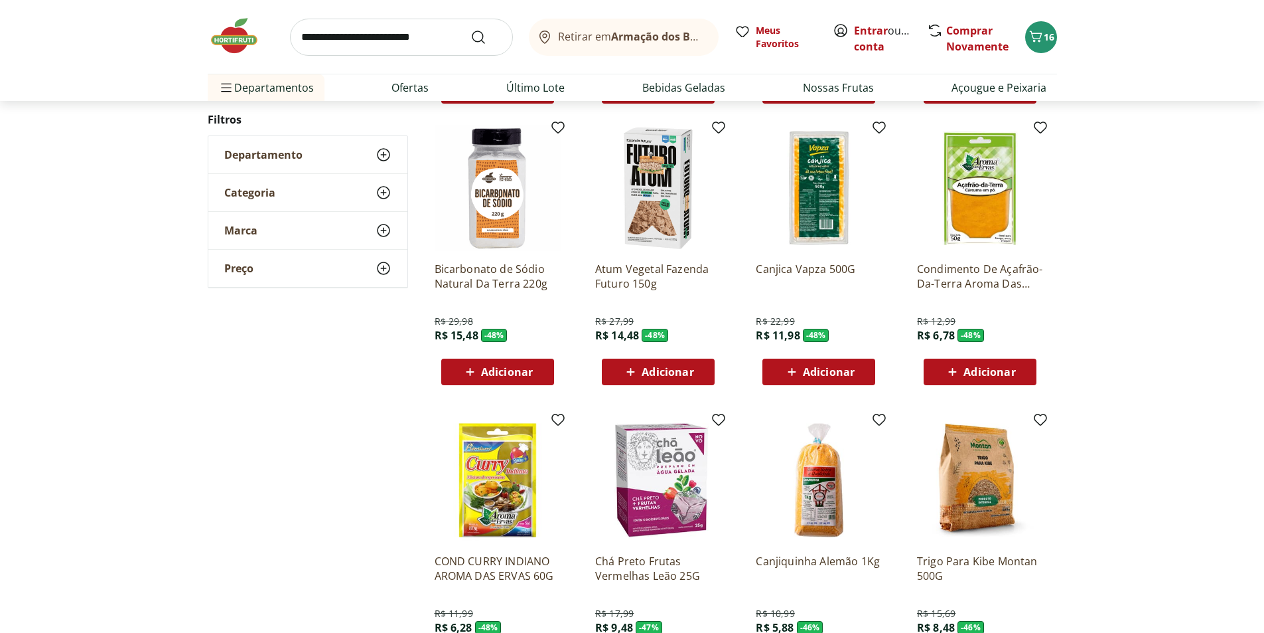
scroll to position [1059, 0]
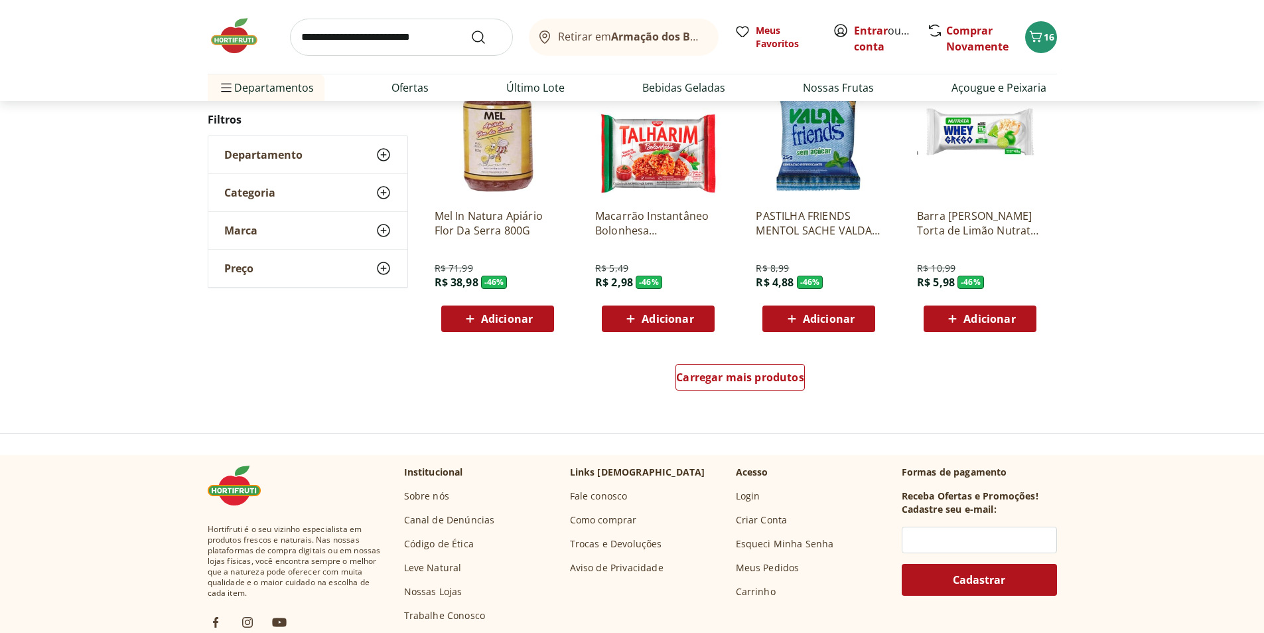
scroll to position [858, 0]
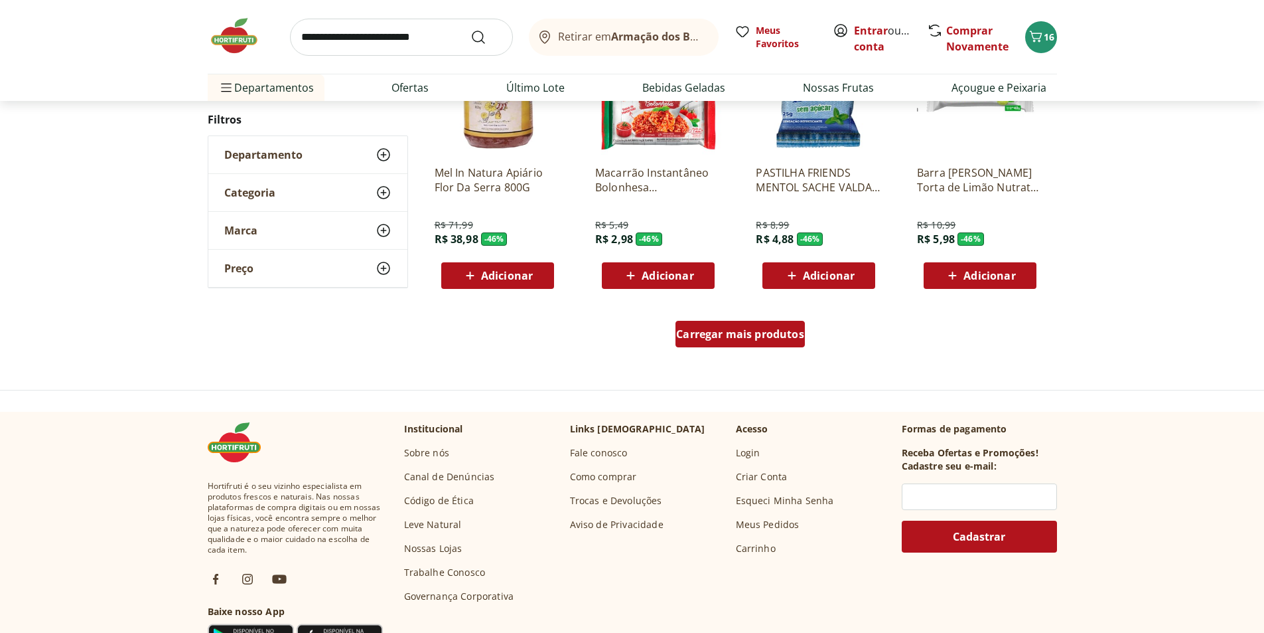
click at [758, 323] on div "Carregar mais produtos" at bounding box center [740, 334] width 129 height 27
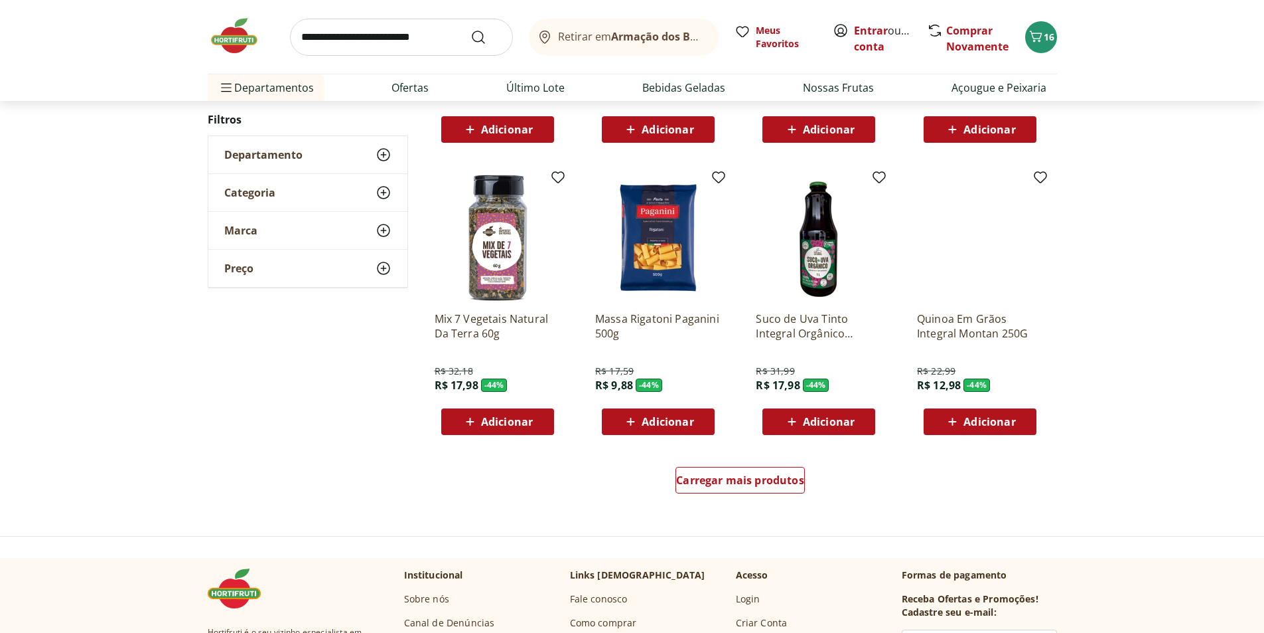
scroll to position [722, 0]
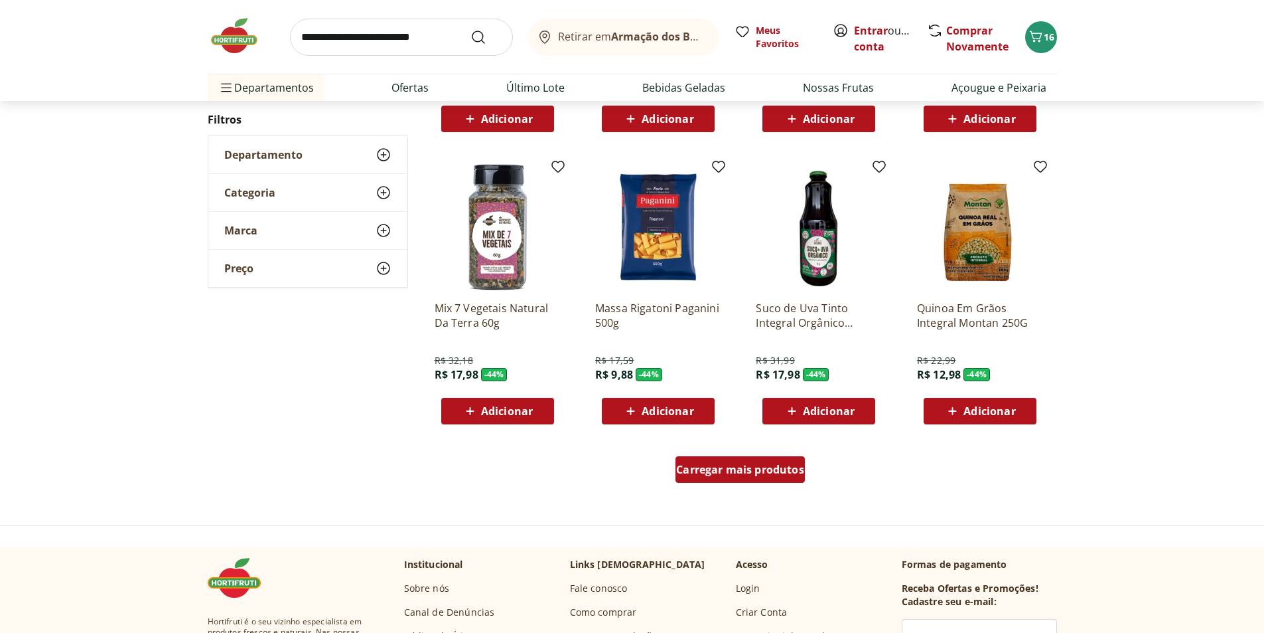
click at [771, 471] on span "Carregar mais produtos" at bounding box center [740, 469] width 128 height 11
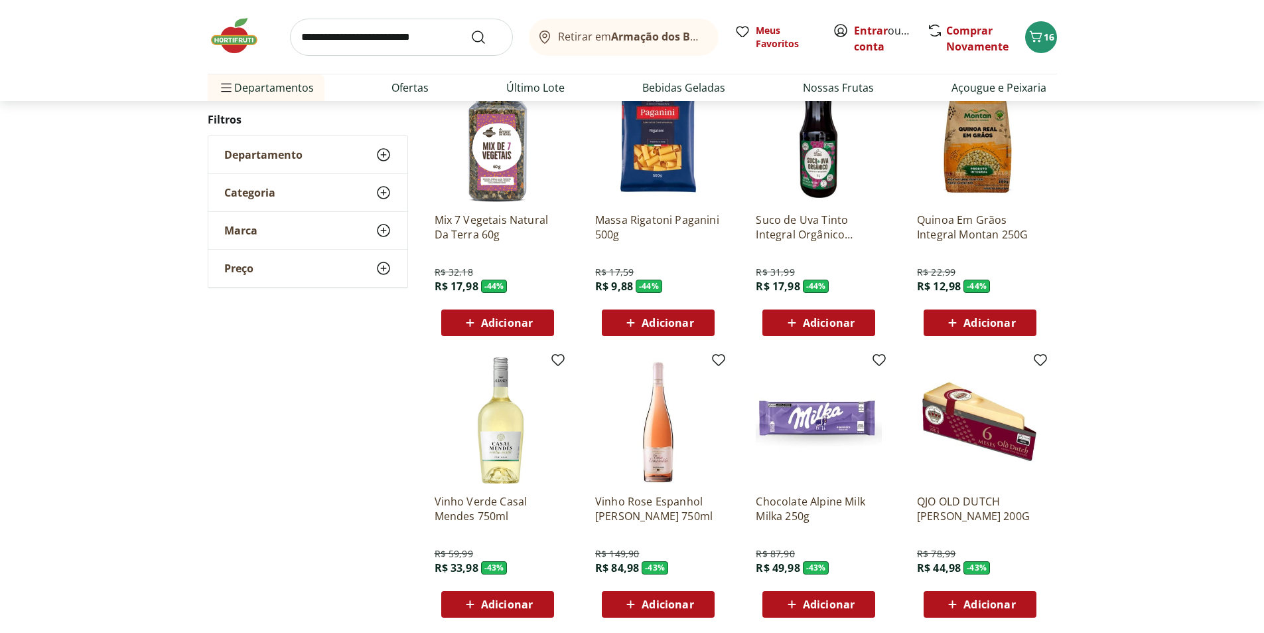
scroll to position [1120, 0]
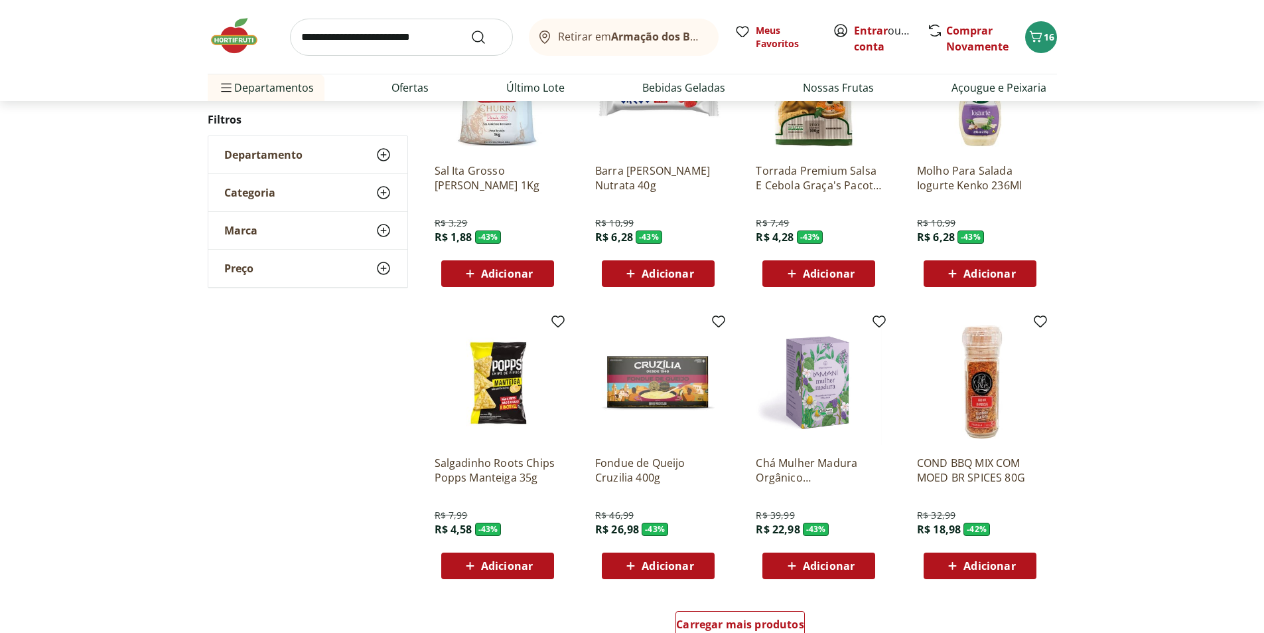
scroll to position [786, 0]
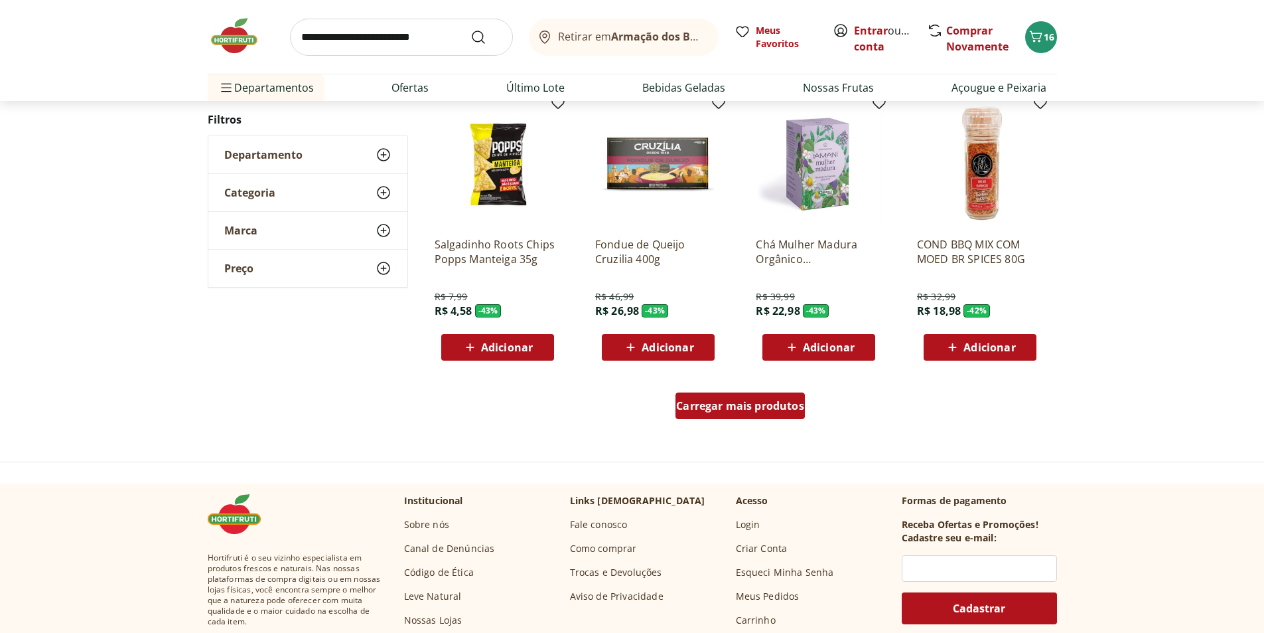
click at [773, 411] on span "Carregar mais produtos" at bounding box center [740, 405] width 128 height 11
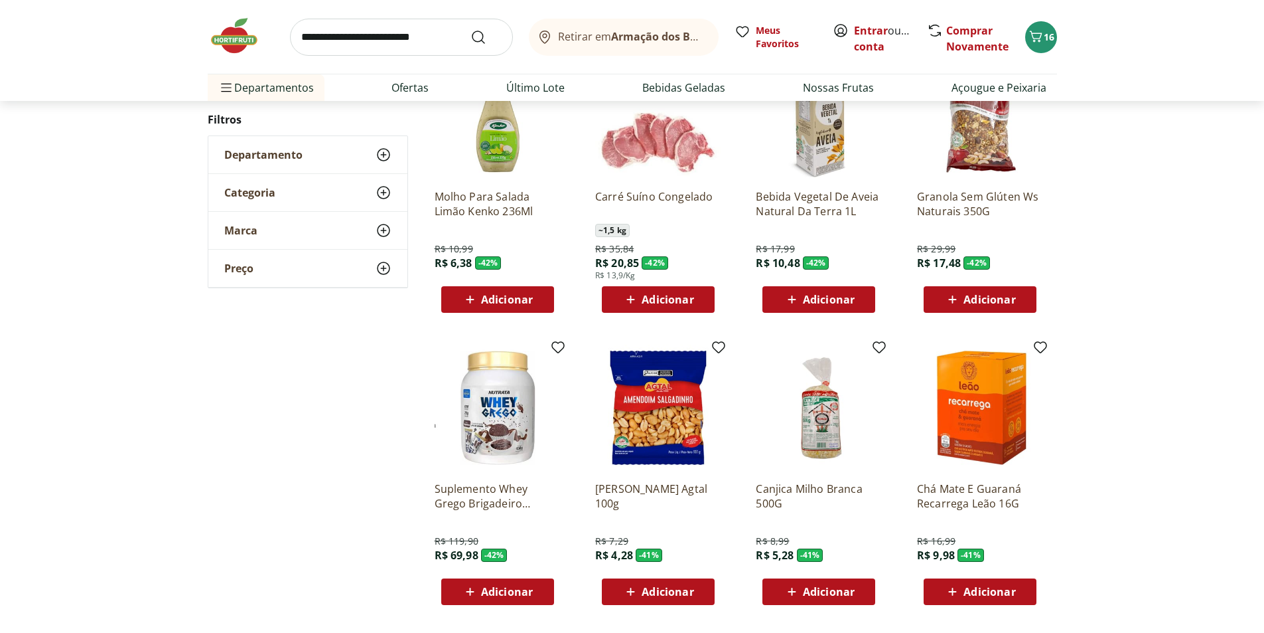
scroll to position [650, 0]
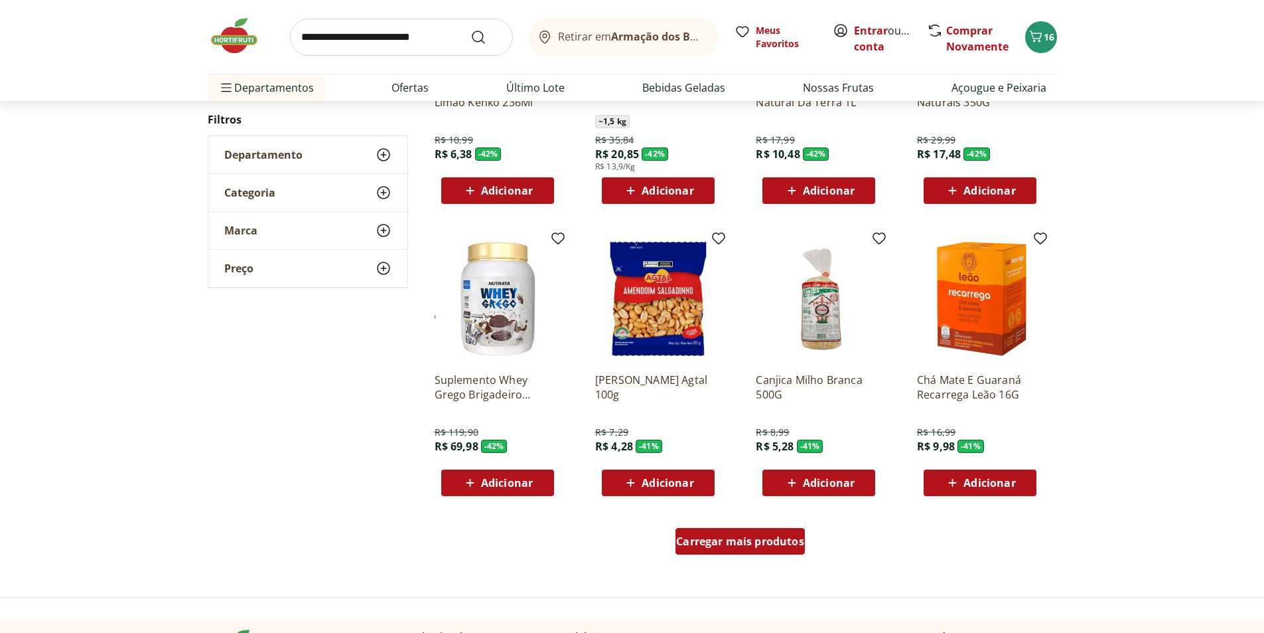
click at [733, 541] on span "Carregar mais produtos" at bounding box center [740, 541] width 128 height 11
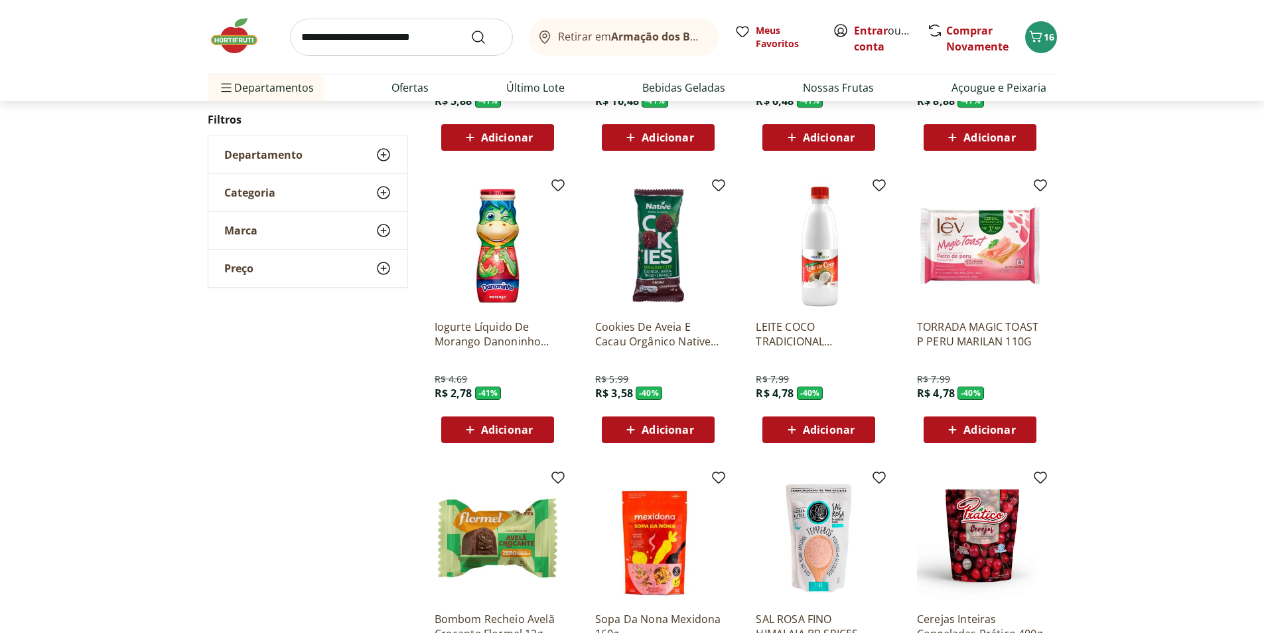
scroll to position [648, 0]
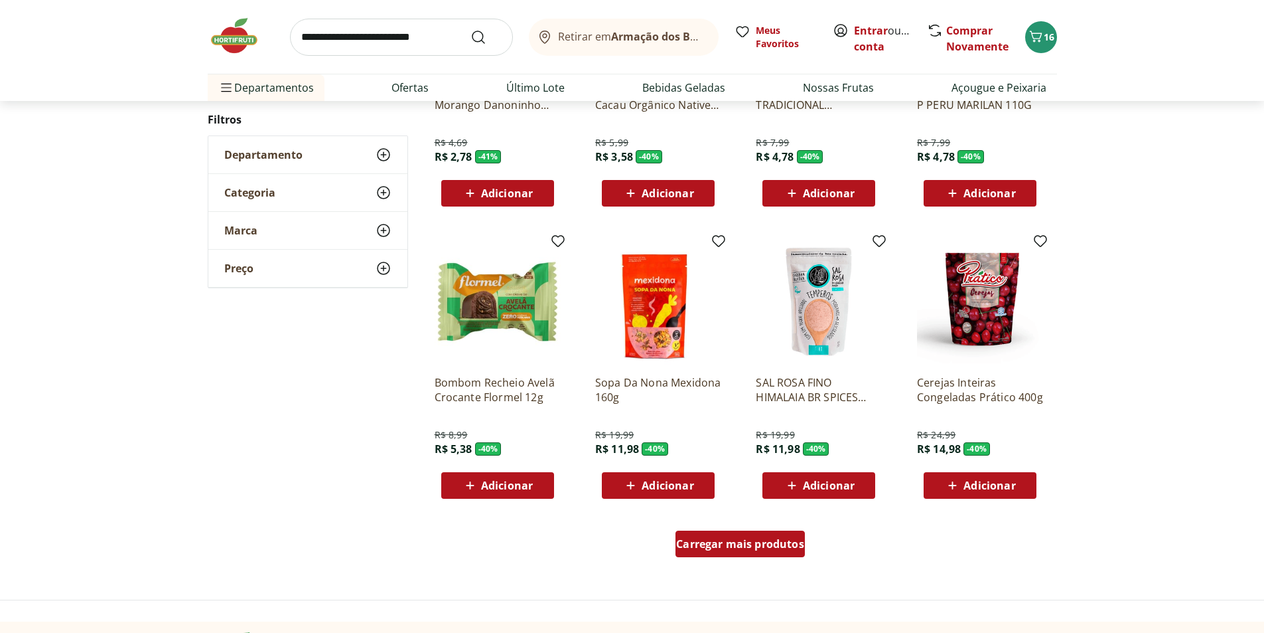
click at [768, 549] on span "Carregar mais produtos" at bounding box center [740, 543] width 128 height 11
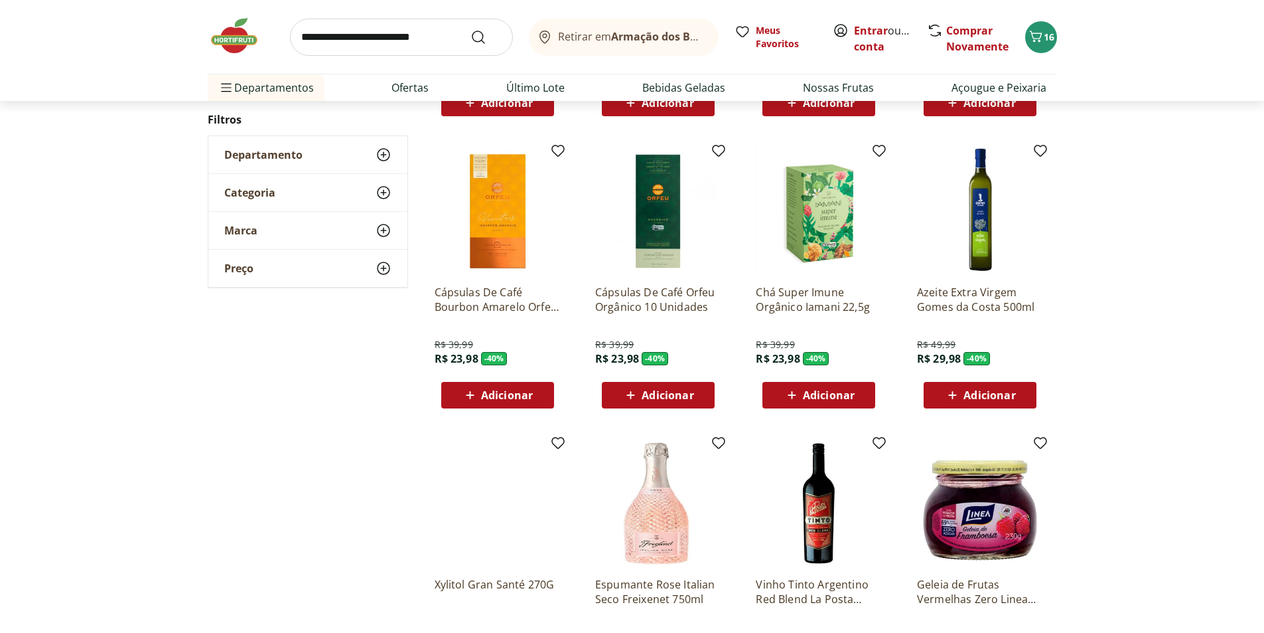
scroll to position [844, 0]
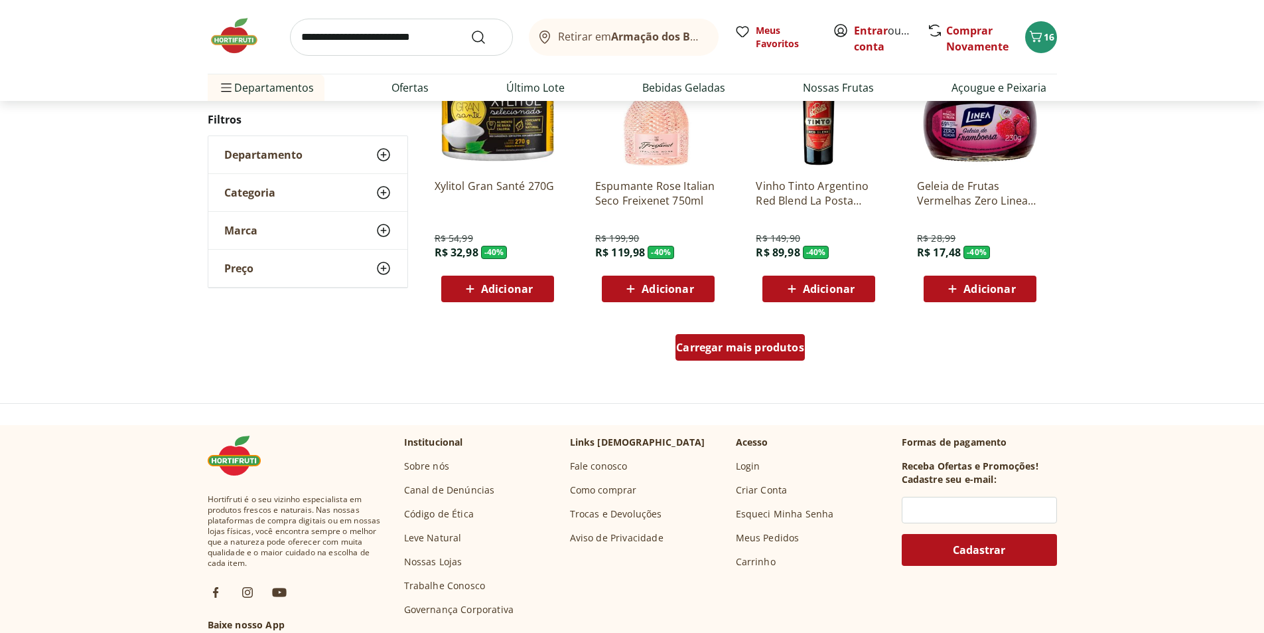
click at [751, 357] on div "Carregar mais produtos" at bounding box center [740, 347] width 129 height 27
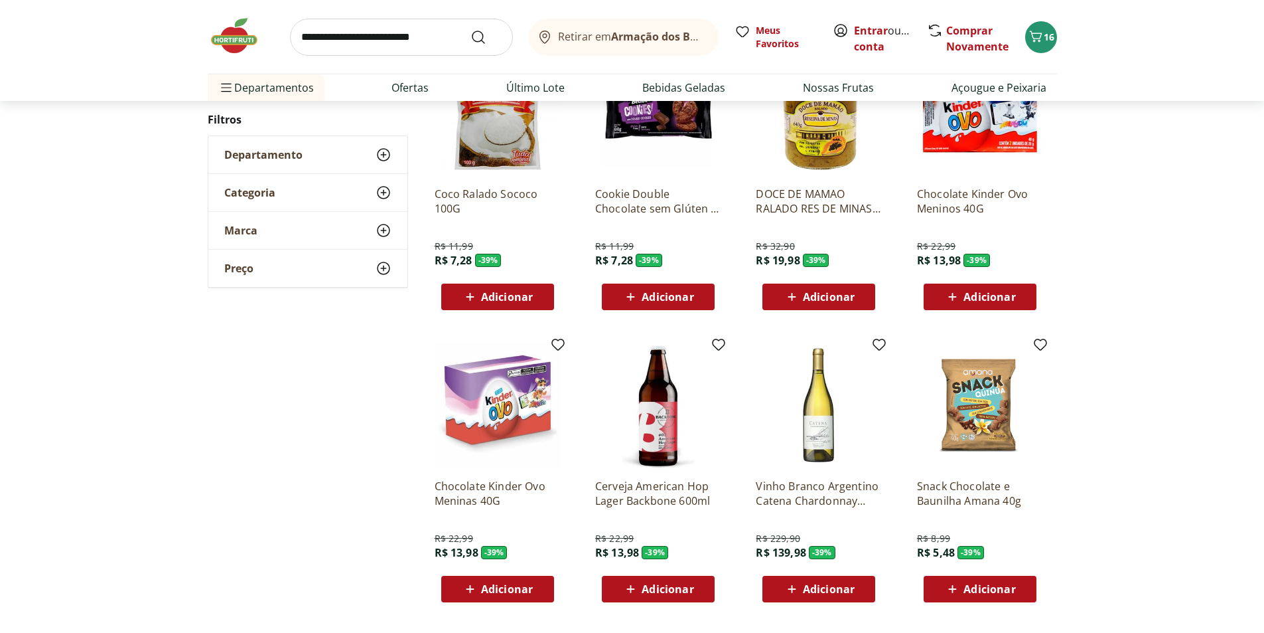
scroll to position [709, 0]
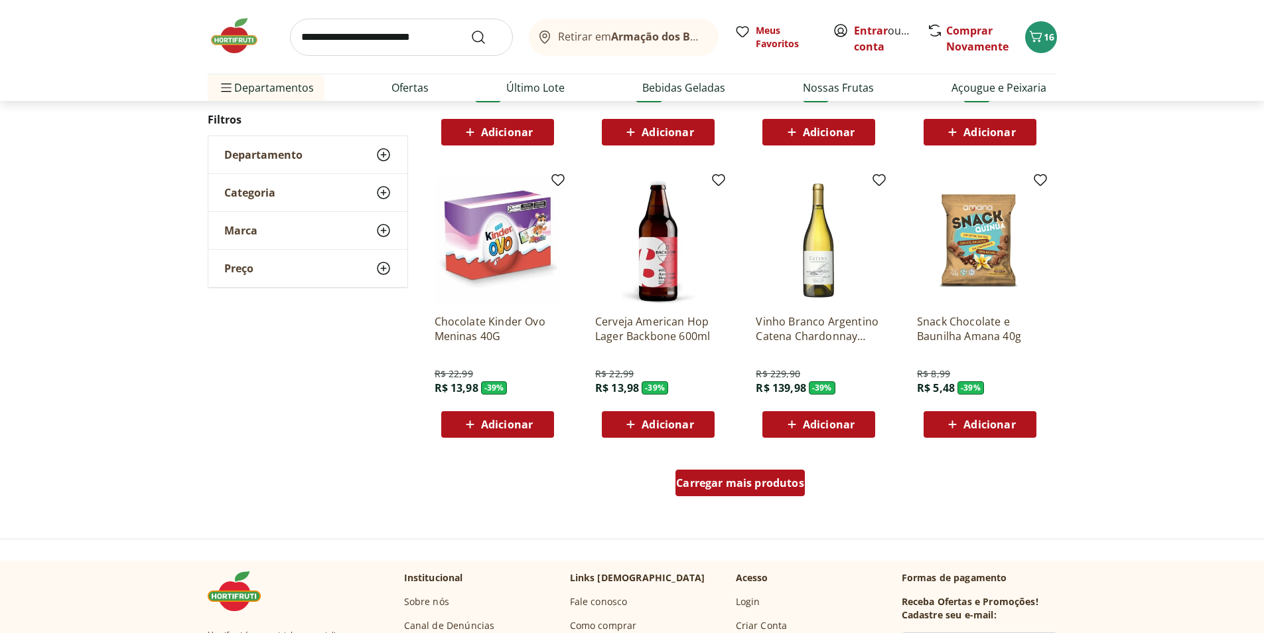
click at [761, 473] on div "Carregar mais produtos" at bounding box center [740, 482] width 129 height 27
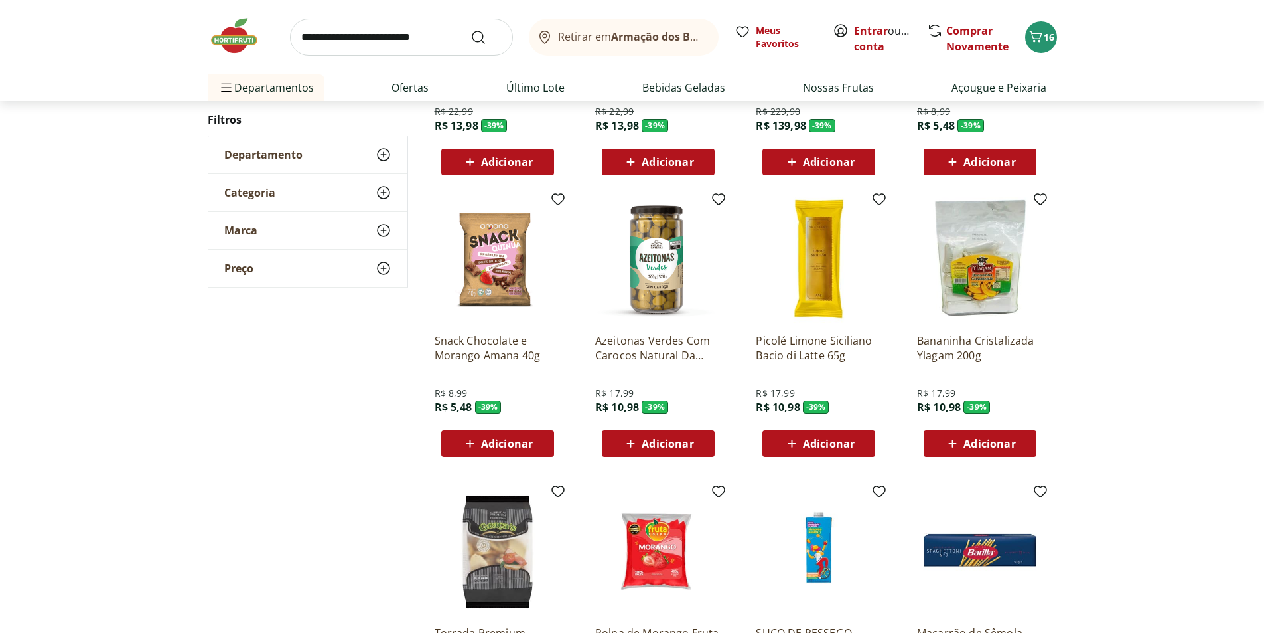
scroll to position [1041, 0]
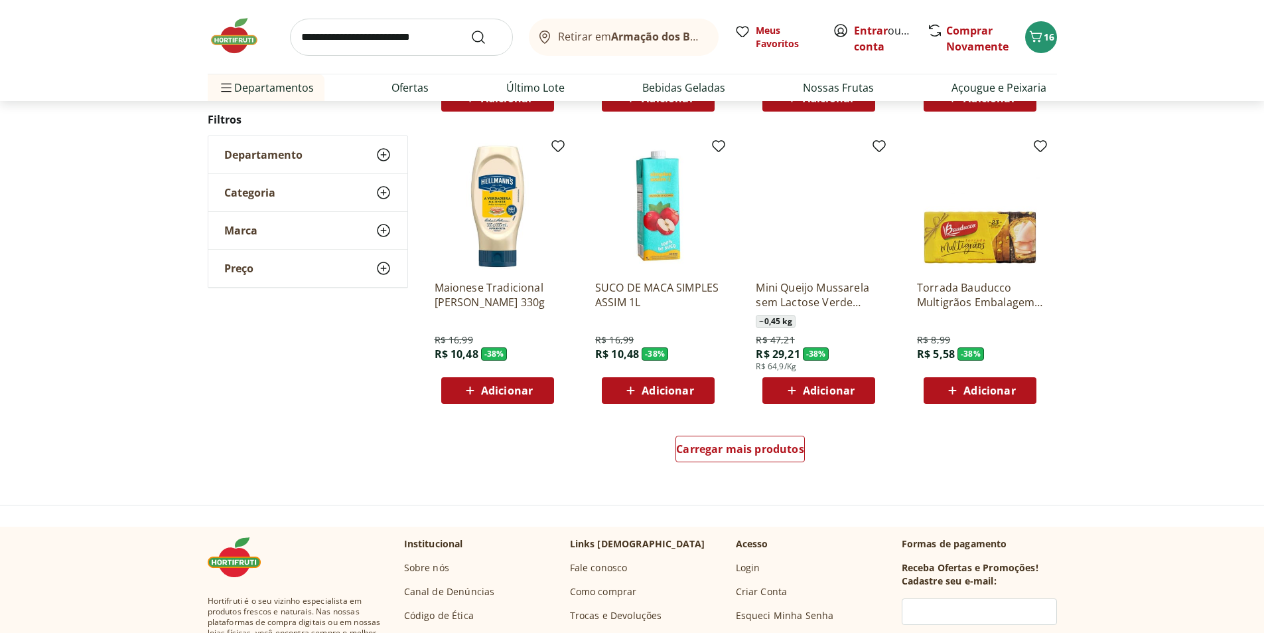
scroll to position [839, 0]
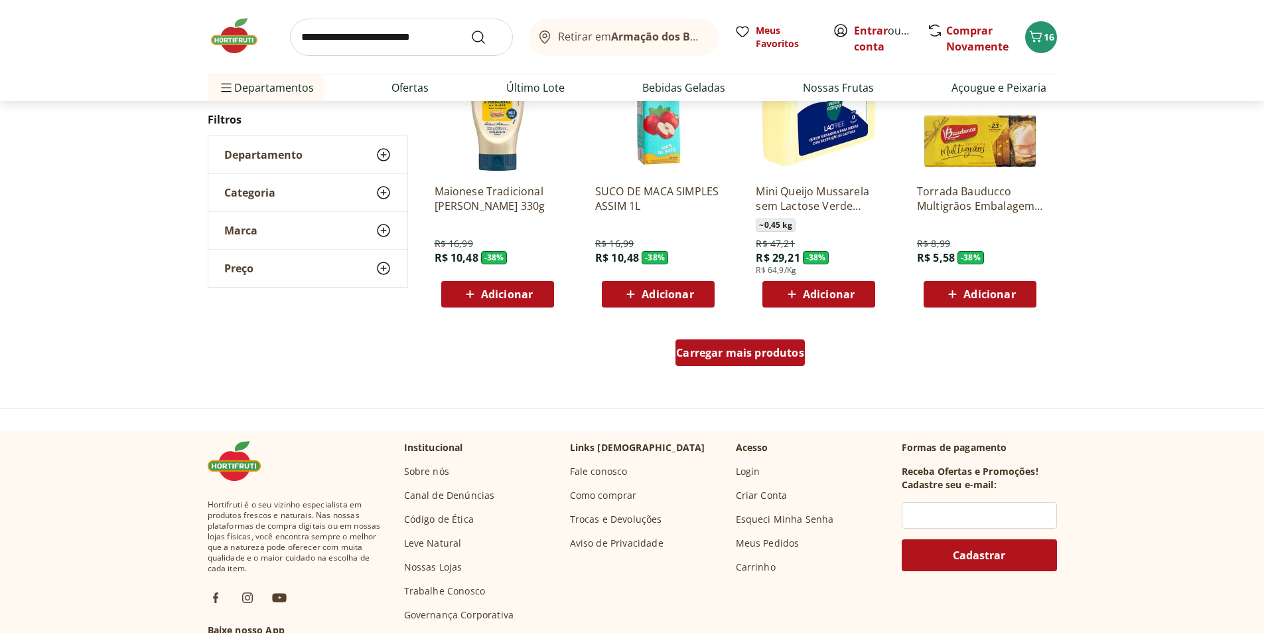
click at [748, 353] on span "Carregar mais produtos" at bounding box center [740, 352] width 128 height 11
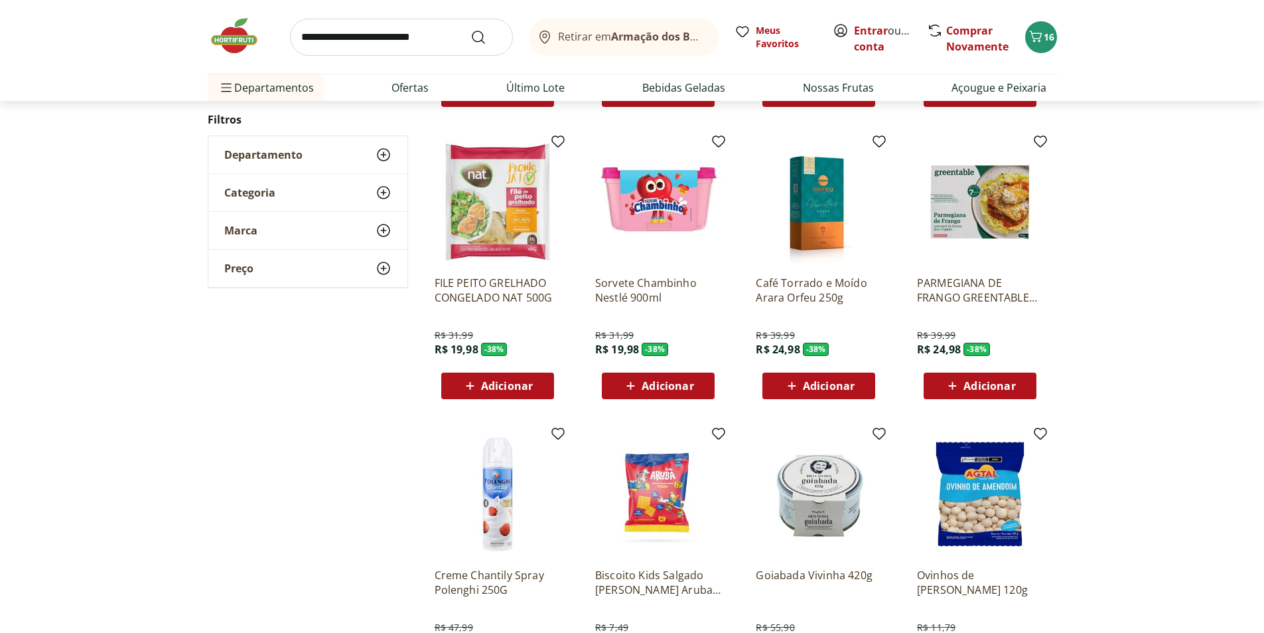
scroll to position [504, 0]
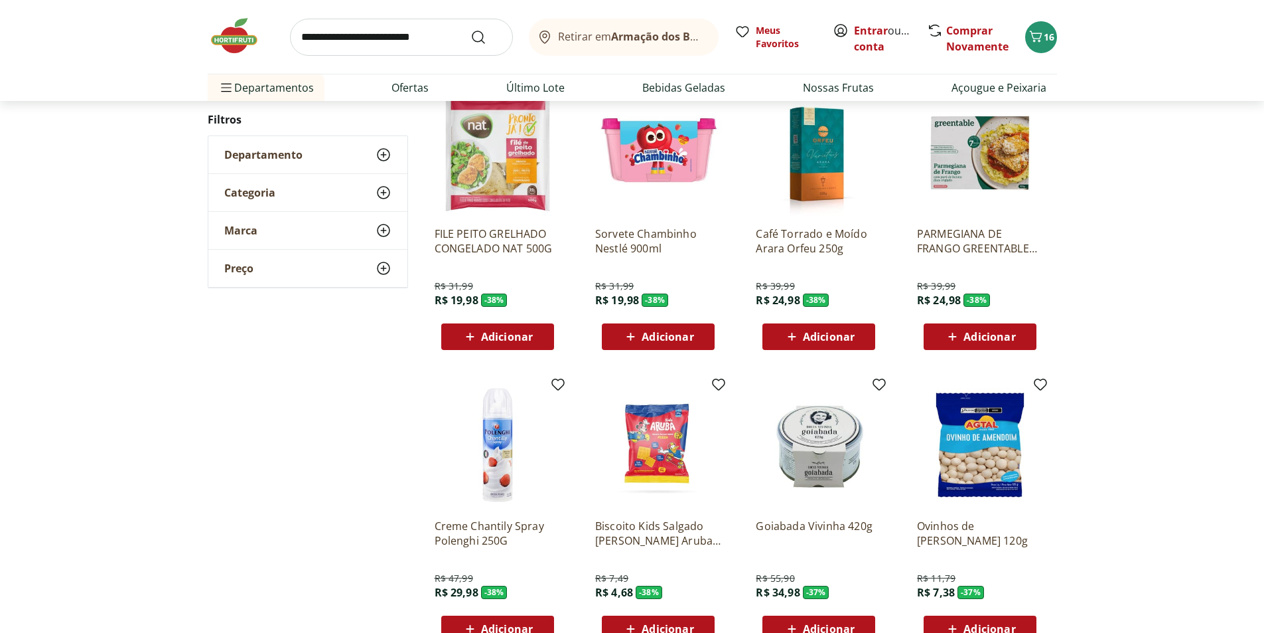
click at [371, 22] on input "search" at bounding box center [401, 37] width 223 height 37
type input "**********"
click button "Submit Search" at bounding box center [487, 37] width 32 height 16
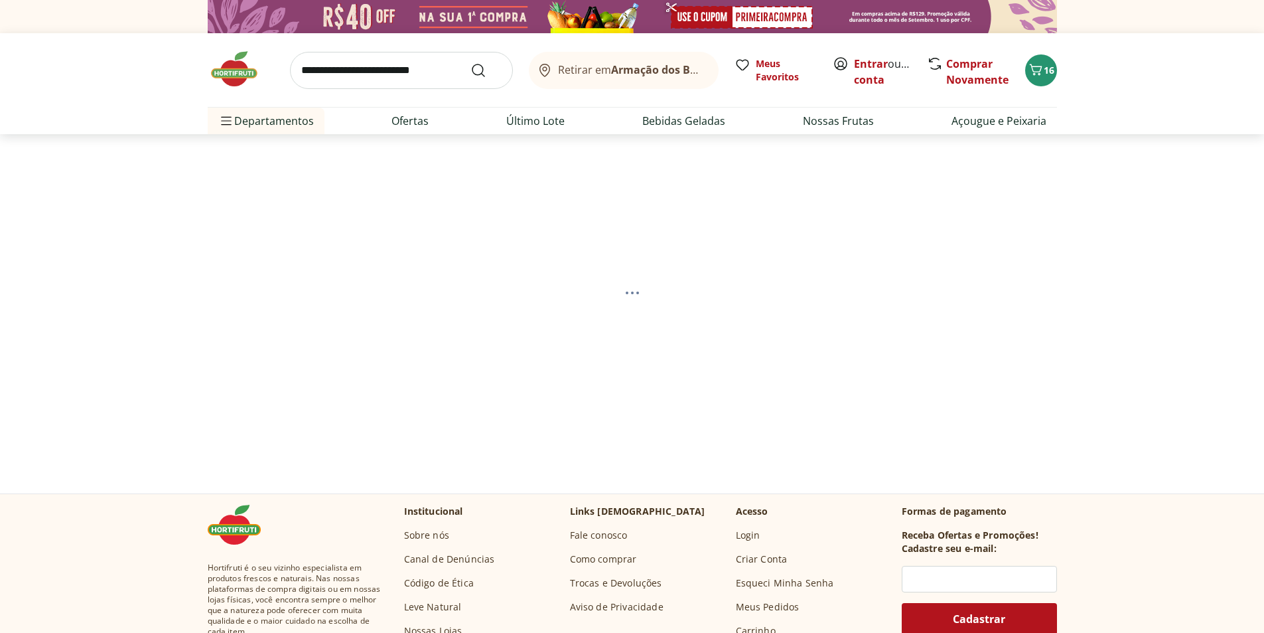
select select "**********"
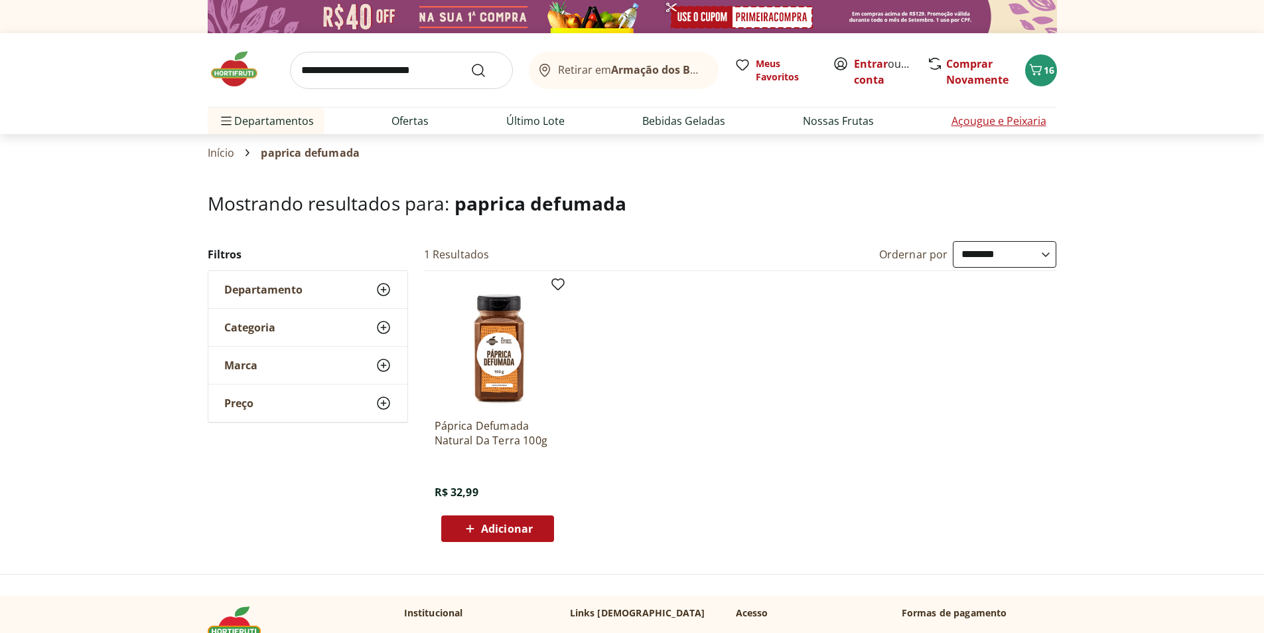
click at [996, 112] on li "Açougue e Peixaria" at bounding box center [999, 121] width 116 height 27
click at [992, 125] on link "Açougue e Peixaria" at bounding box center [999, 121] width 95 height 16
select select "**********"
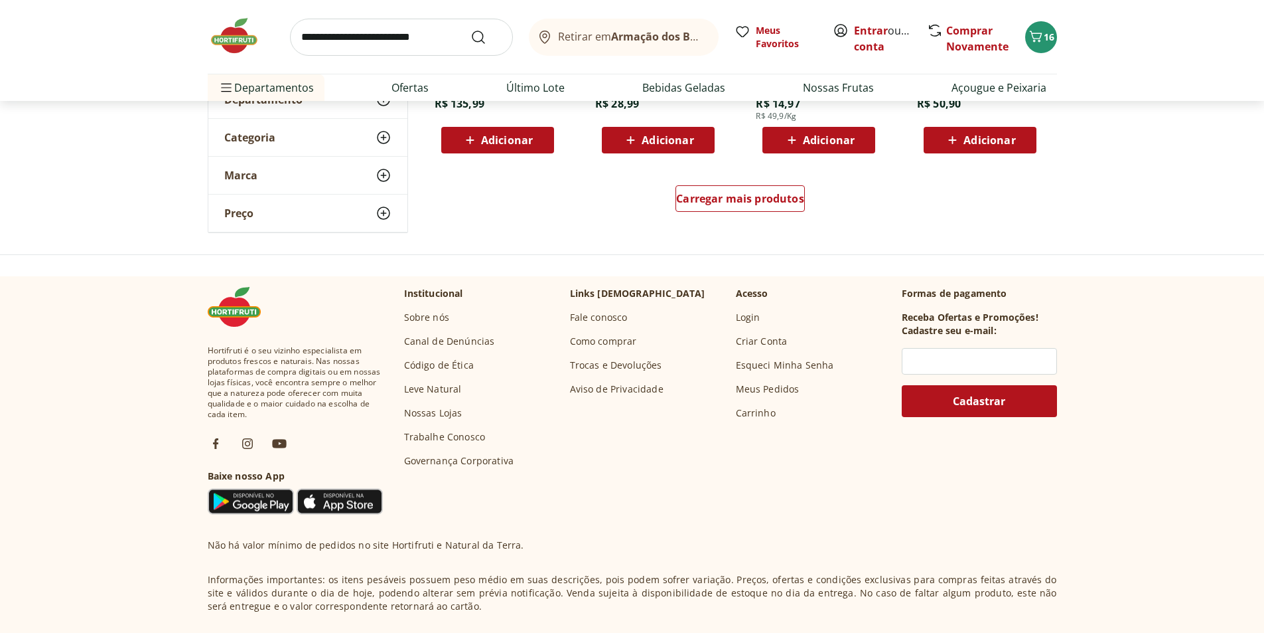
scroll to position [929, 0]
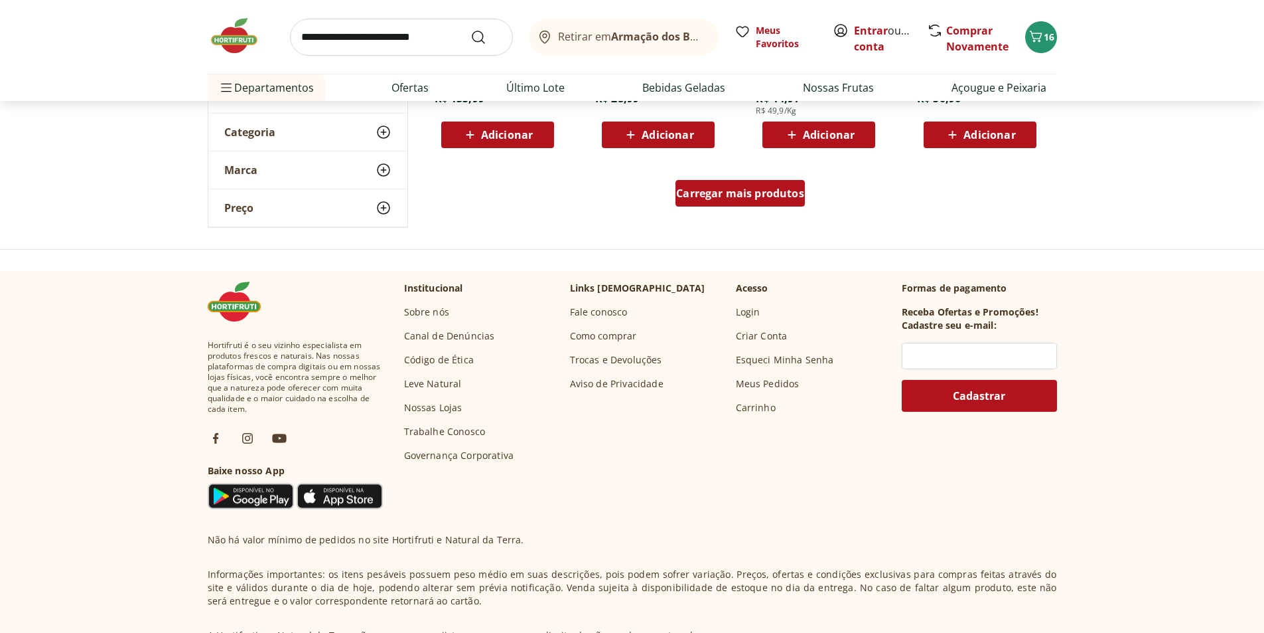
click at [737, 194] on span "Carregar mais produtos" at bounding box center [740, 193] width 128 height 11
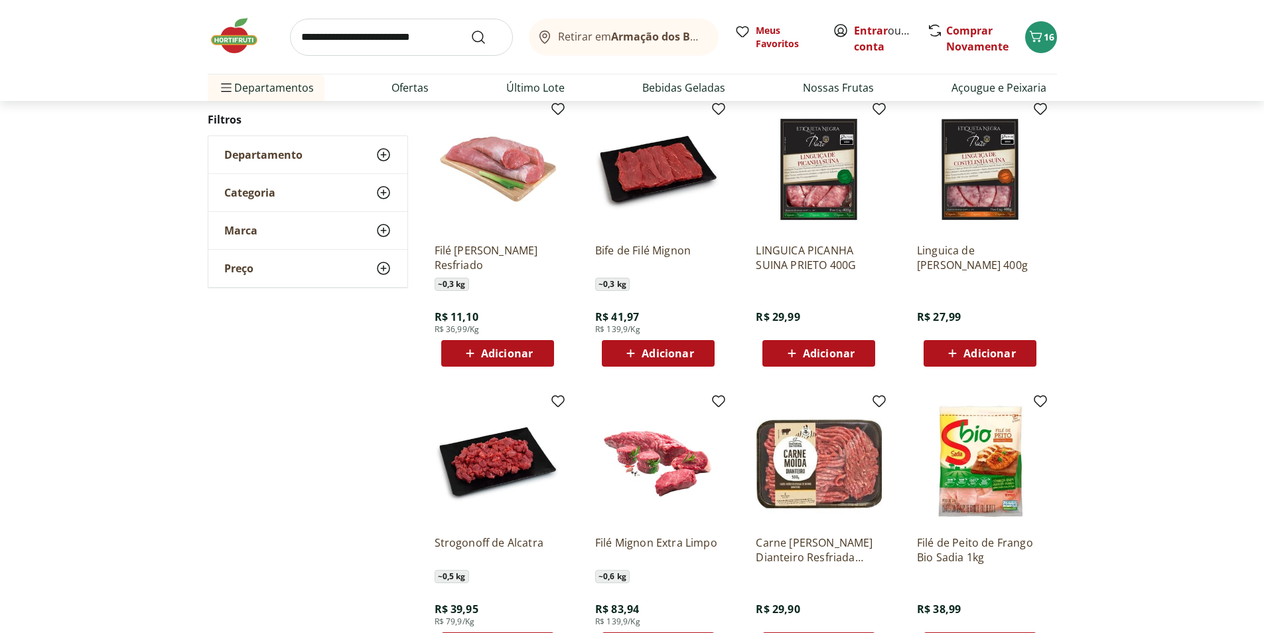
scroll to position [465, 0]
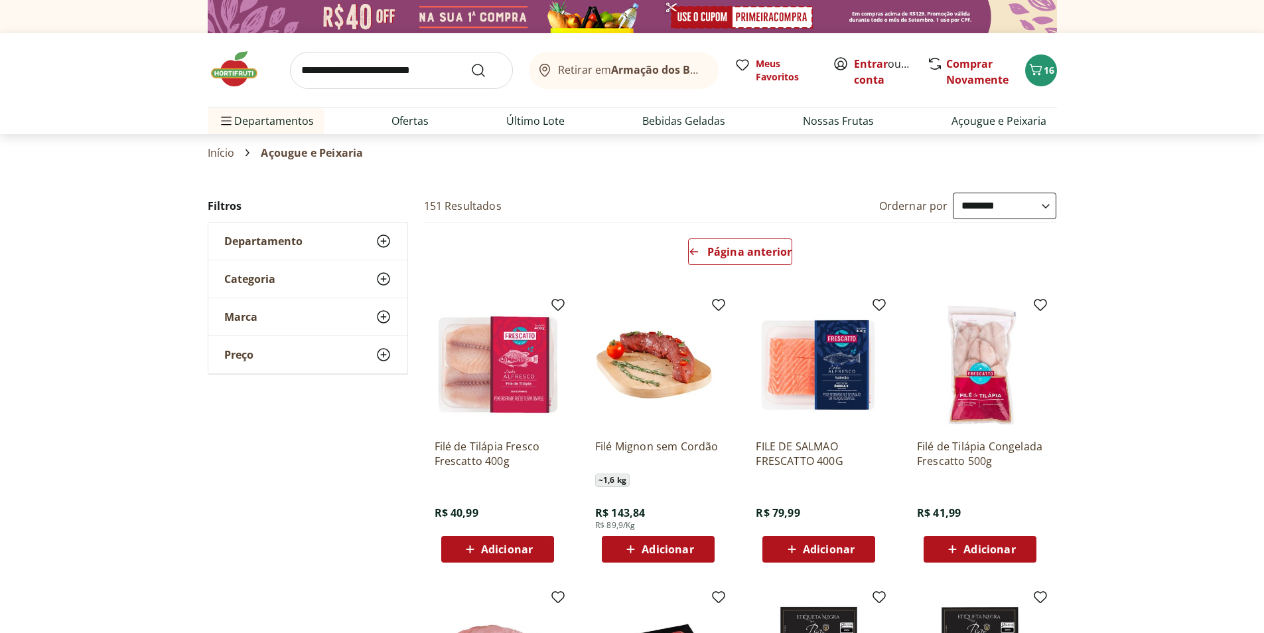
select select "**********"
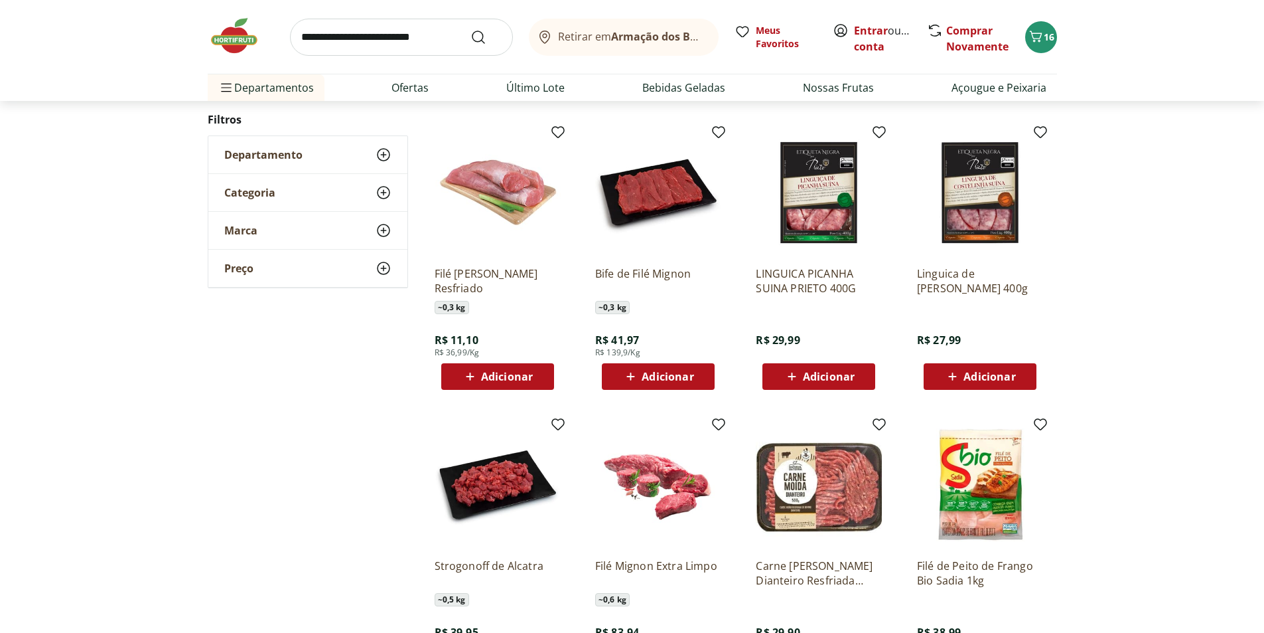
click at [431, 38] on input "search" at bounding box center [401, 37] width 223 height 37
type input "********"
click button "Submit Search" at bounding box center [487, 37] width 32 height 16
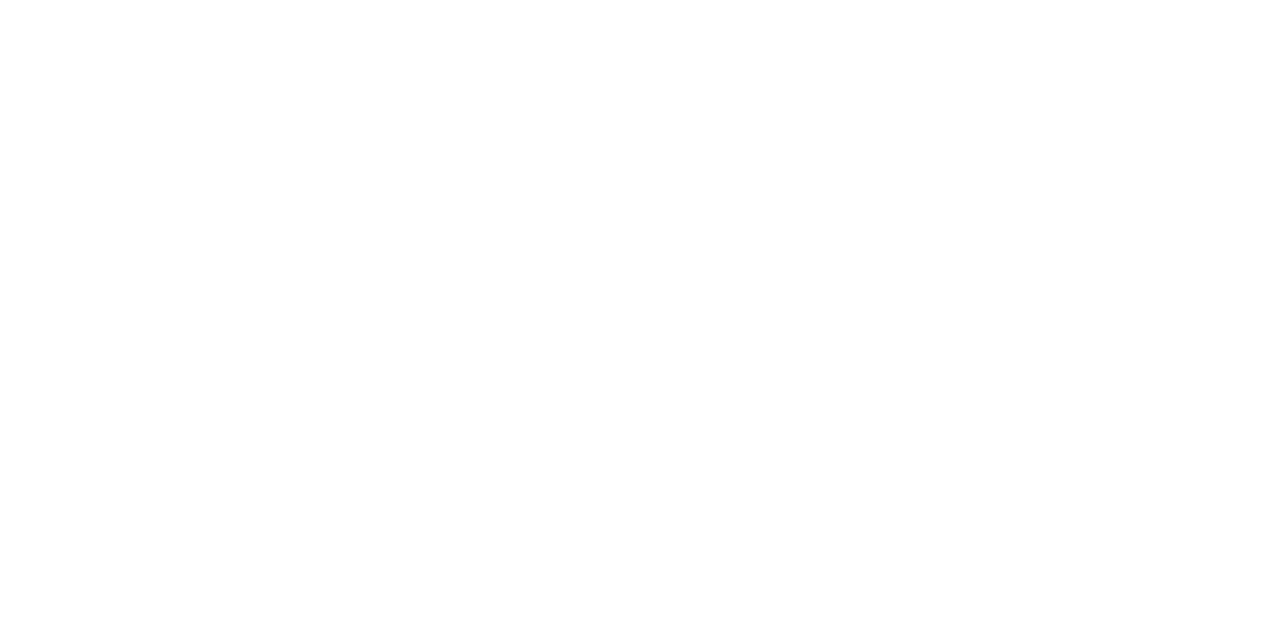
select select "**********"
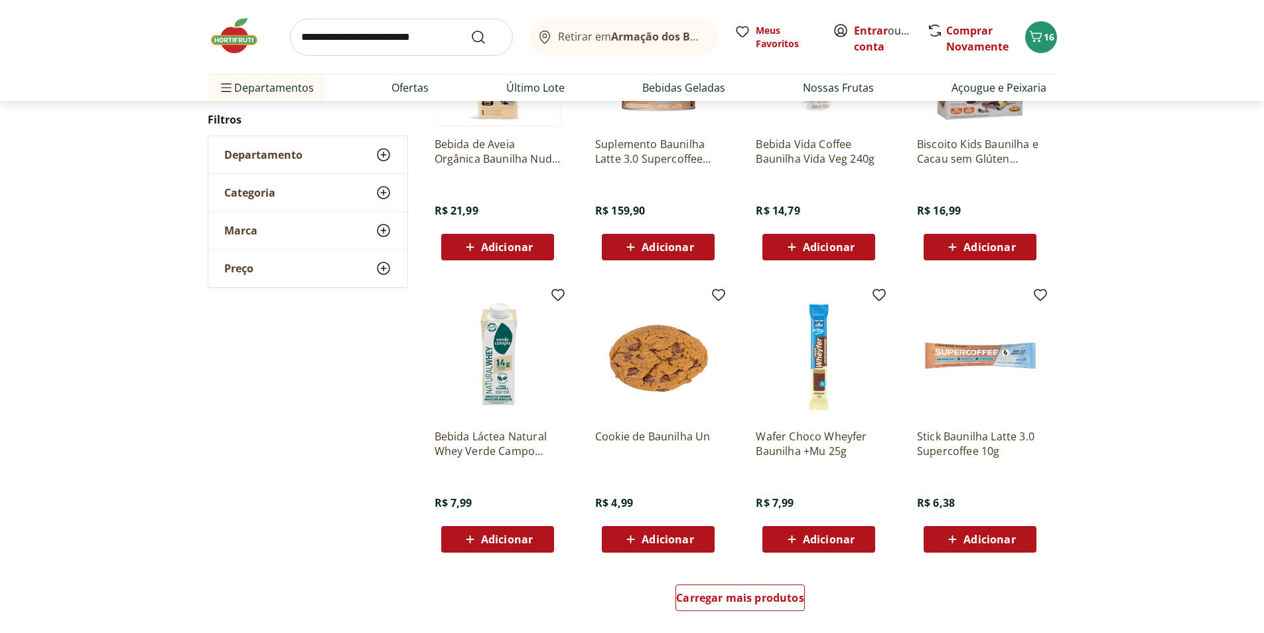
scroll to position [796, 0]
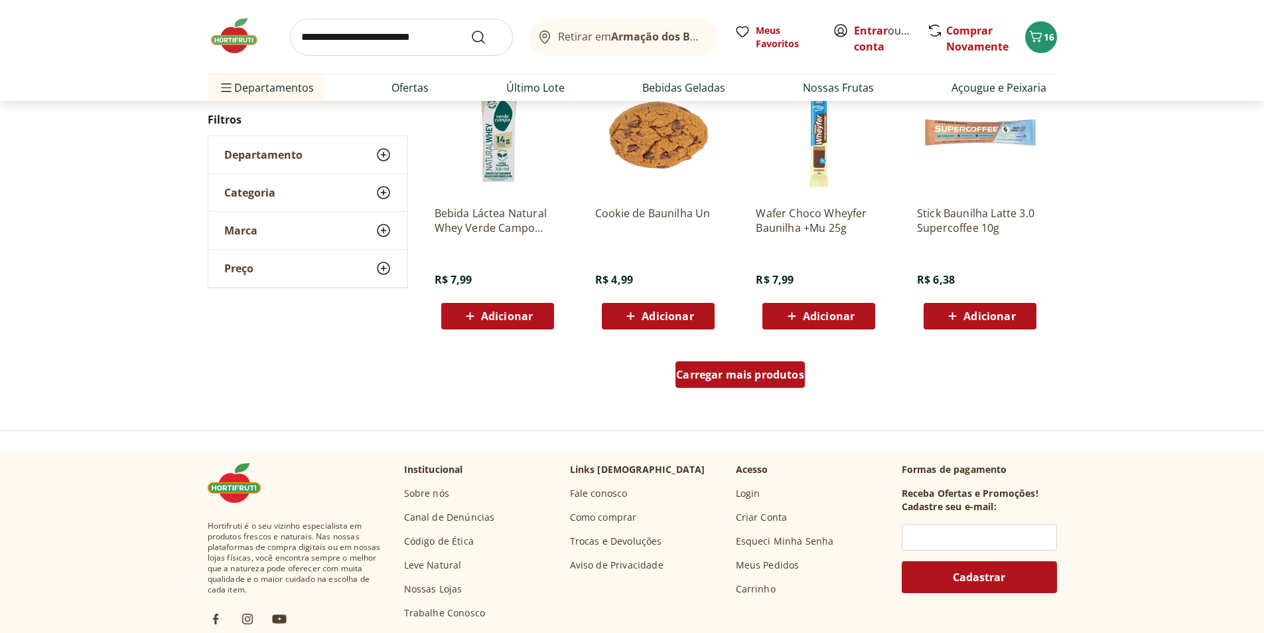
click at [749, 375] on span "Carregar mais produtos" at bounding box center [740, 374] width 128 height 11
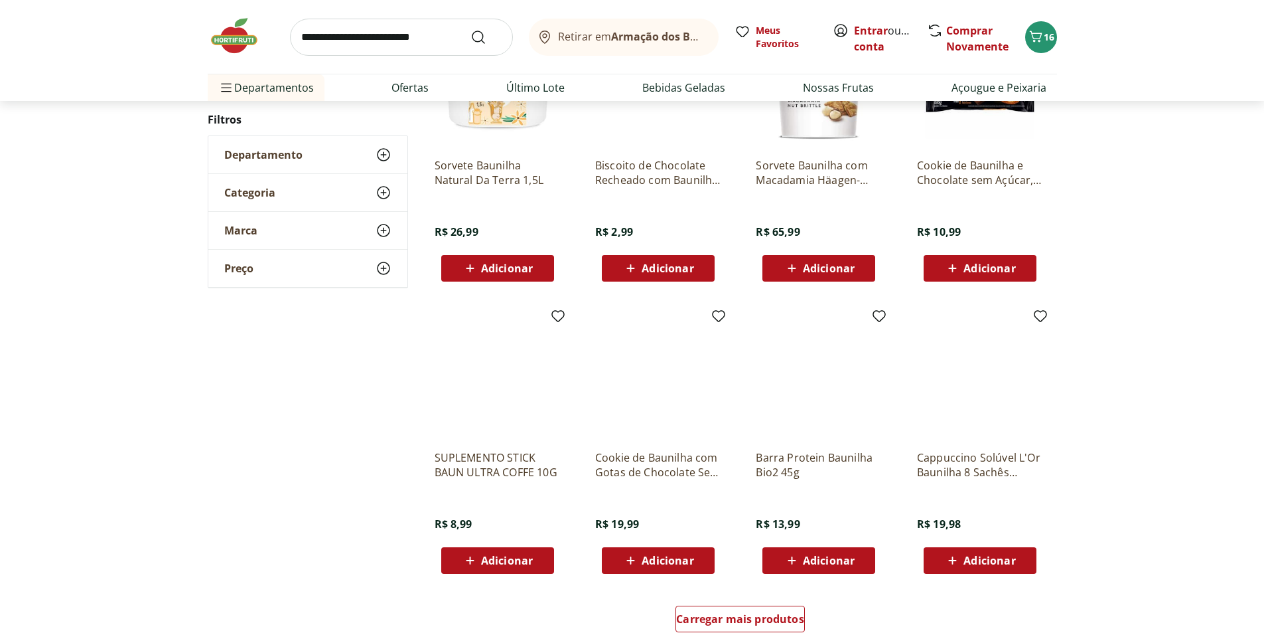
scroll to position [863, 0]
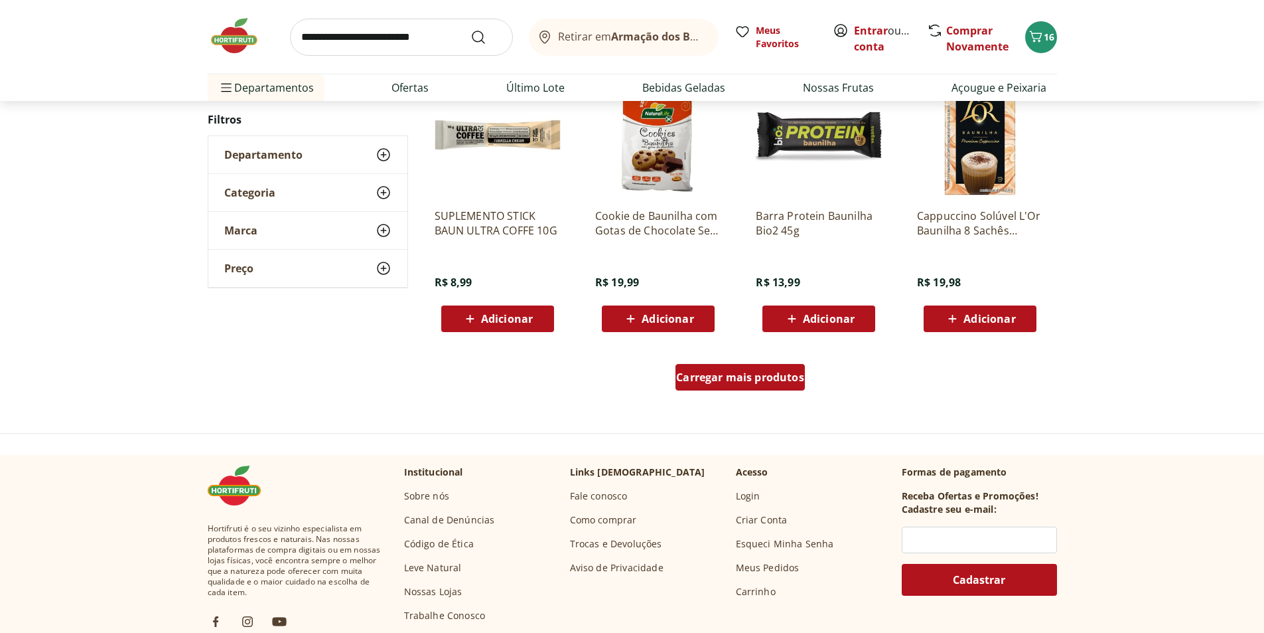
click at [702, 372] on span "Carregar mais produtos" at bounding box center [740, 377] width 128 height 11
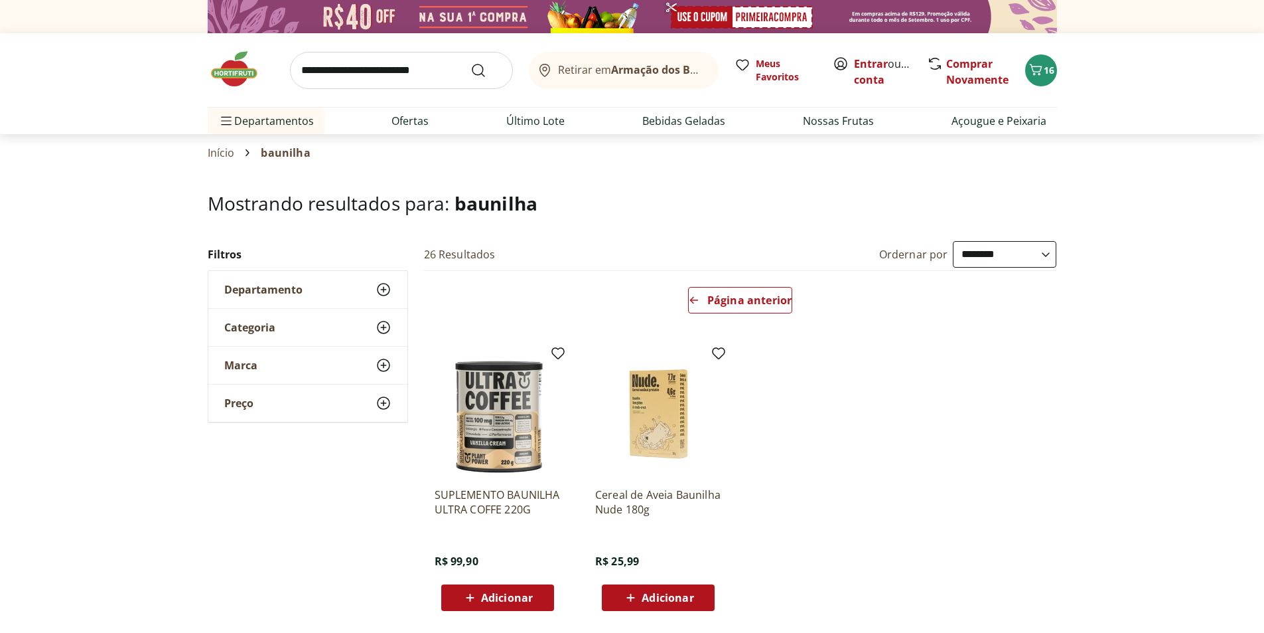
click at [370, 72] on input "search" at bounding box center [401, 70] width 223 height 37
type input "****"
click at [471, 62] on button "Submit Search" at bounding box center [487, 70] width 32 height 16
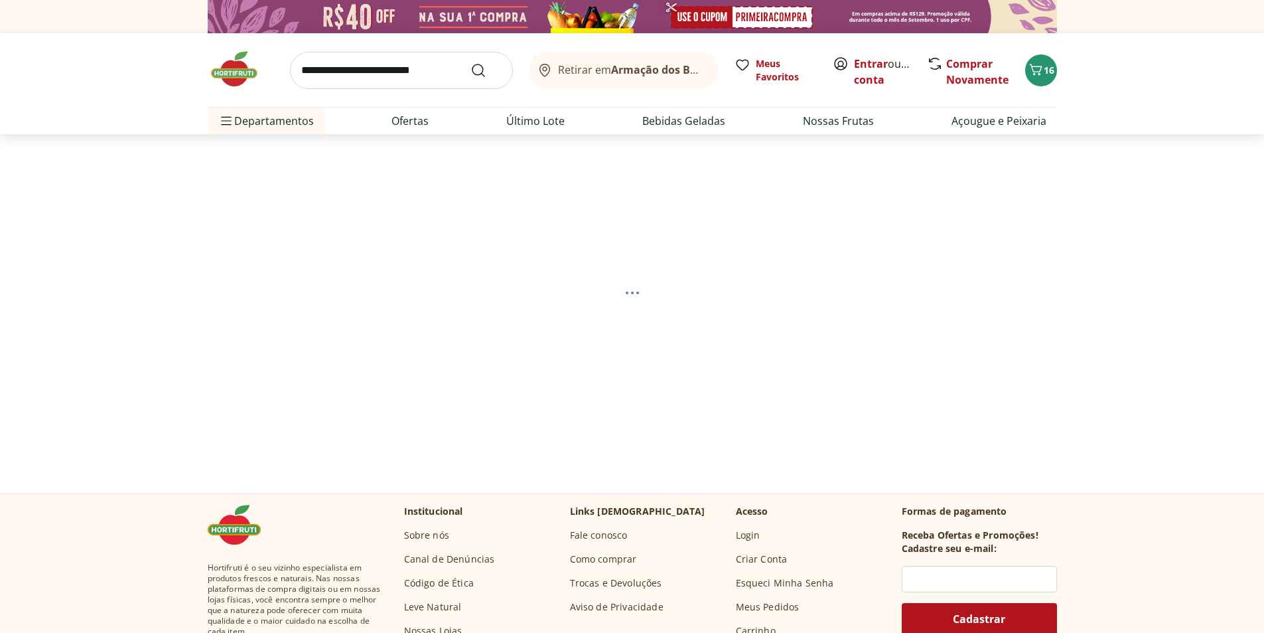
select select "**********"
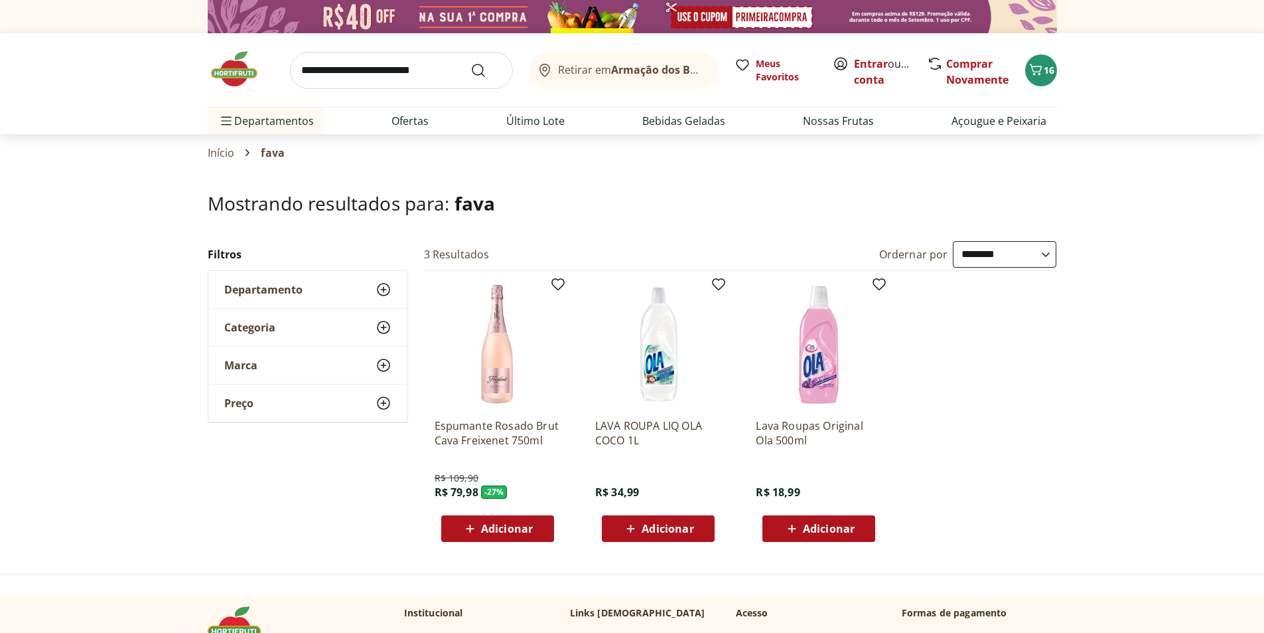
click at [441, 66] on input "search" at bounding box center [401, 70] width 223 height 37
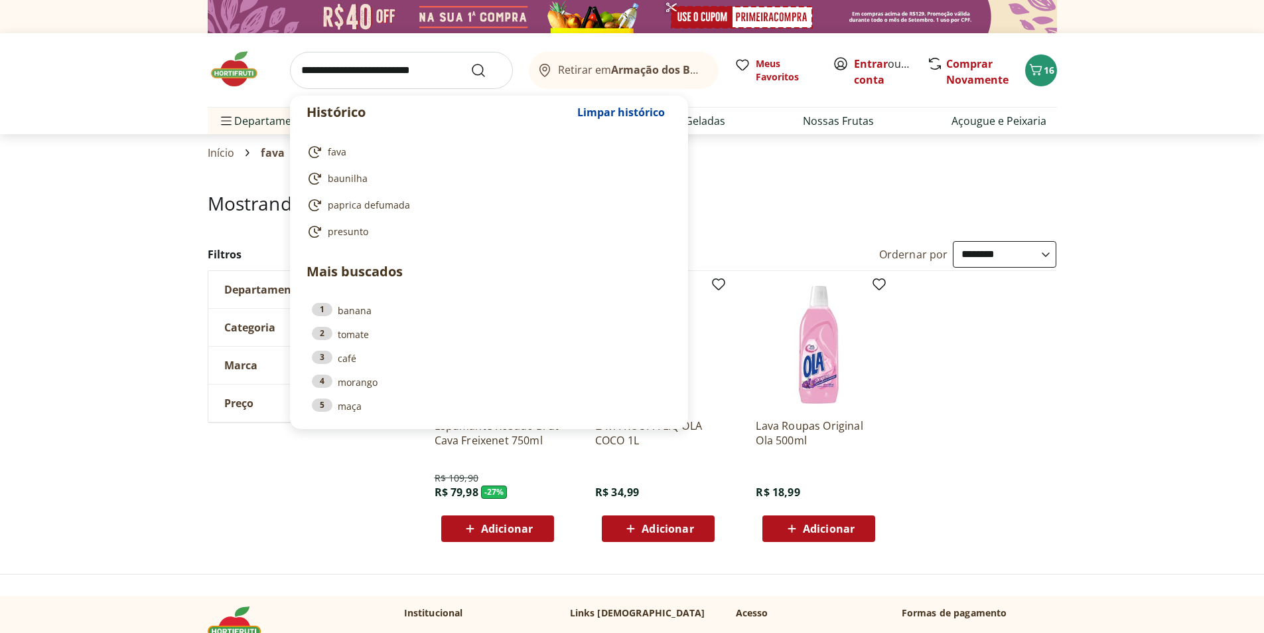
click at [792, 209] on h1 "Mostrando resultados para: fava" at bounding box center [633, 202] width 850 height 21
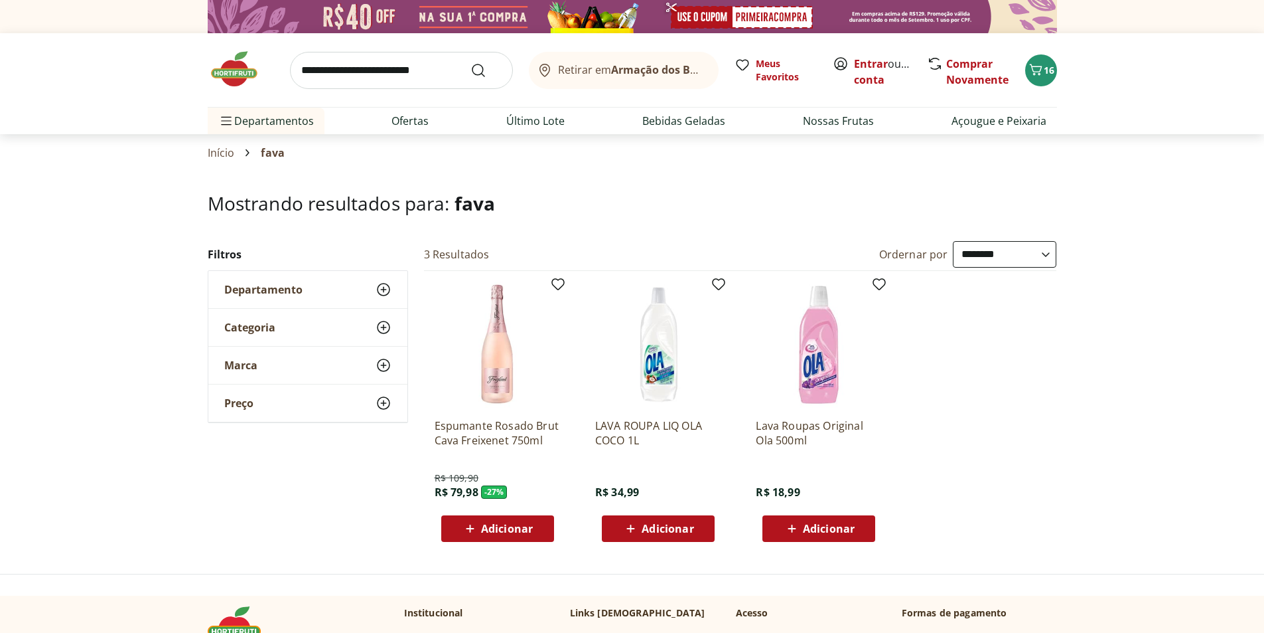
click at [432, 80] on input "search" at bounding box center [401, 70] width 223 height 37
type input "**********"
click at [471, 62] on button "Submit Search" at bounding box center [487, 70] width 32 height 16
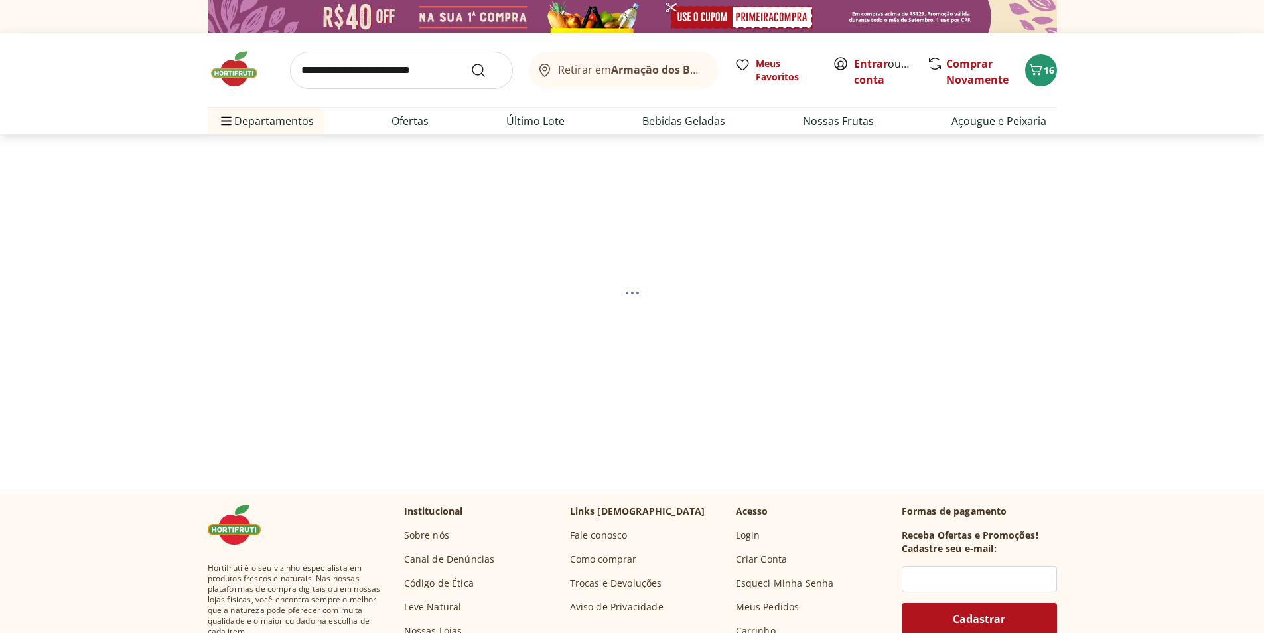
select select "**********"
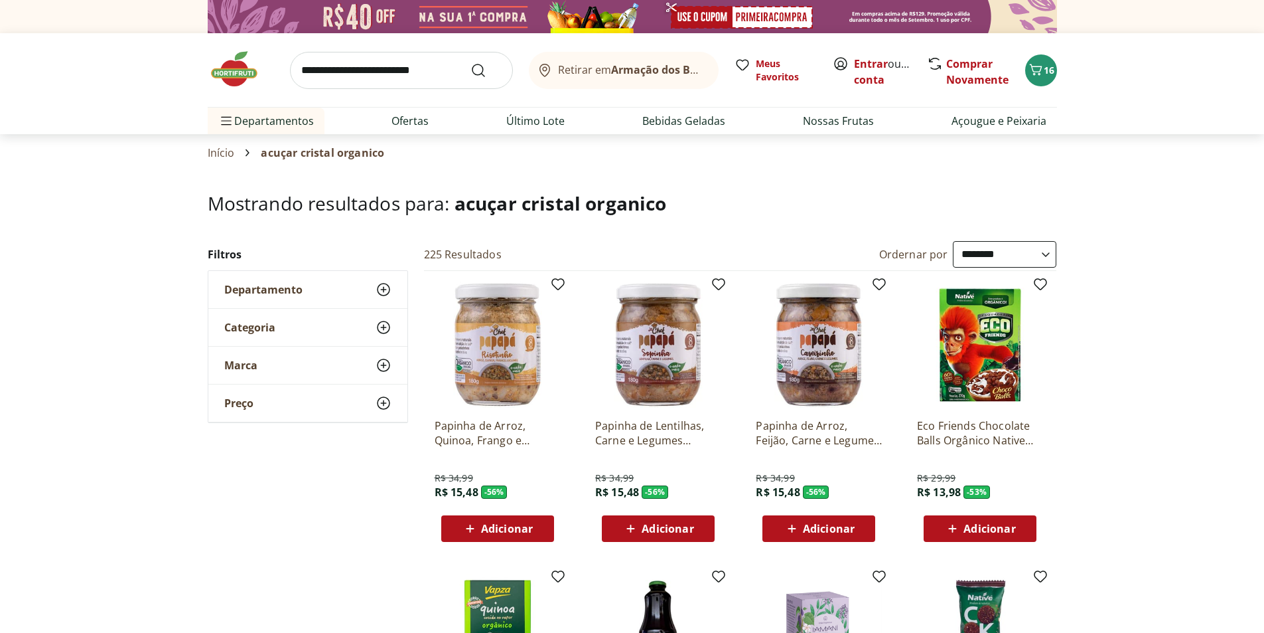
click at [413, 63] on input "search" at bounding box center [401, 70] width 223 height 37
type input "**********"
click at [471, 62] on button "Submit Search" at bounding box center [487, 70] width 32 height 16
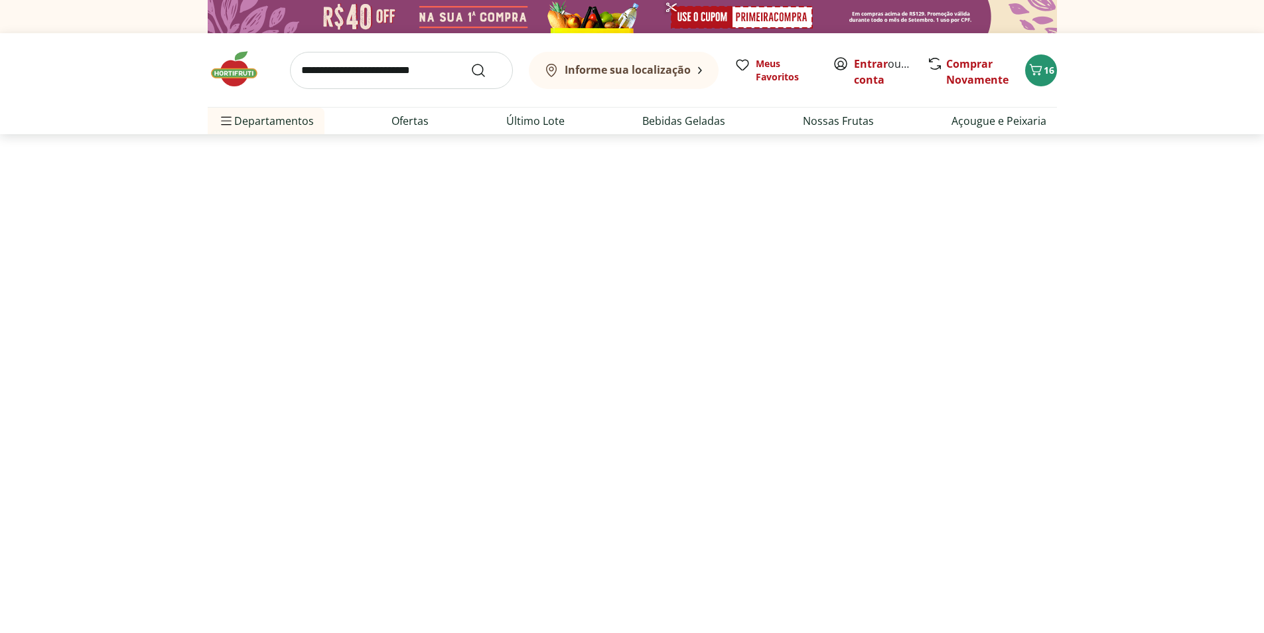
select select "**********"
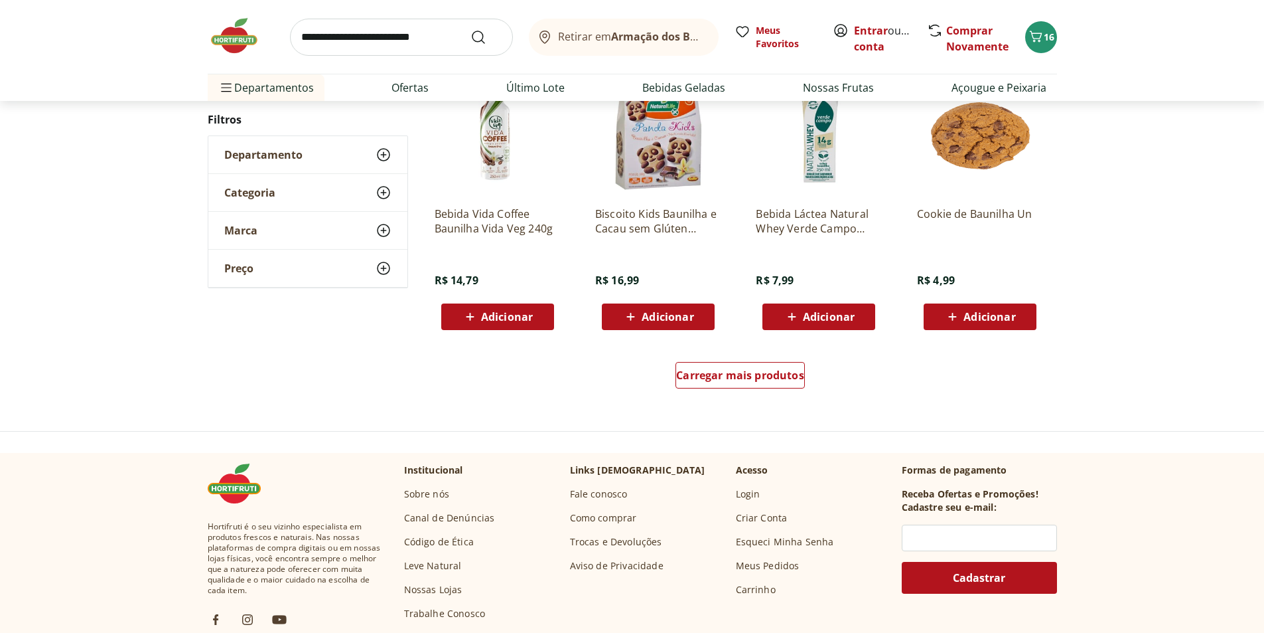
scroll to position [796, 0]
click at [764, 375] on span "Carregar mais produtos" at bounding box center [740, 374] width 128 height 11
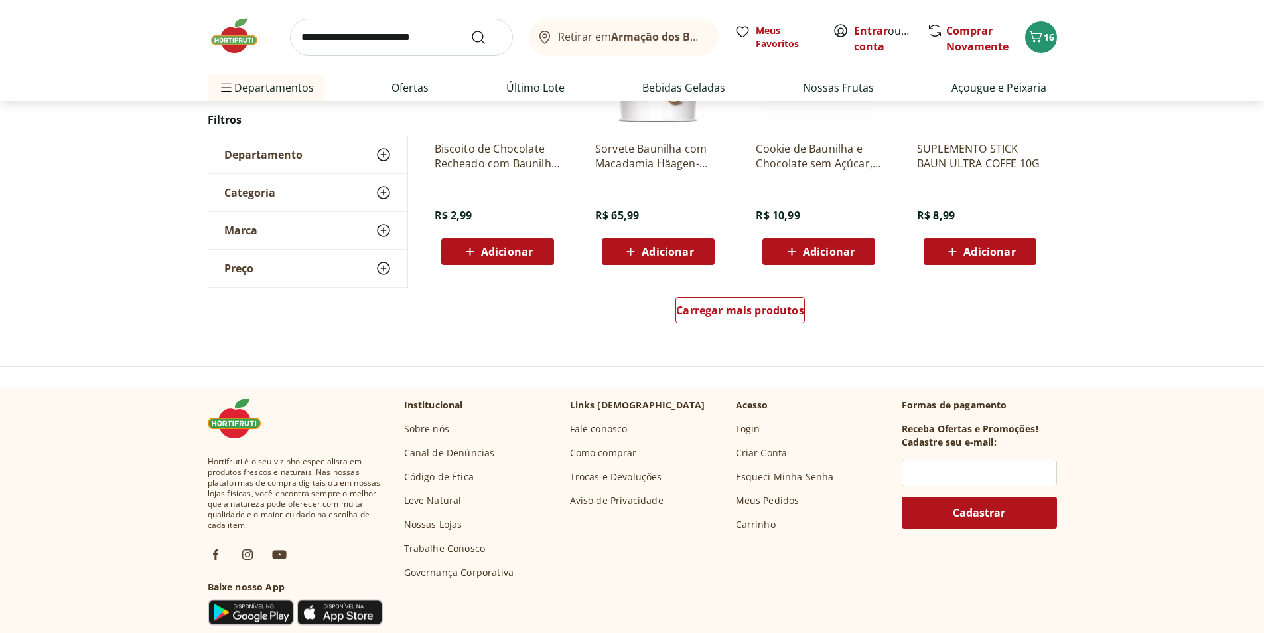
scroll to position [929, 0]
click at [797, 311] on span "Carregar mais produtos" at bounding box center [740, 310] width 128 height 11
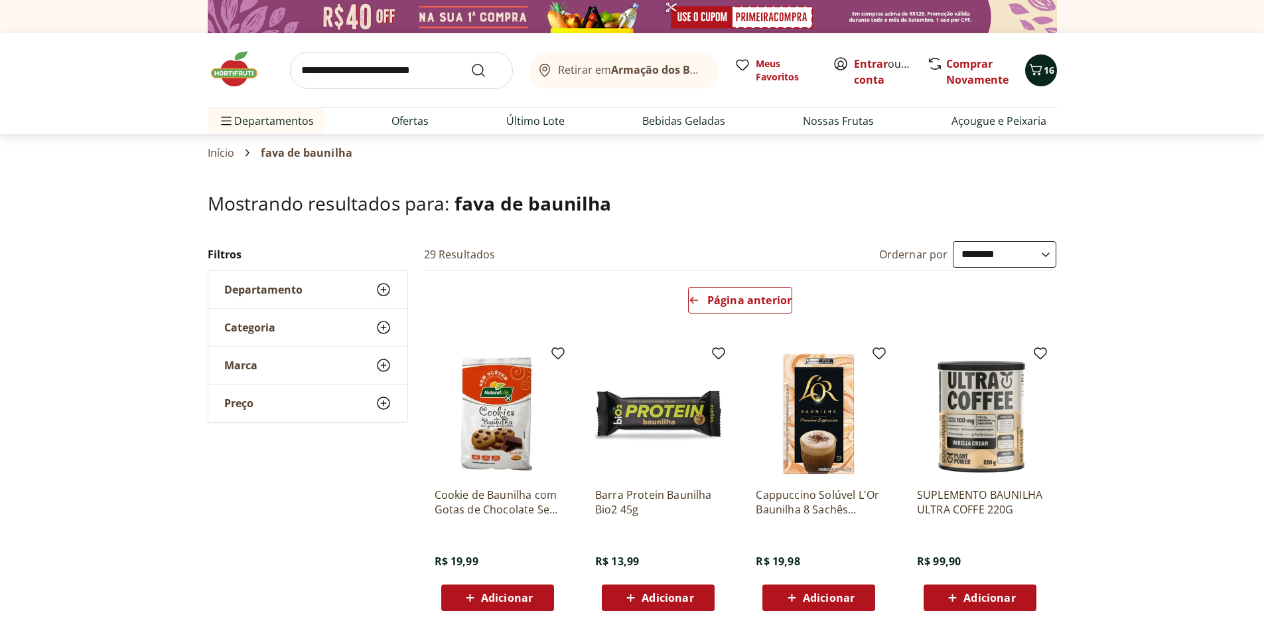
click at [1047, 72] on span "16" at bounding box center [1049, 70] width 11 height 13
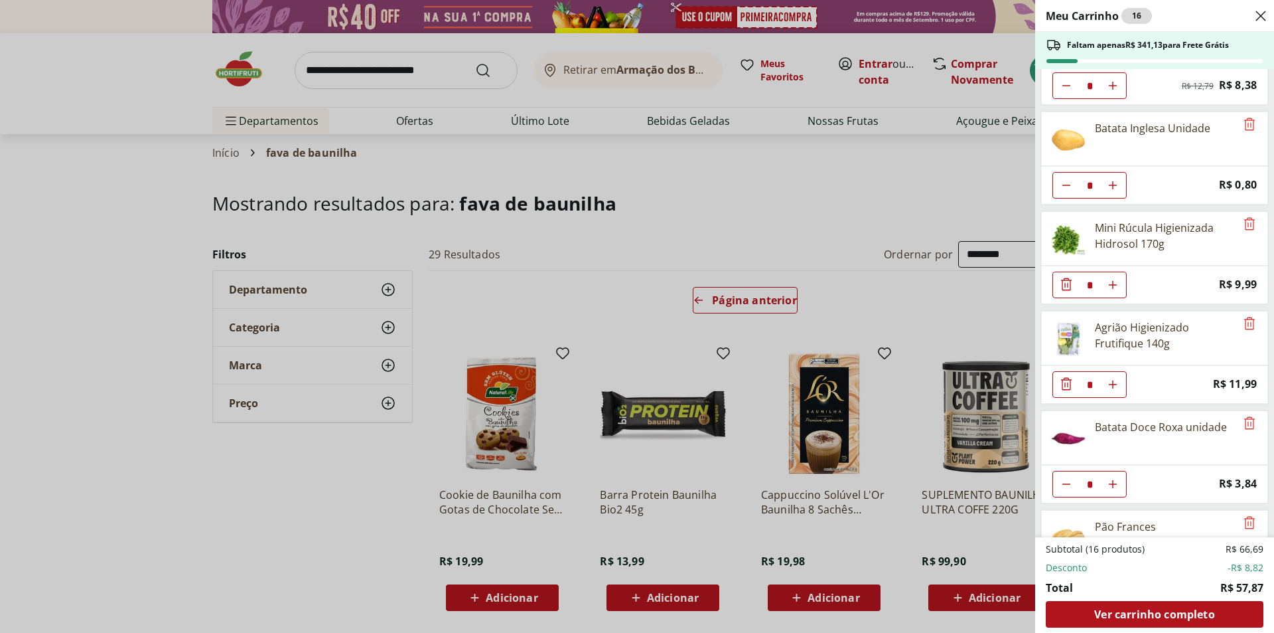
scroll to position [135, 0]
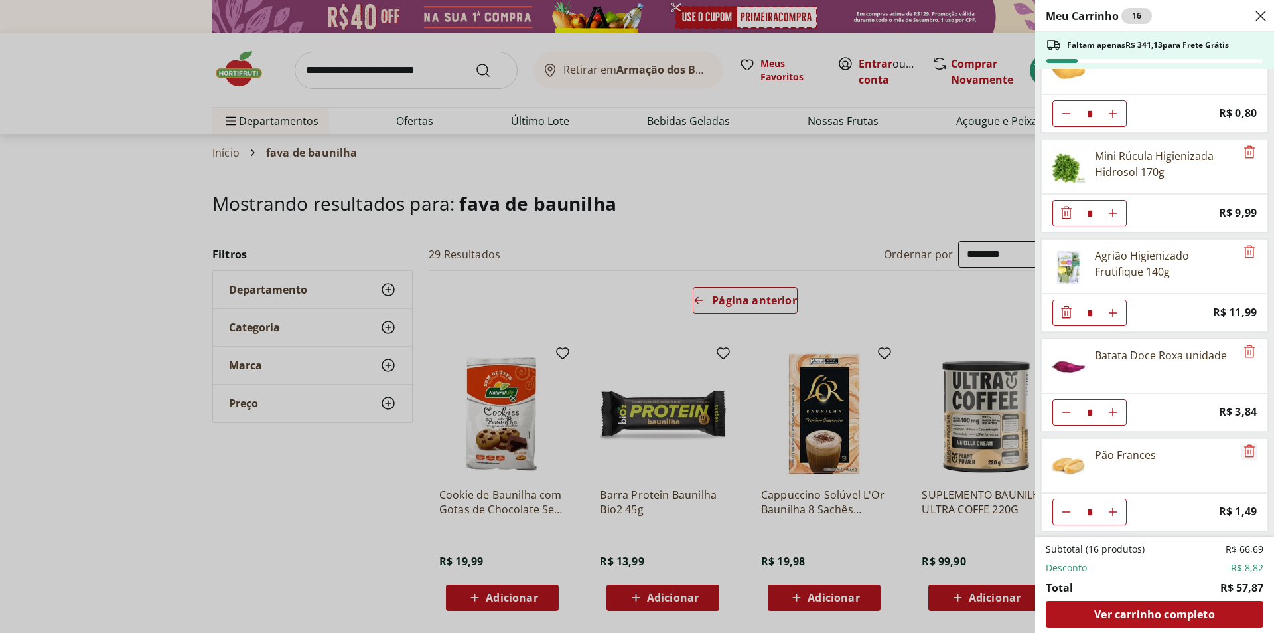
click at [1245, 445] on icon "Remove" at bounding box center [1249, 450] width 11 height 13
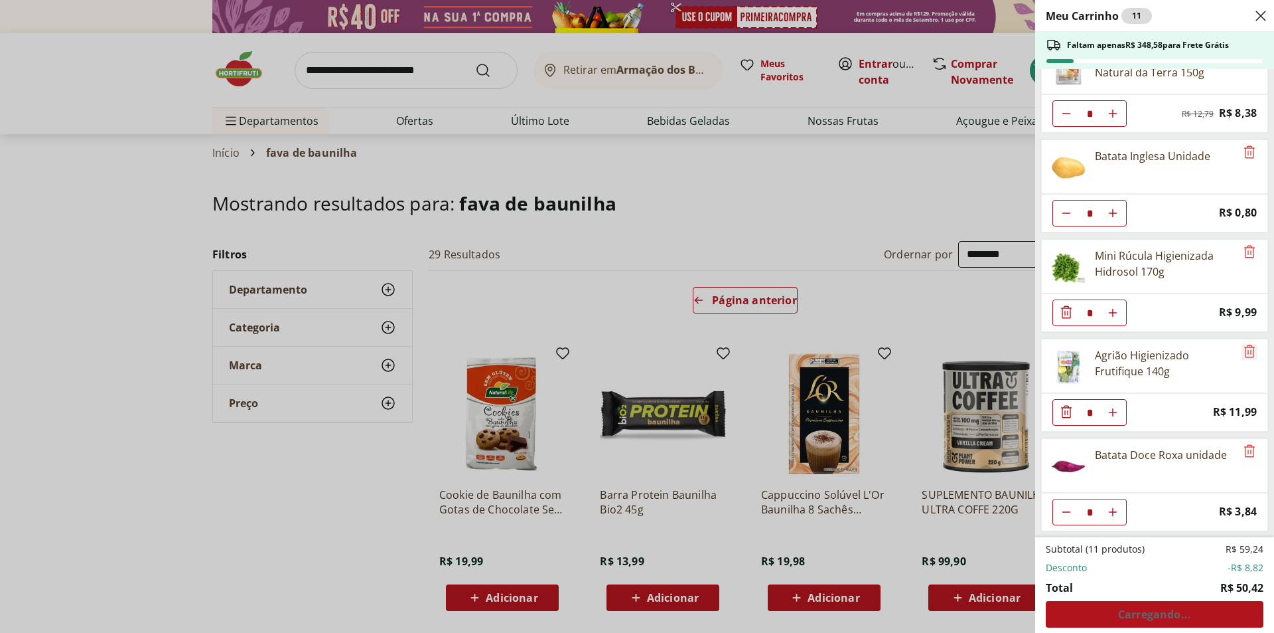
click at [1244, 354] on icon "Remove" at bounding box center [1250, 351] width 16 height 16
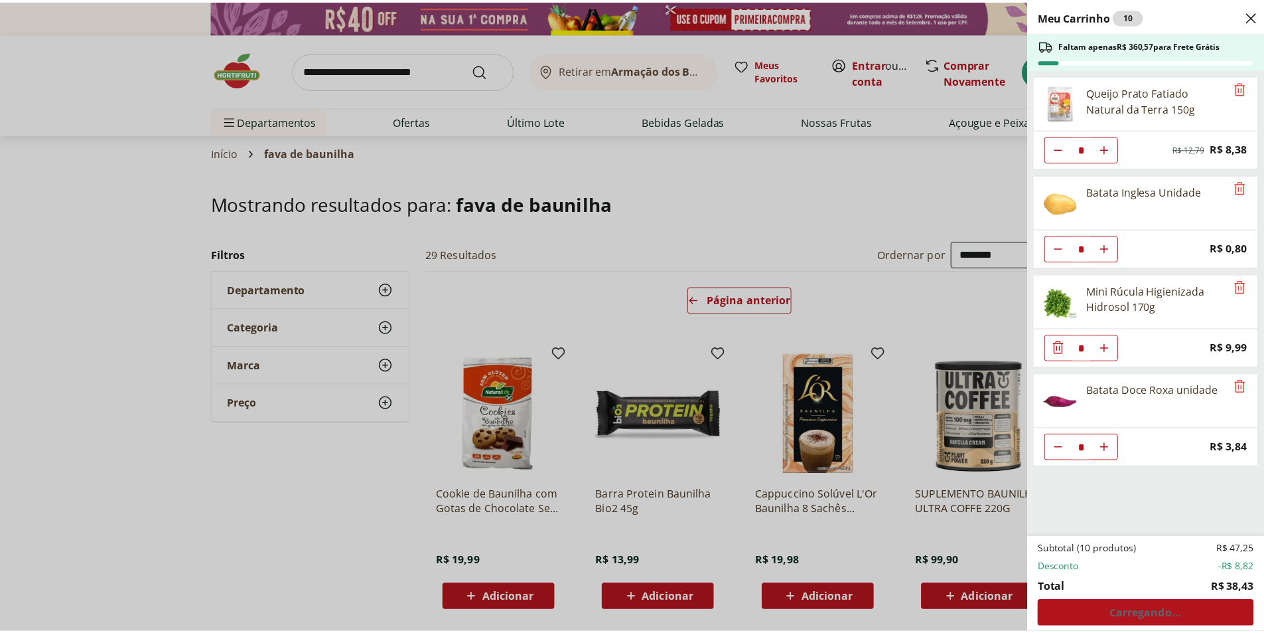
scroll to position [0, 0]
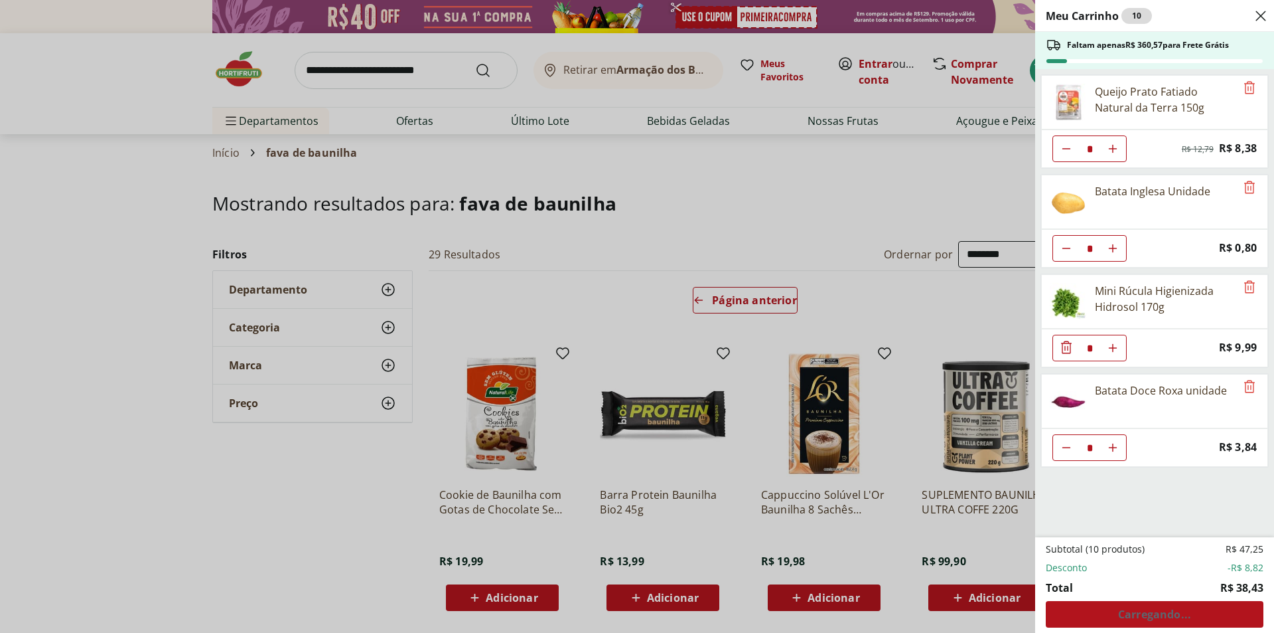
click at [1231, 377] on div "Batata Doce Roxa unidade" at bounding box center [1154, 401] width 227 height 54
click at [1246, 387] on icon "Remove" at bounding box center [1250, 386] width 16 height 16
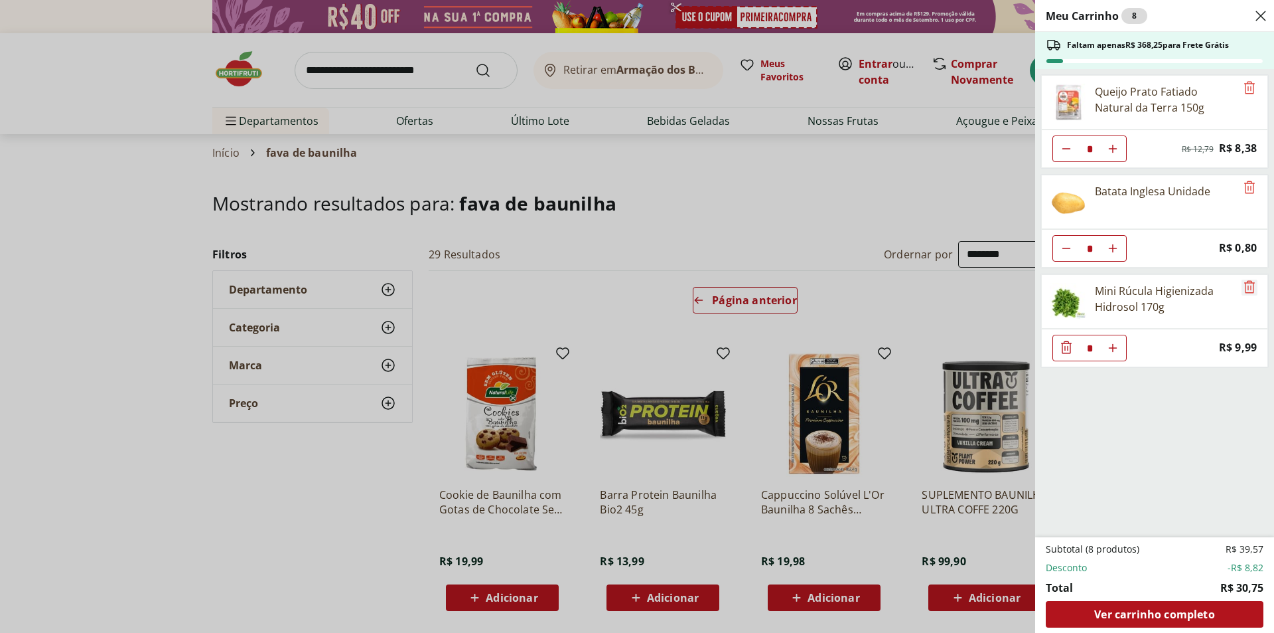
click at [1244, 287] on icon "Remove" at bounding box center [1249, 286] width 11 height 13
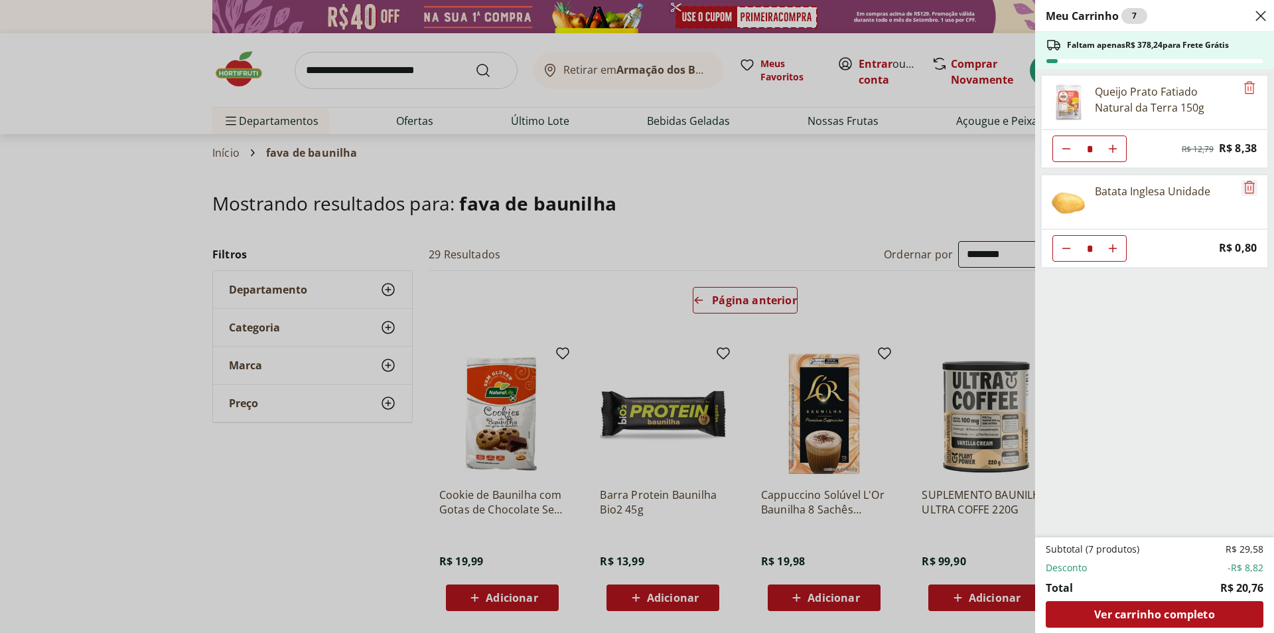
click at [1247, 191] on icon "Remove" at bounding box center [1250, 187] width 16 height 16
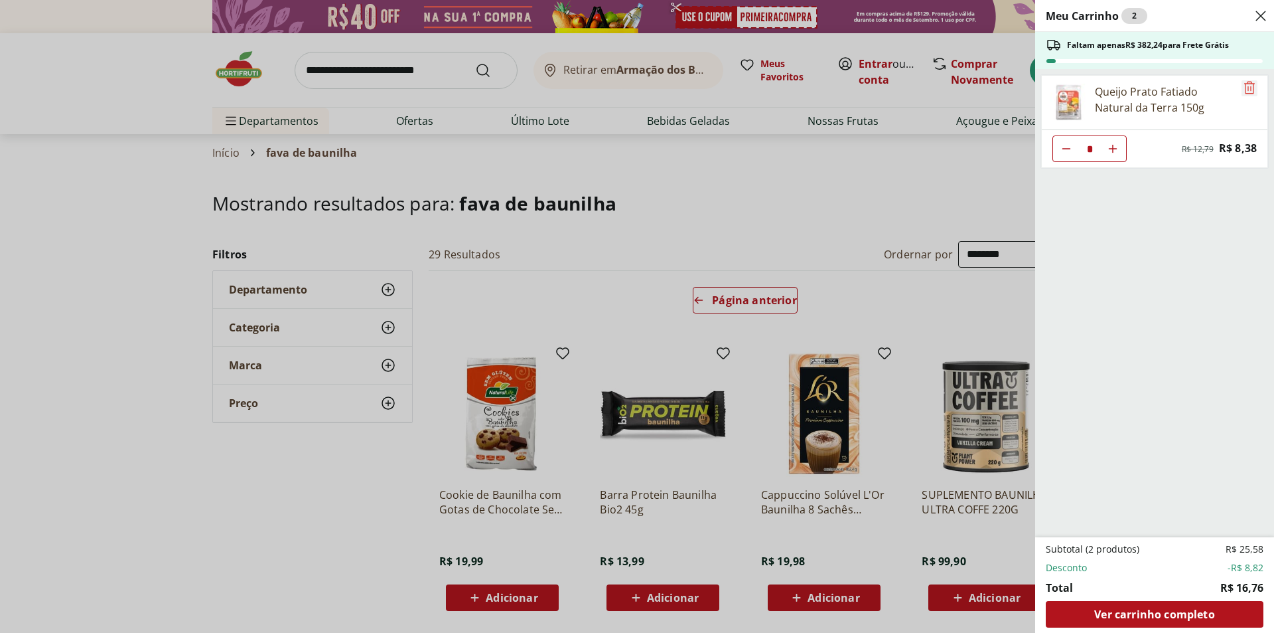
click at [1246, 84] on icon "Remove" at bounding box center [1249, 87] width 11 height 13
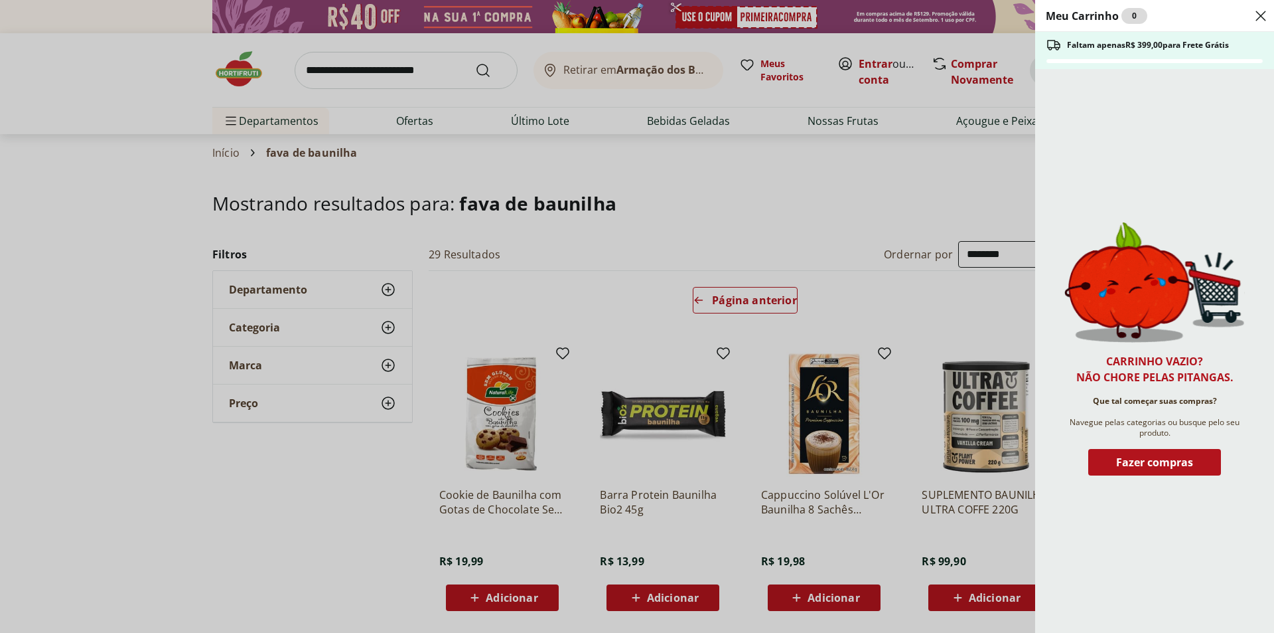
click at [538, 193] on div "Meu Carrinho 0 Faltam apenas R$ 399,00 para Frete Grátis Carrinho vazio? Não ch…" at bounding box center [637, 316] width 1274 height 633
